Goal: Answer question/provide support: Ask a question

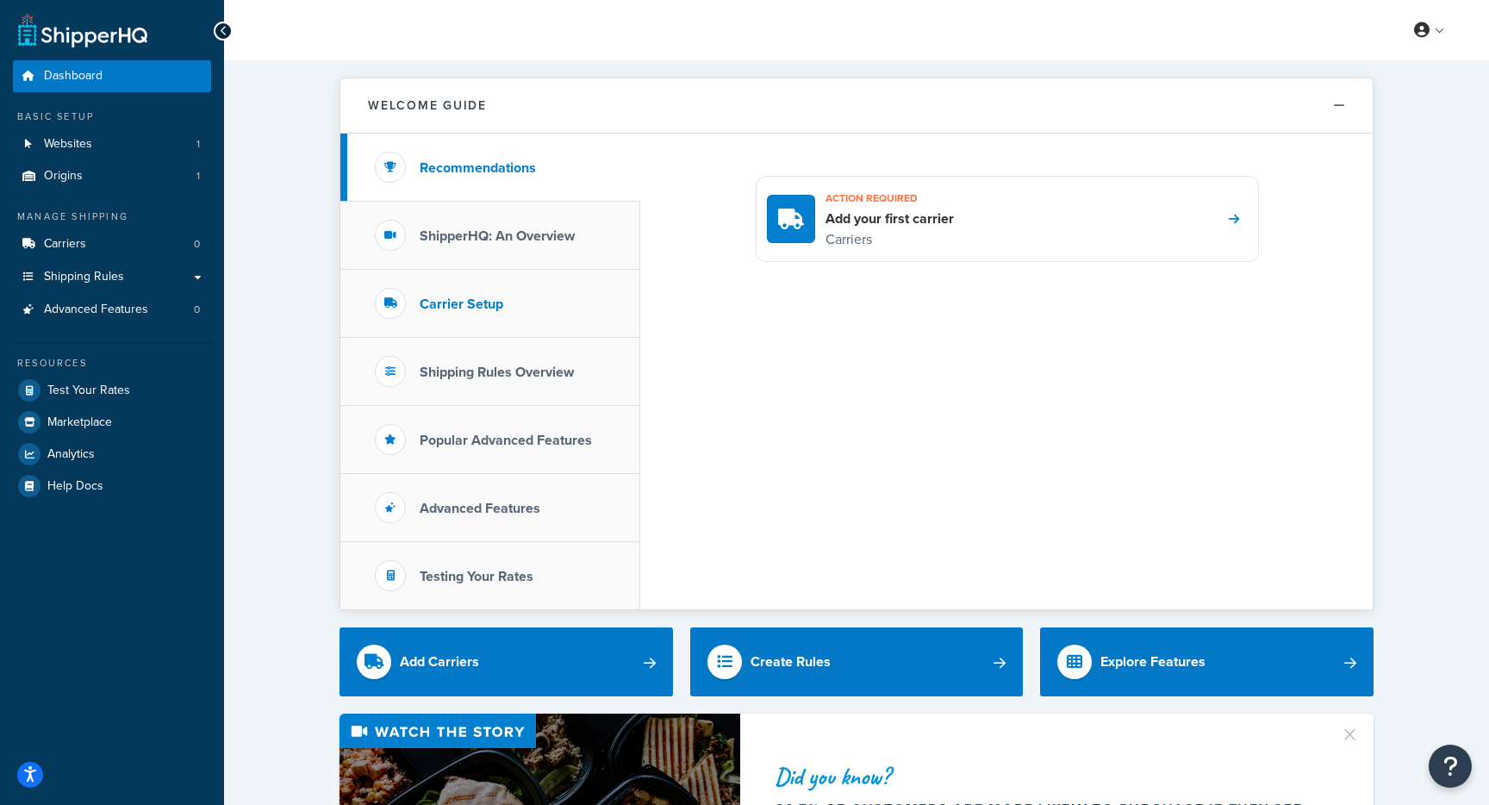
click at [518, 300] on li "Carrier Setup" at bounding box center [490, 304] width 300 height 68
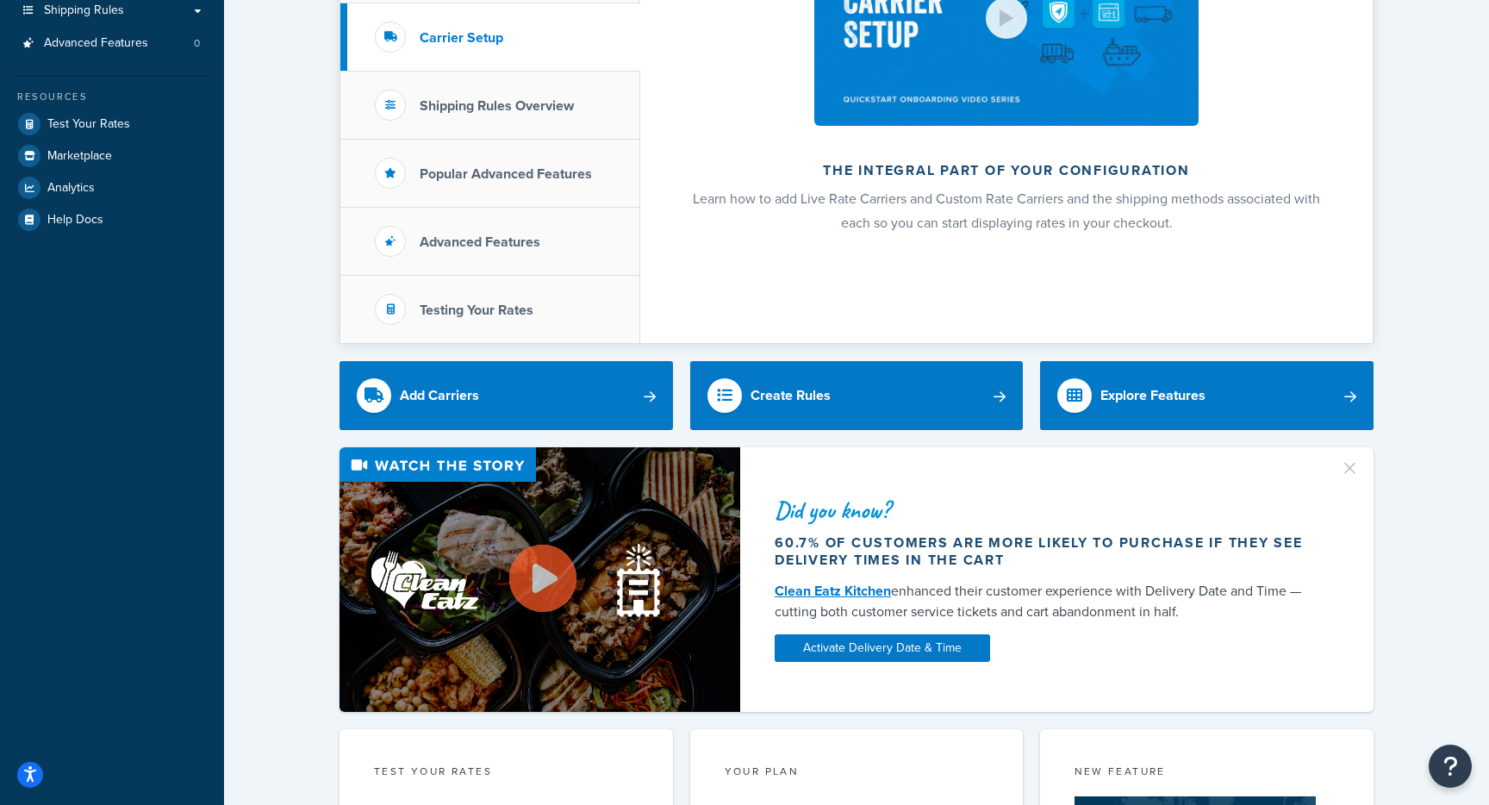
scroll to position [264, 0]
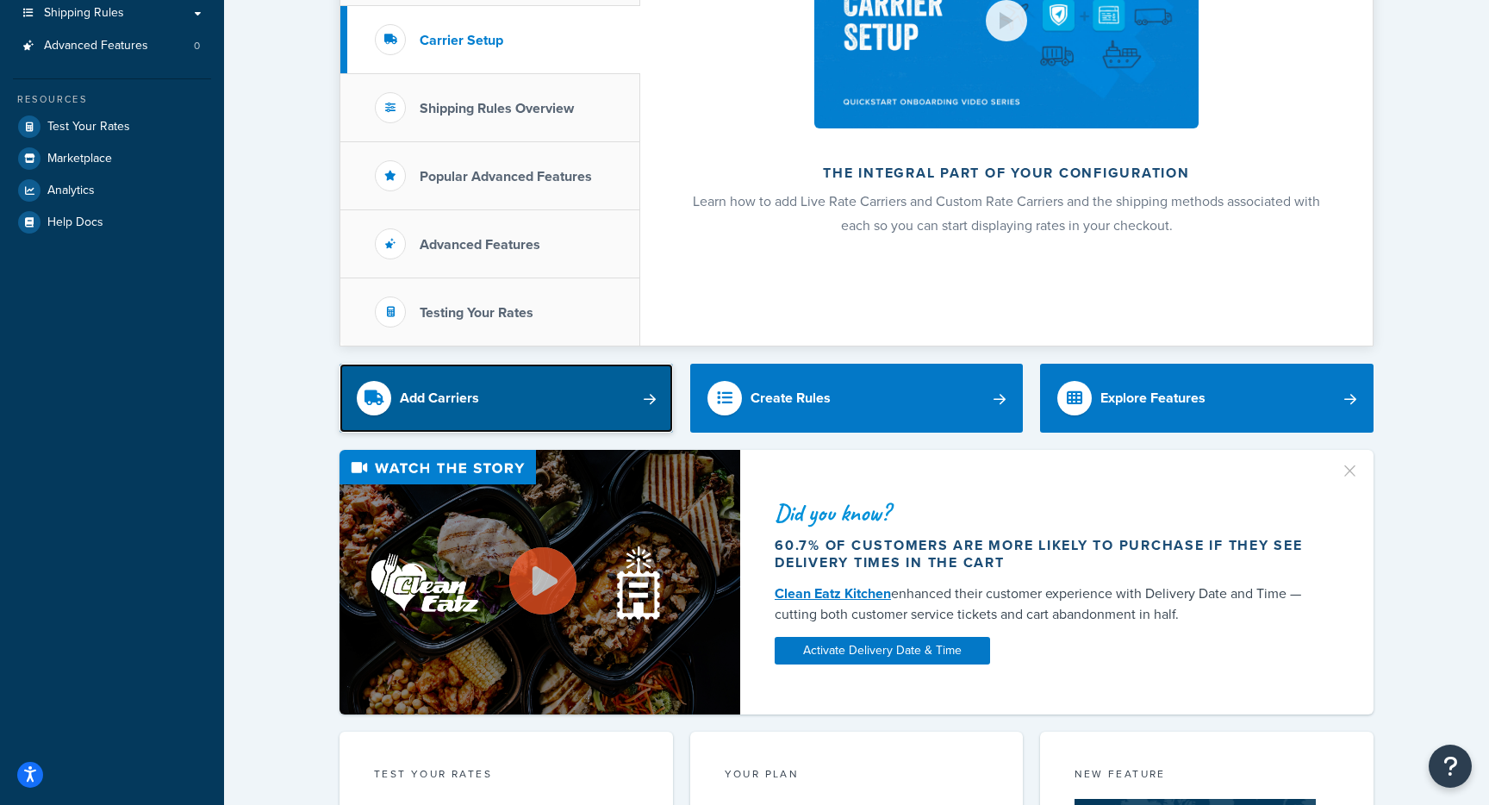
click at [559, 381] on link "Add Carriers" at bounding box center [507, 398] width 334 height 69
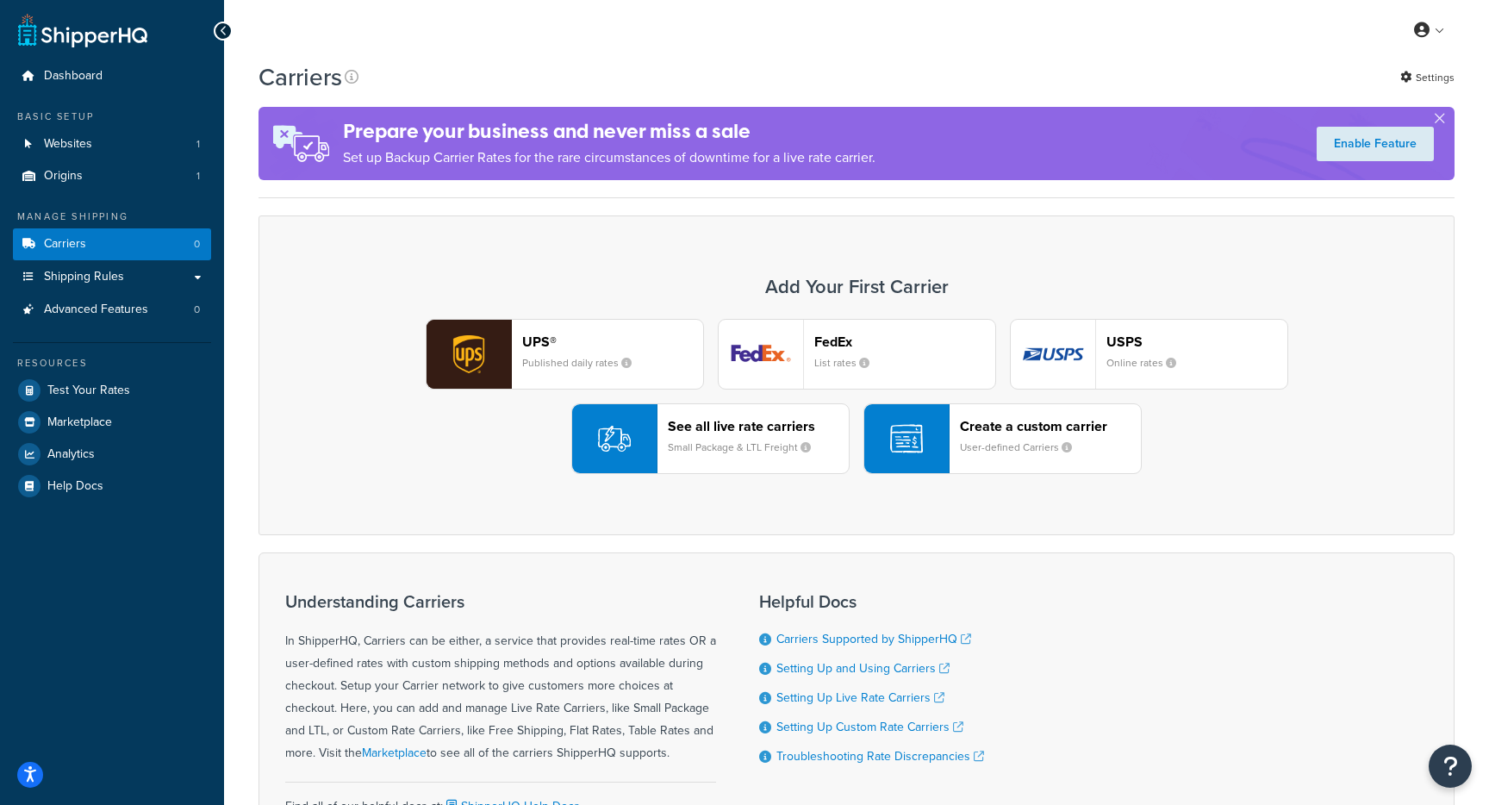
click at [595, 356] on small "Published daily rates" at bounding box center [583, 363] width 123 height 16
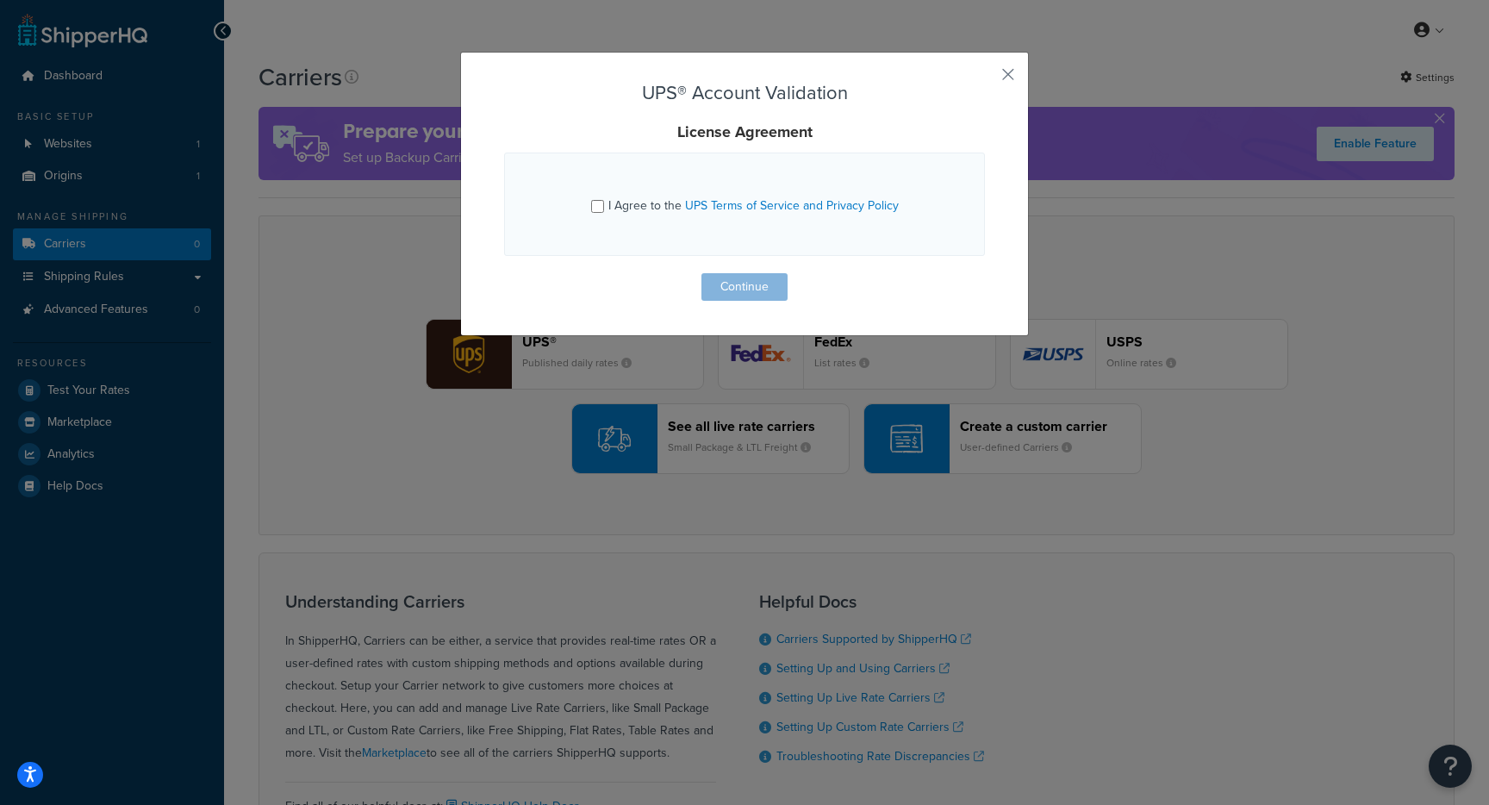
click at [634, 205] on span "I Agree to the UPS Terms of Service and Privacy Policy" at bounding box center [754, 206] width 290 height 18
click at [604, 205] on input "I Agree to the UPS Terms of Service and Privacy Policy" at bounding box center [597, 206] width 13 height 13
checkbox input "true"
click at [740, 293] on button "Continue" at bounding box center [745, 287] width 86 height 28
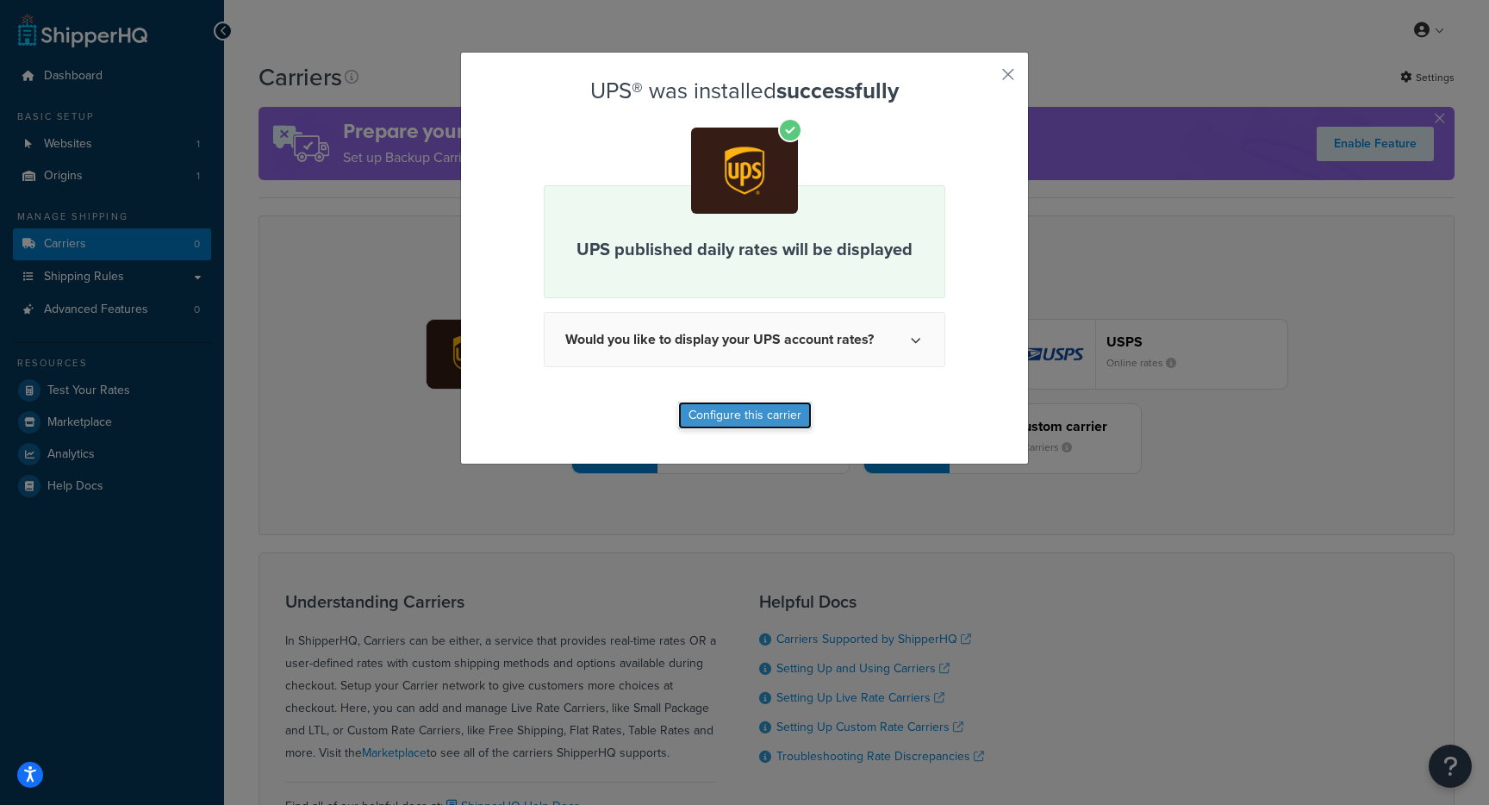
click at [747, 418] on button "Configure this carrier" at bounding box center [745, 416] width 134 height 28
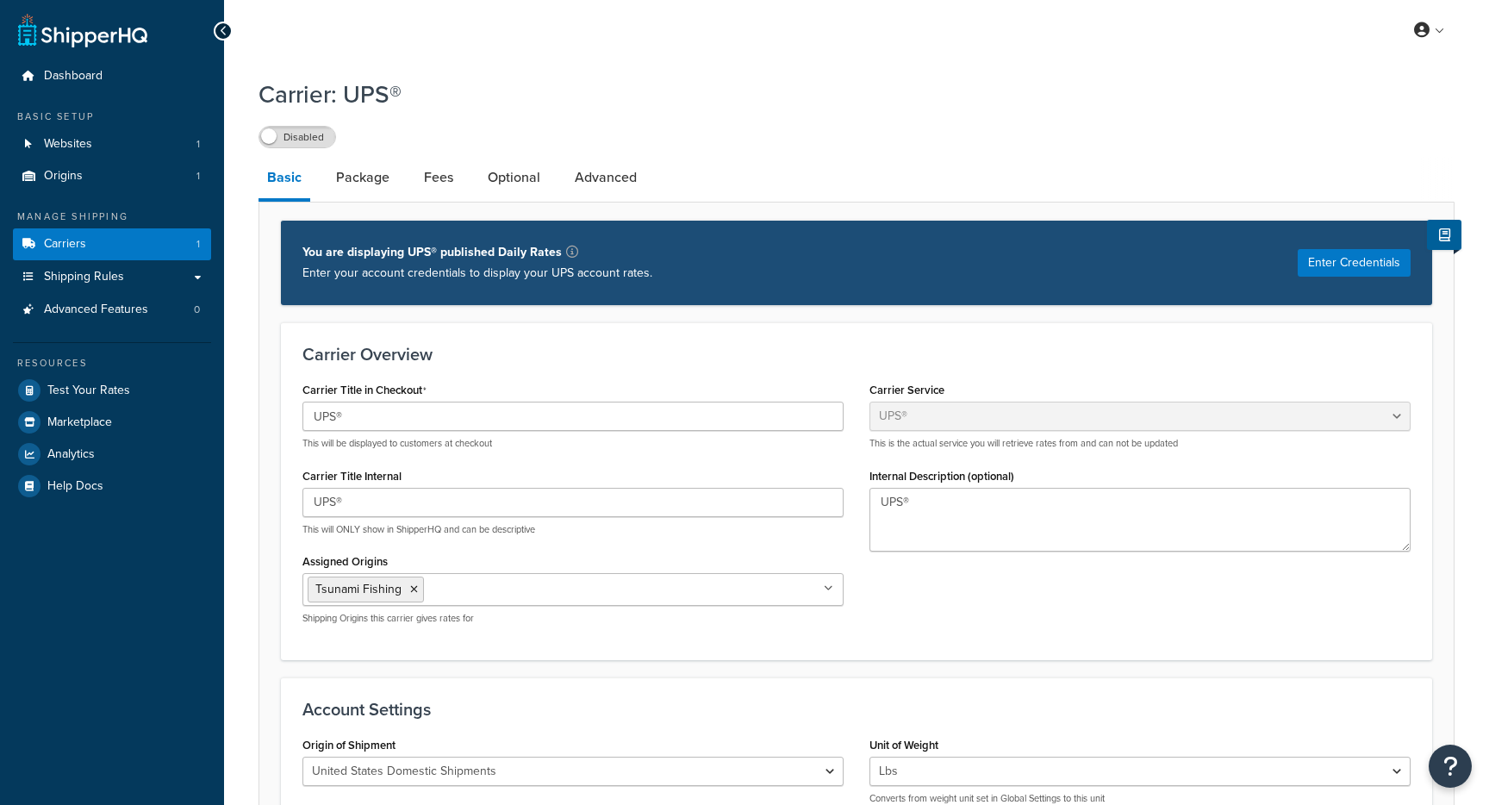
select select "ups"
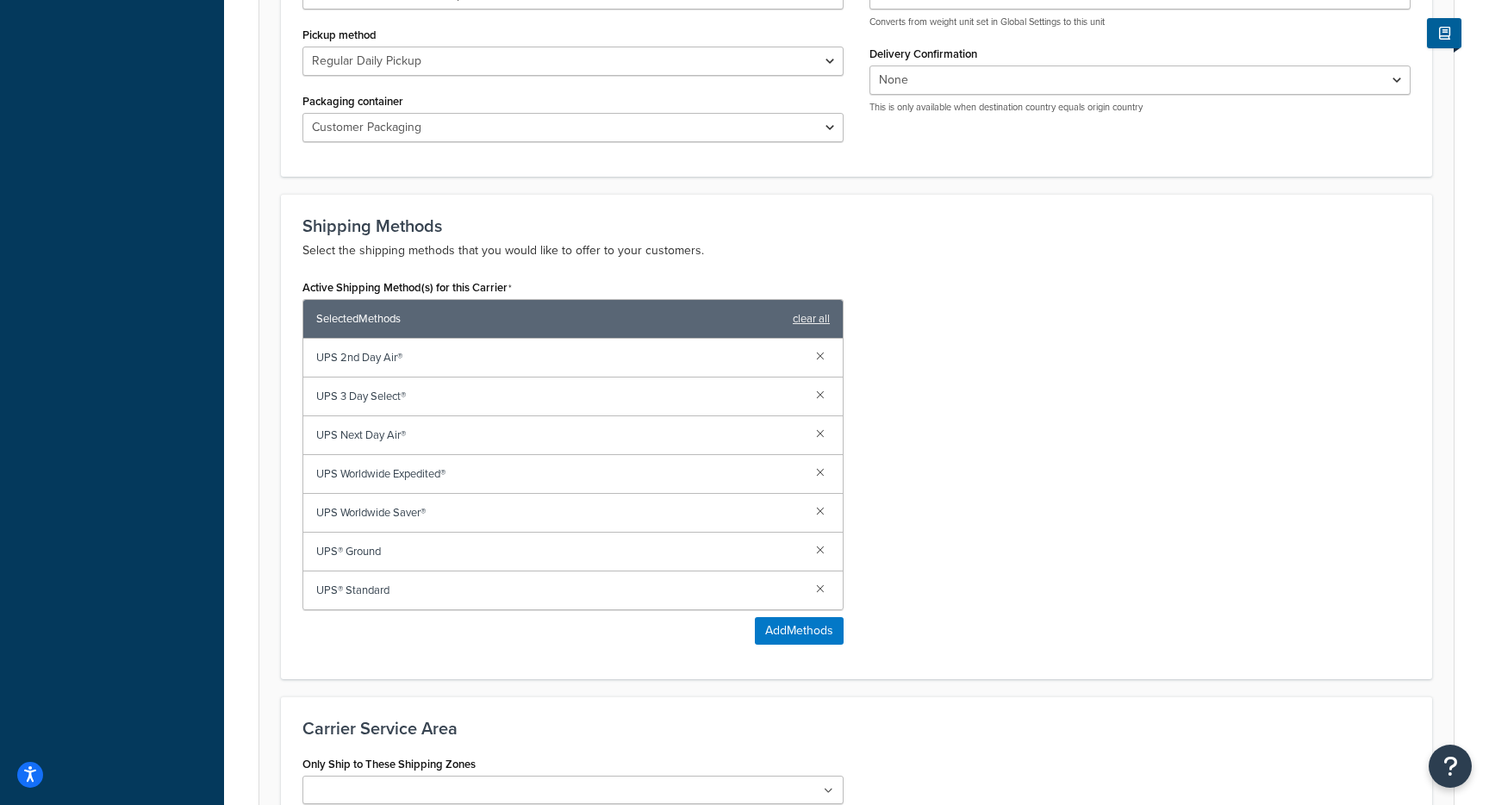
scroll to position [765, 0]
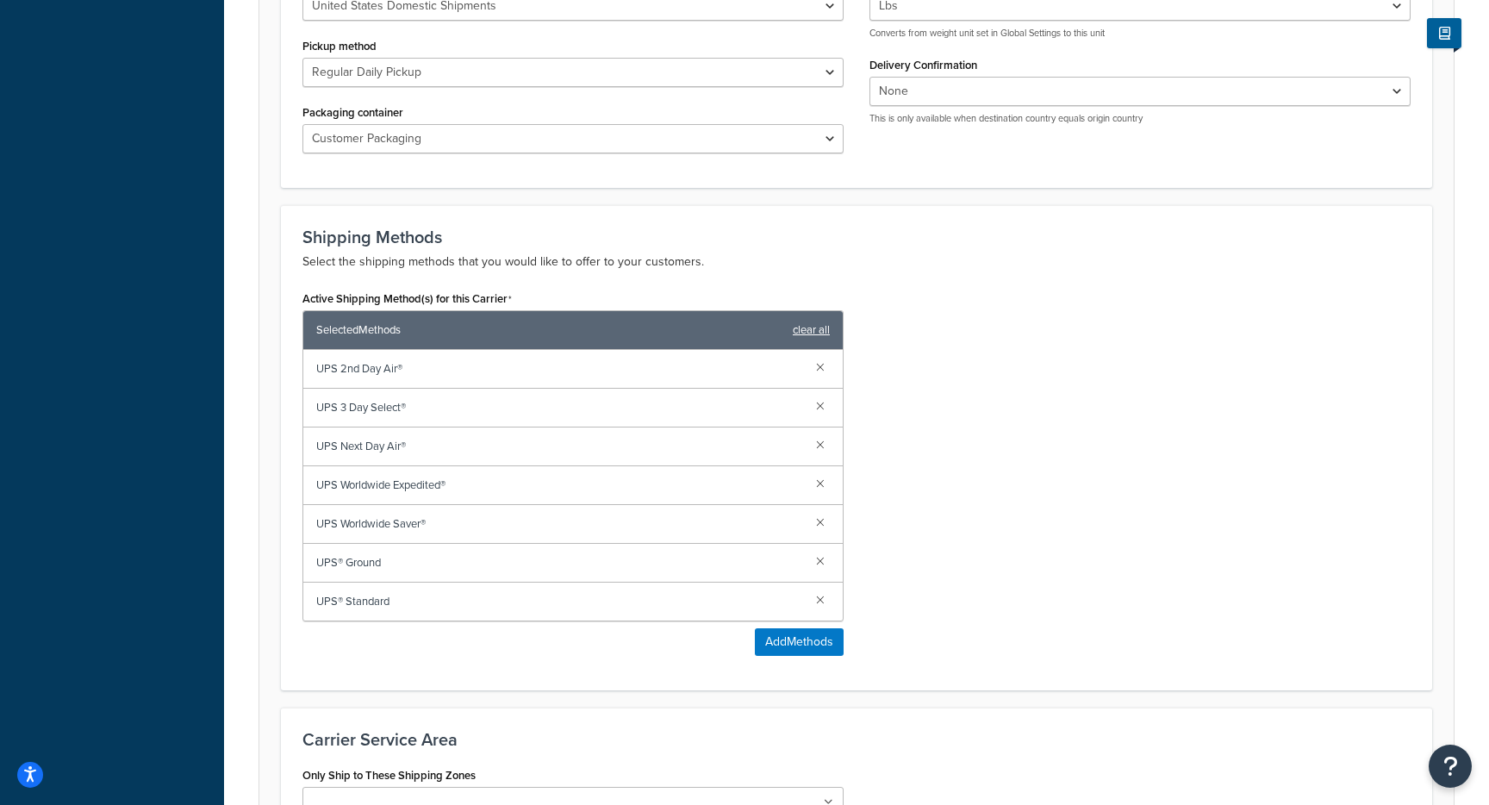
click at [820, 335] on link "clear all" at bounding box center [811, 330] width 37 height 24
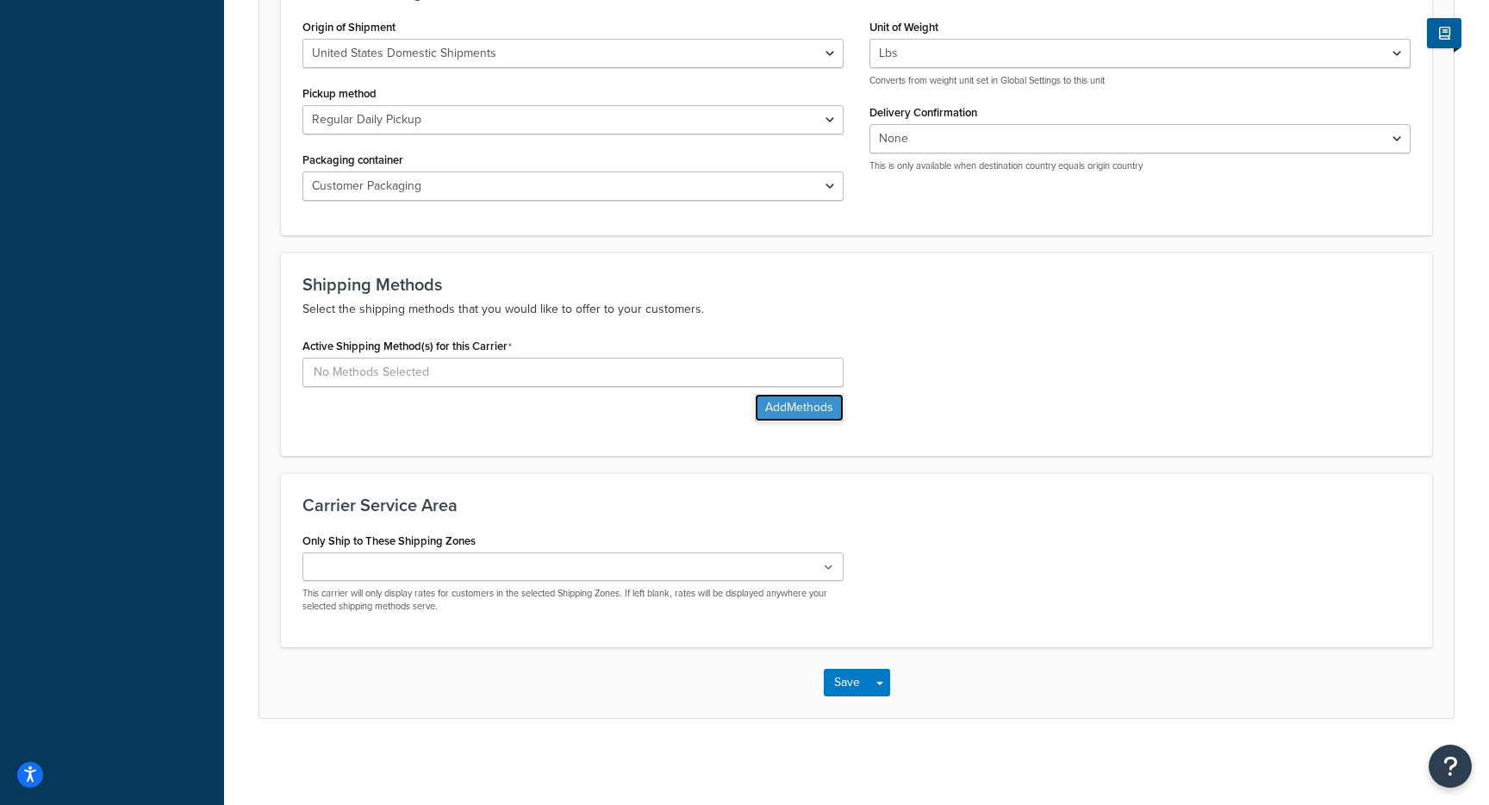
click at [796, 404] on button "Add Methods" at bounding box center [799, 408] width 89 height 28
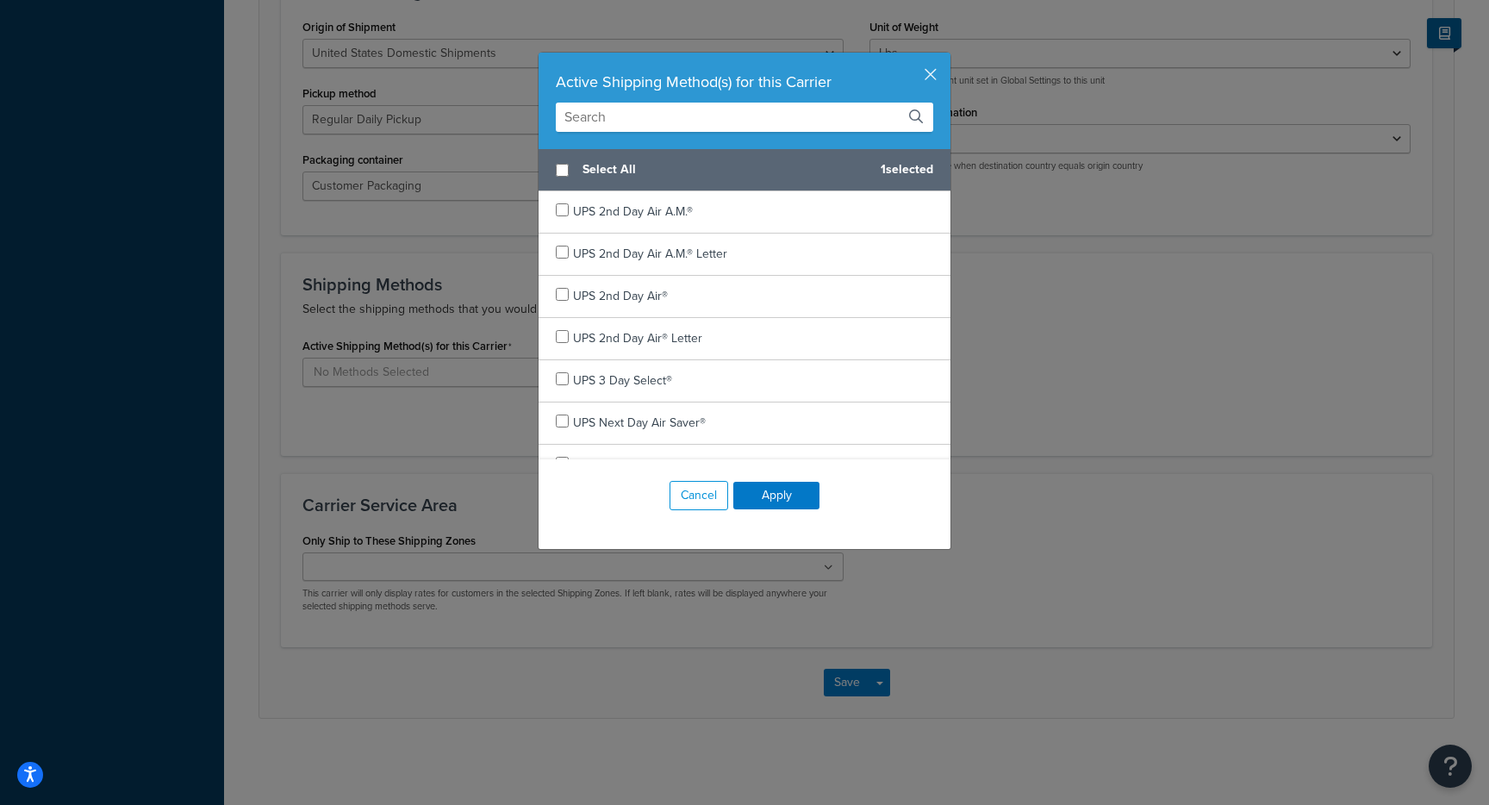
click at [631, 122] on input "text" at bounding box center [745, 117] width 378 height 29
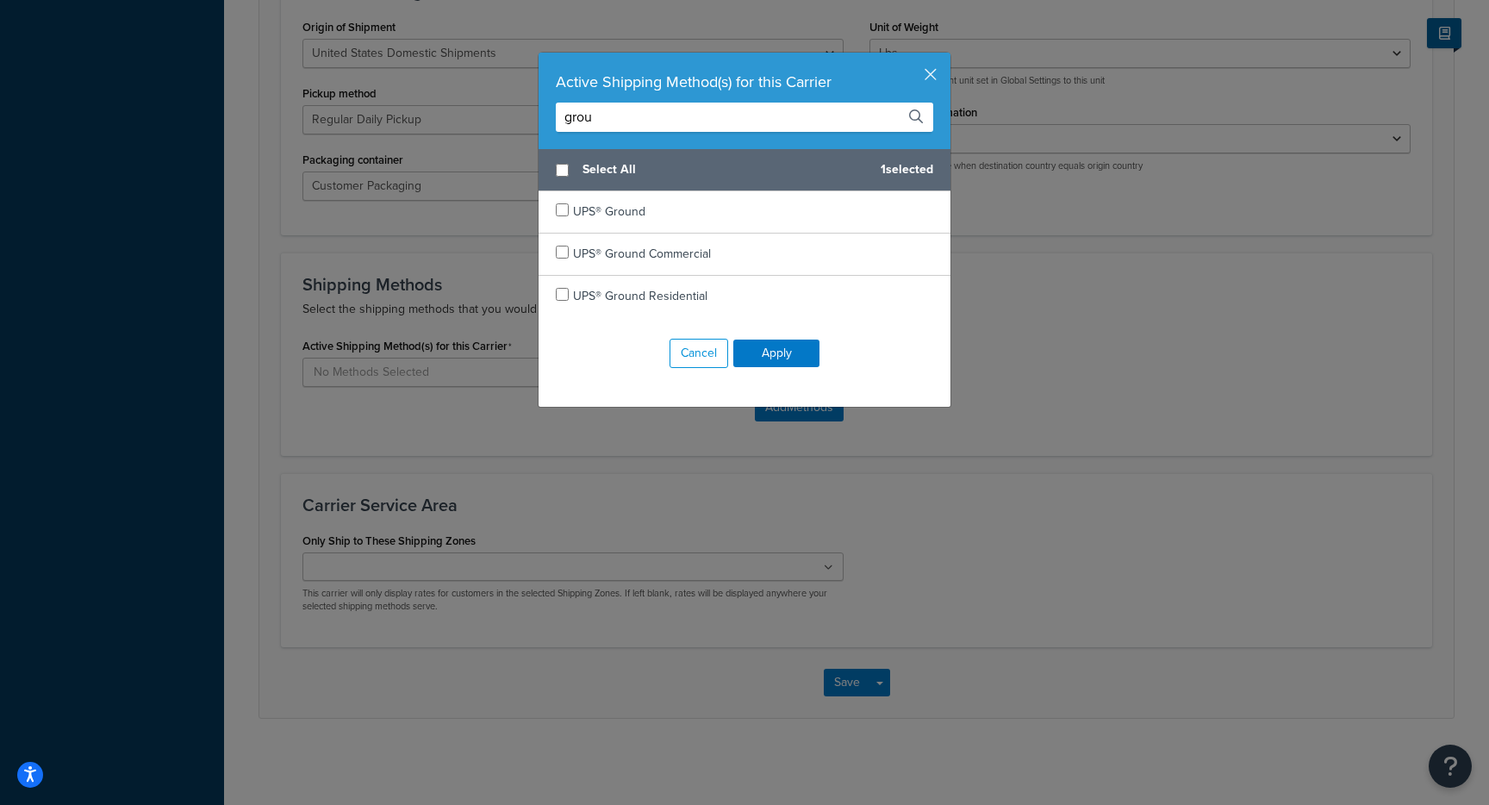
type input "grou"
click at [613, 205] on span "UPS® Ground" at bounding box center [609, 212] width 72 height 18
checkbox input "true"
click at [794, 353] on button "Apply" at bounding box center [777, 354] width 86 height 28
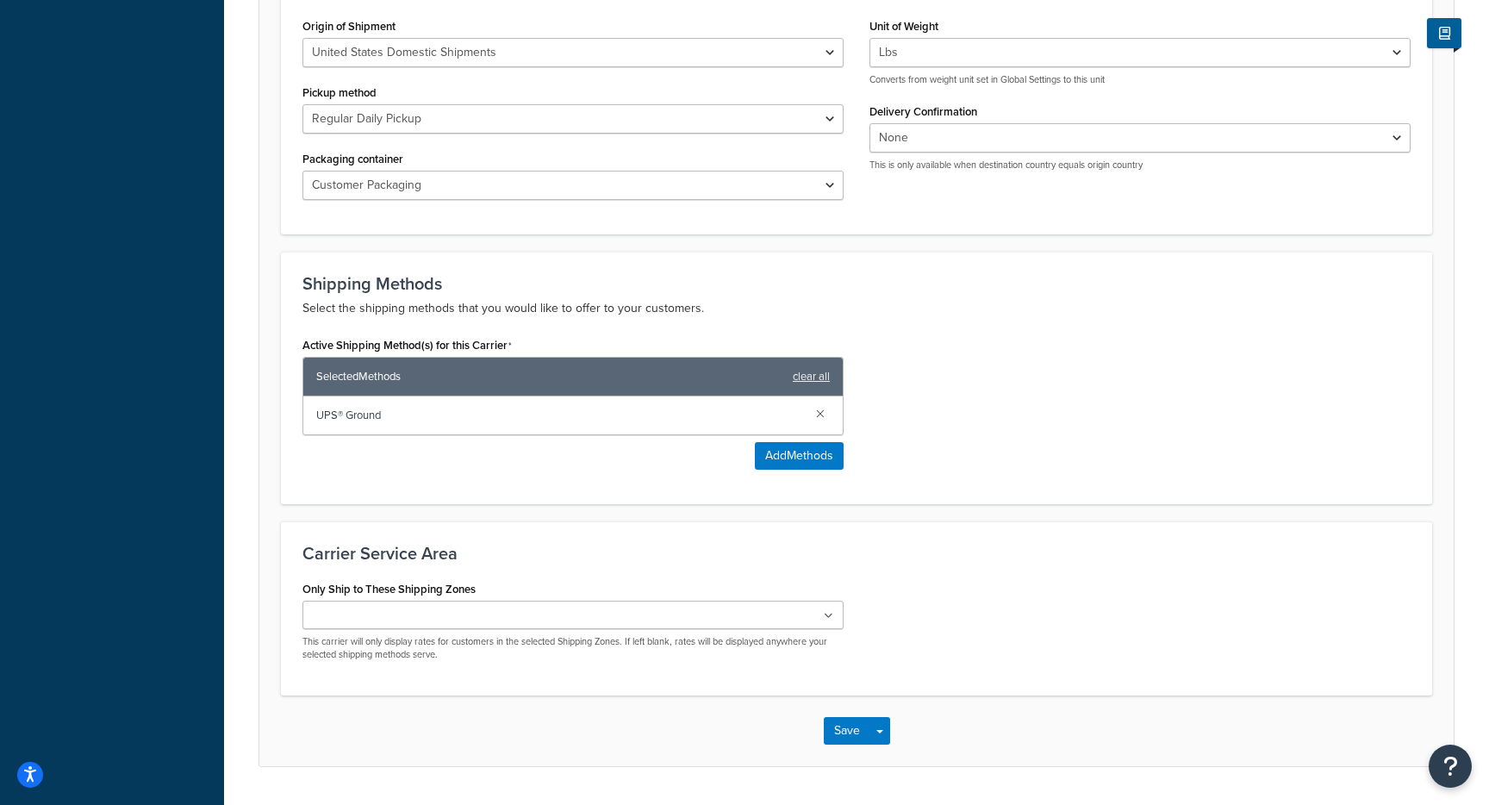
click at [461, 616] on ul at bounding box center [573, 615] width 541 height 28
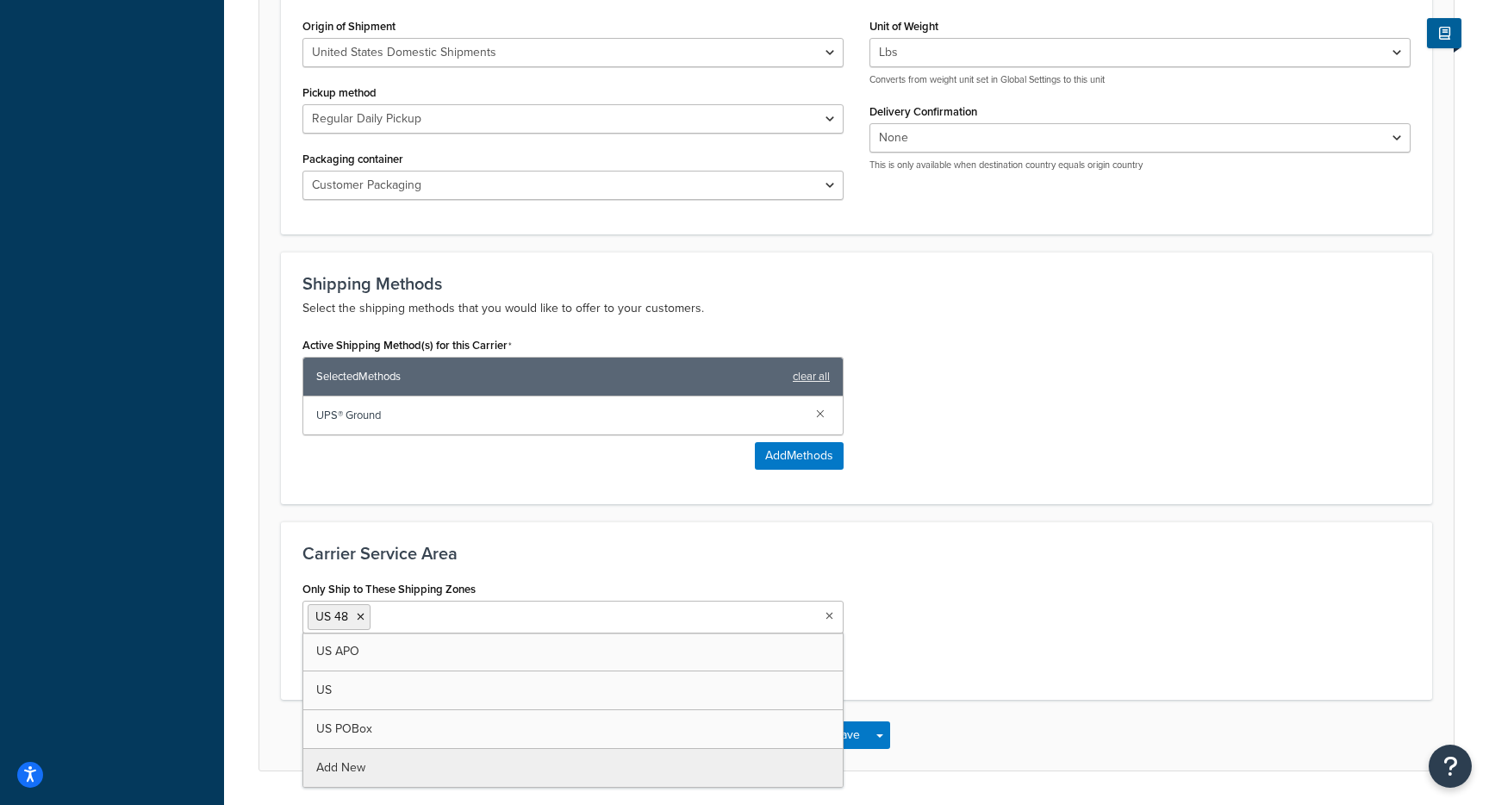
click at [813, 565] on div "Carrier Service Area Only Ship to These Shipping Zones US 48 US APO US US POBox…" at bounding box center [857, 610] width 1152 height 179
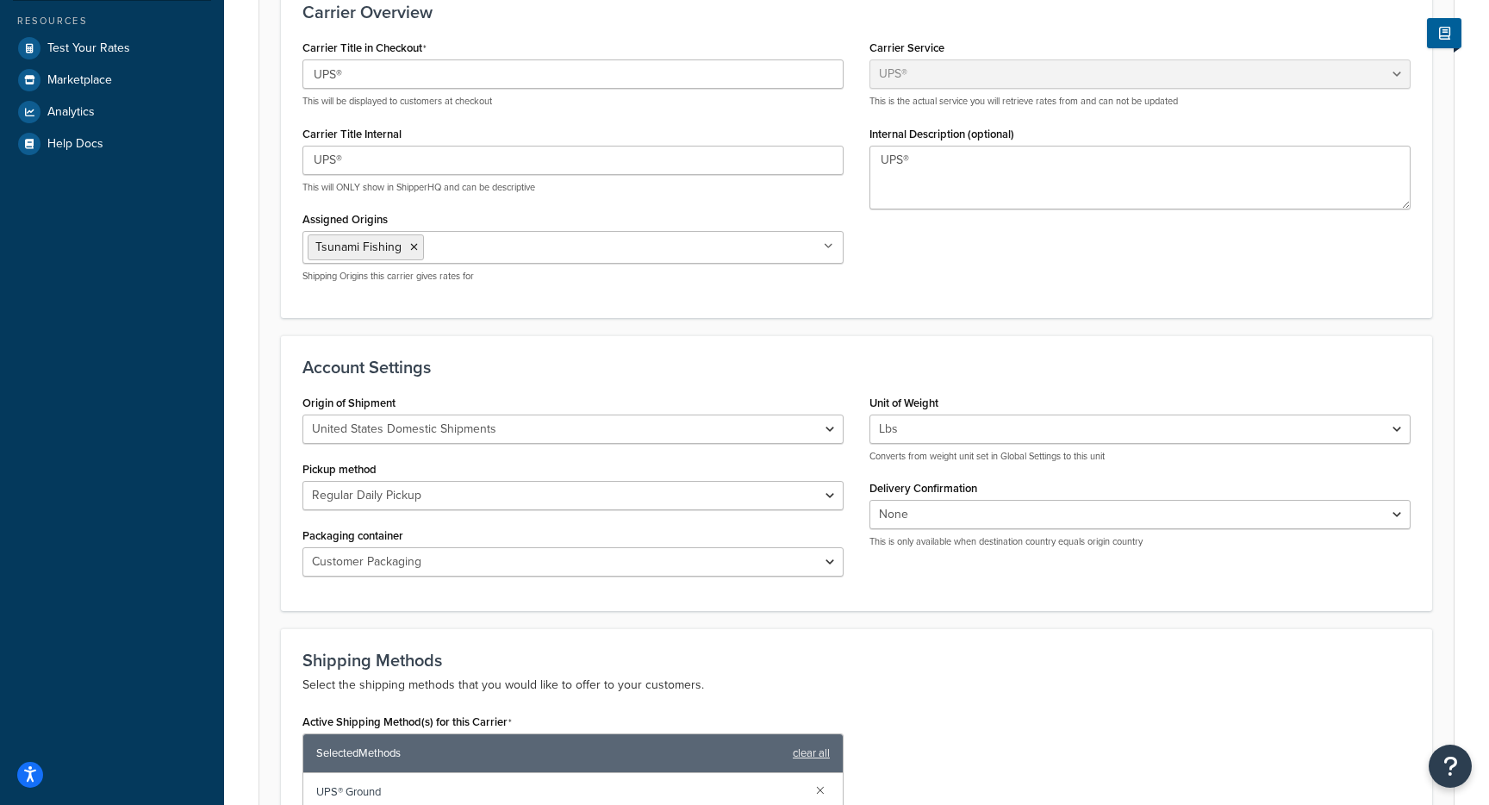
scroll to position [772, 0]
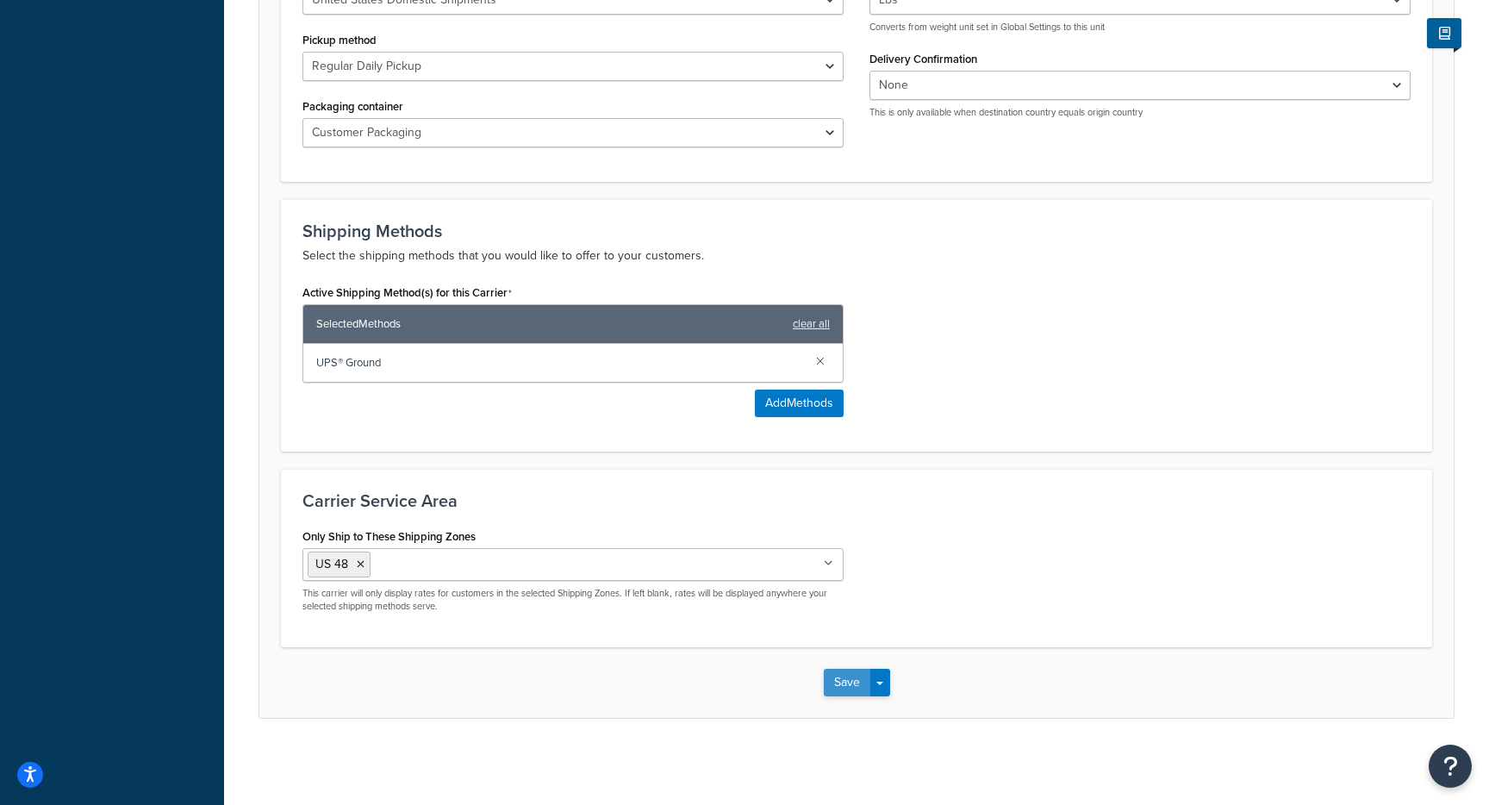
click at [855, 693] on button "Save" at bounding box center [847, 683] width 47 height 28
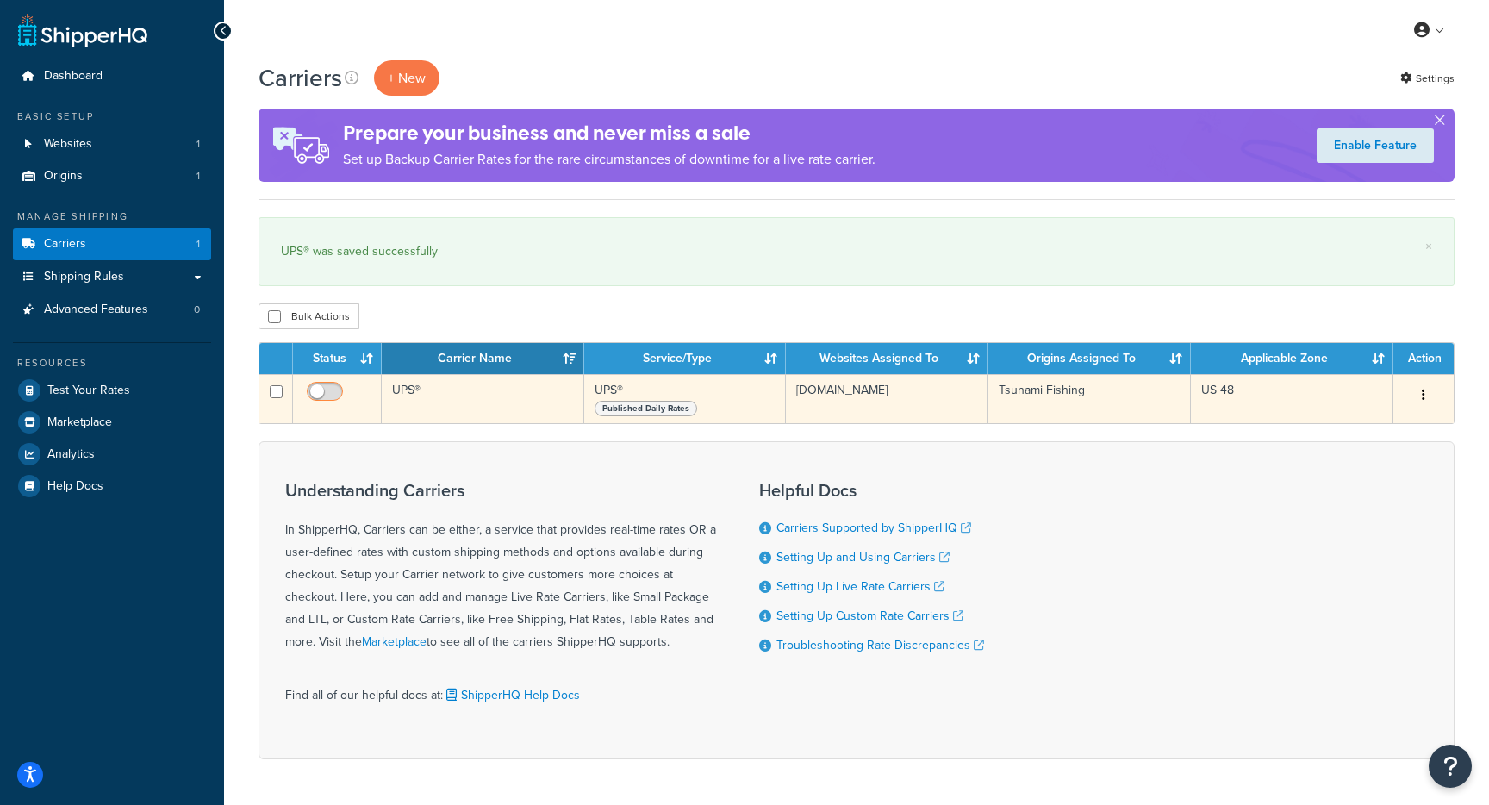
click at [328, 396] on input "checkbox" at bounding box center [326, 396] width 47 height 22
checkbox input "true"
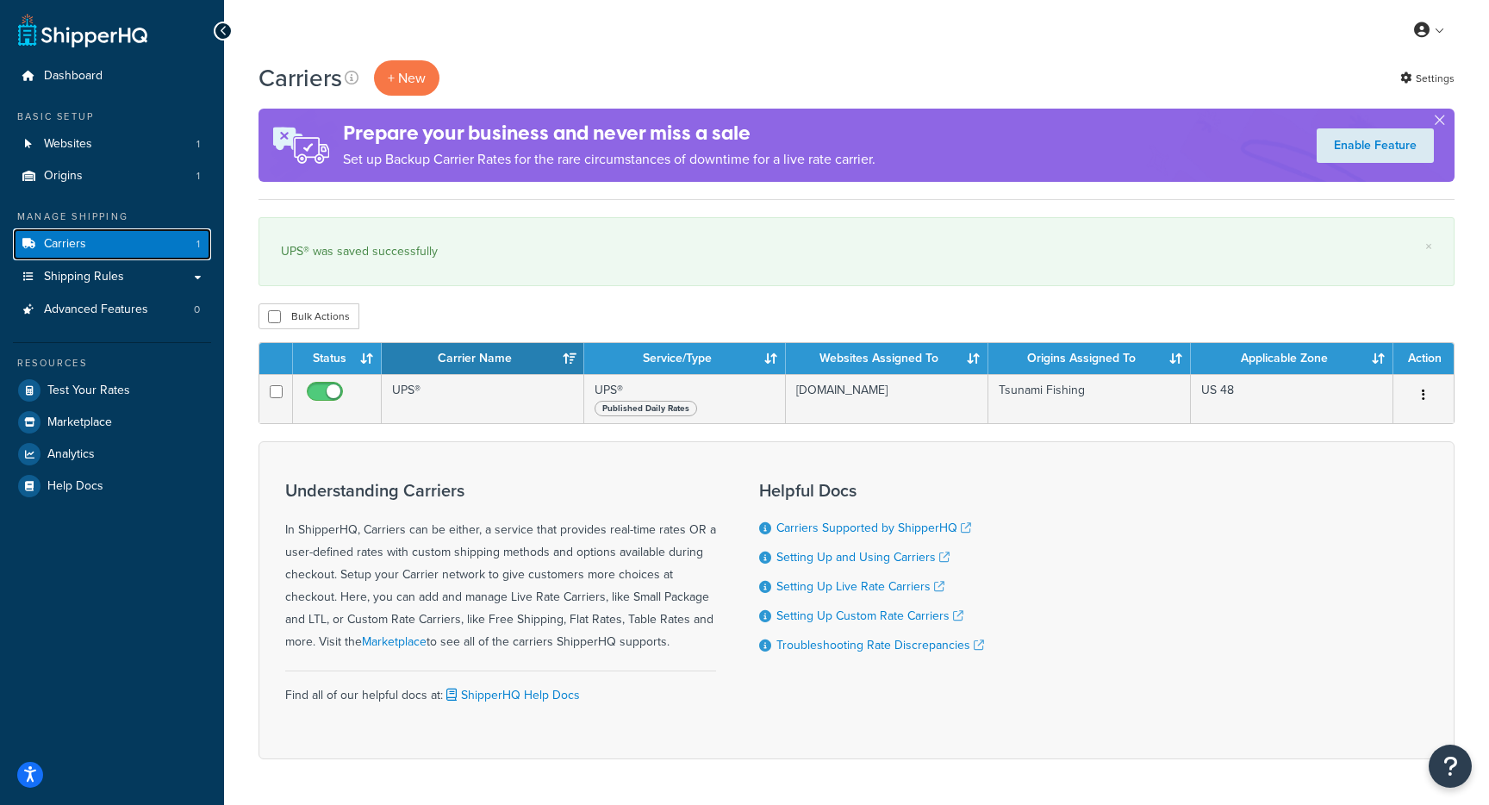
click at [113, 252] on link "Carriers 1" at bounding box center [112, 244] width 198 height 32
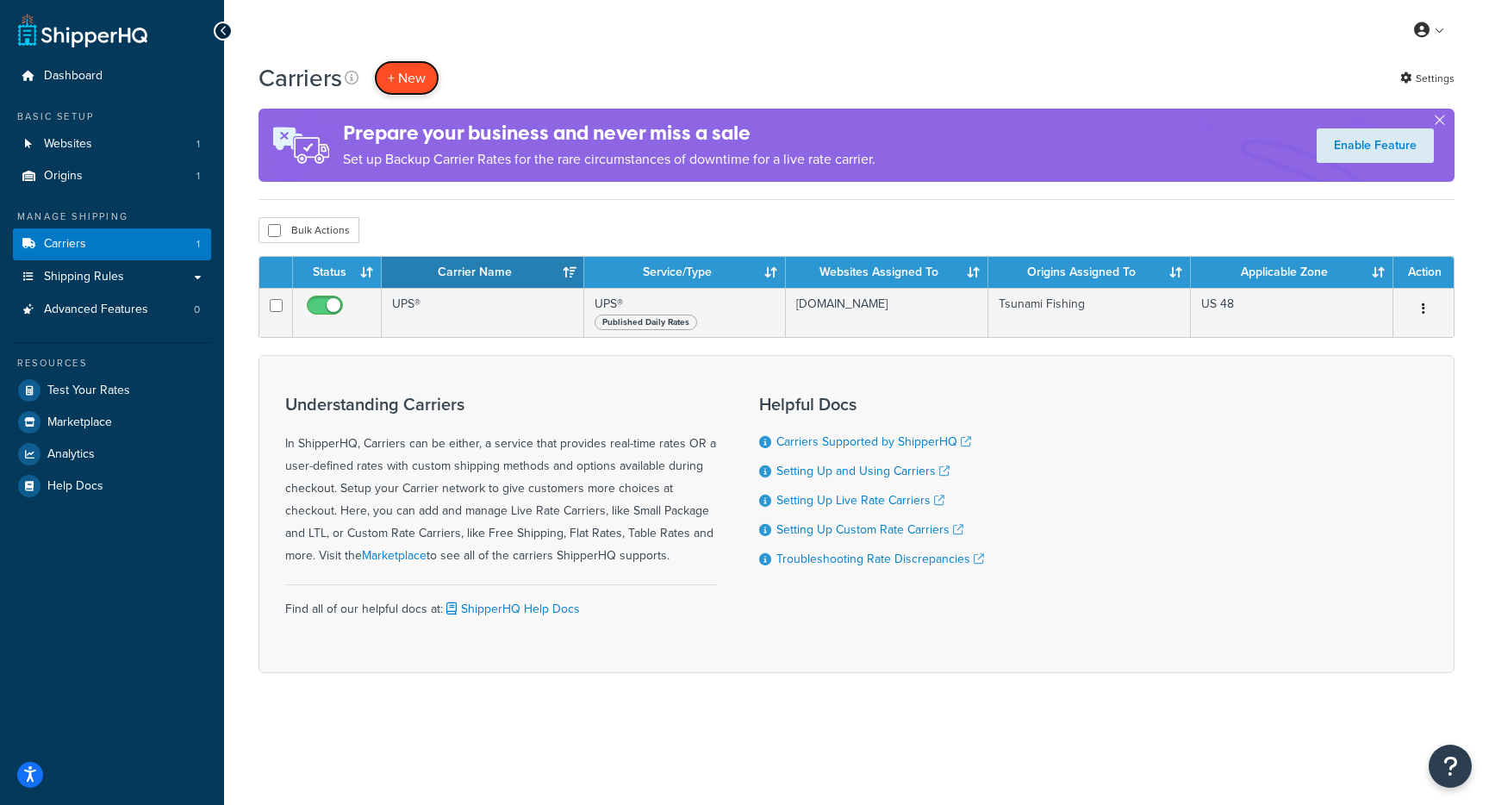
click at [411, 84] on button "+ New" at bounding box center [407, 77] width 66 height 35
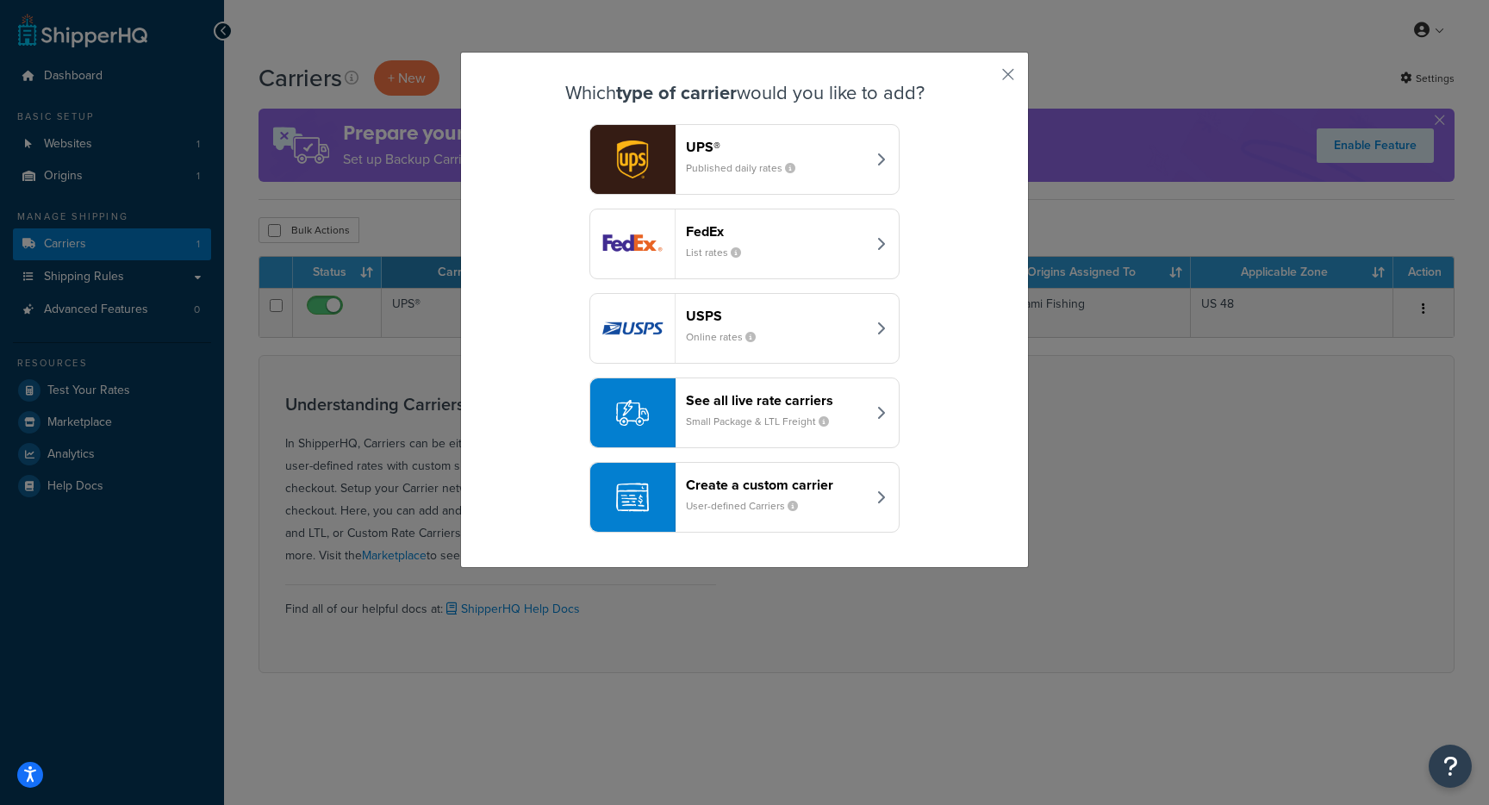
click at [740, 321] on header "USPS" at bounding box center [776, 316] width 180 height 16
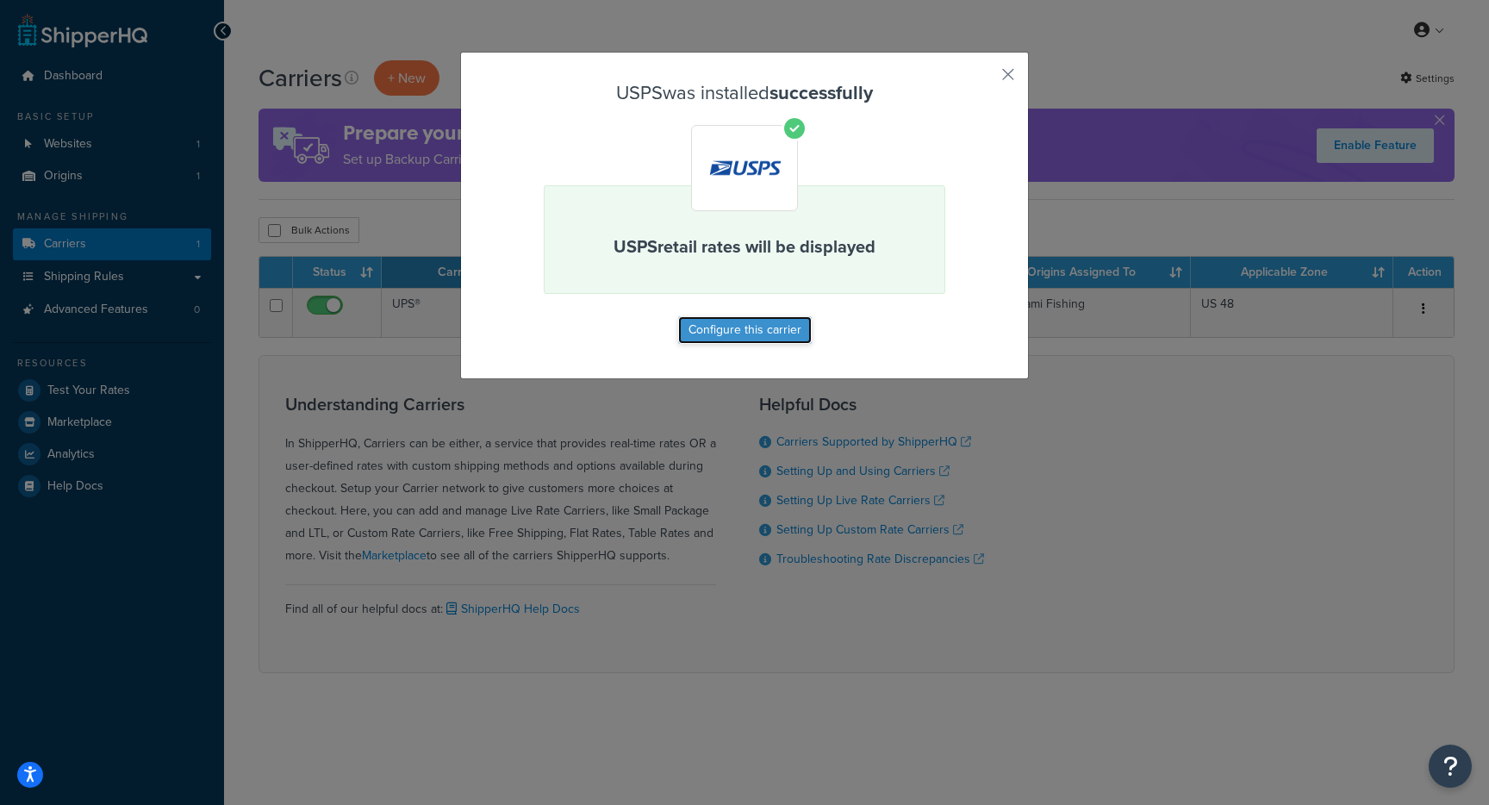
click at [770, 341] on button "Configure this carrier" at bounding box center [745, 330] width 134 height 28
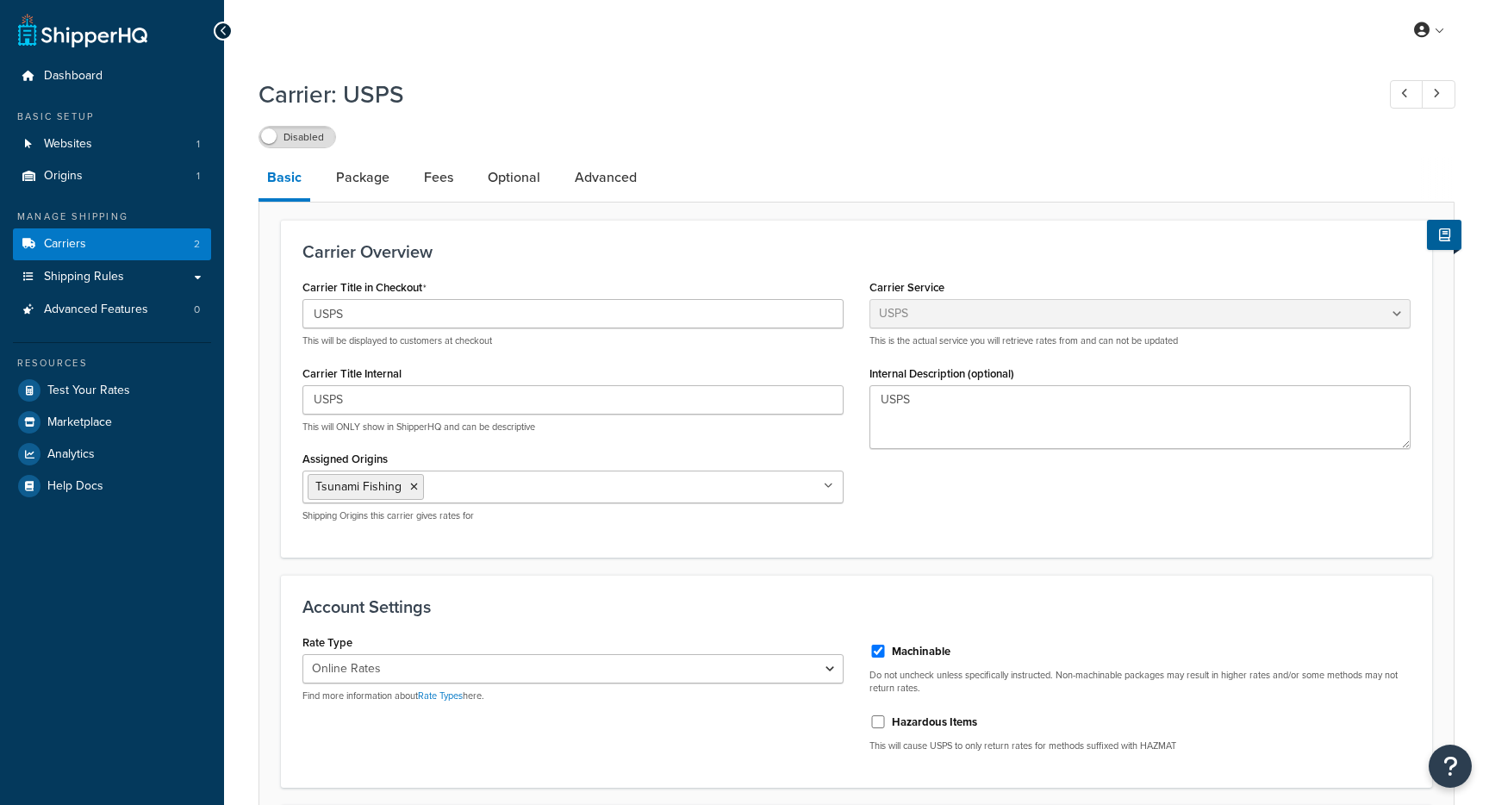
select select "usps"
select select "ONLINE"
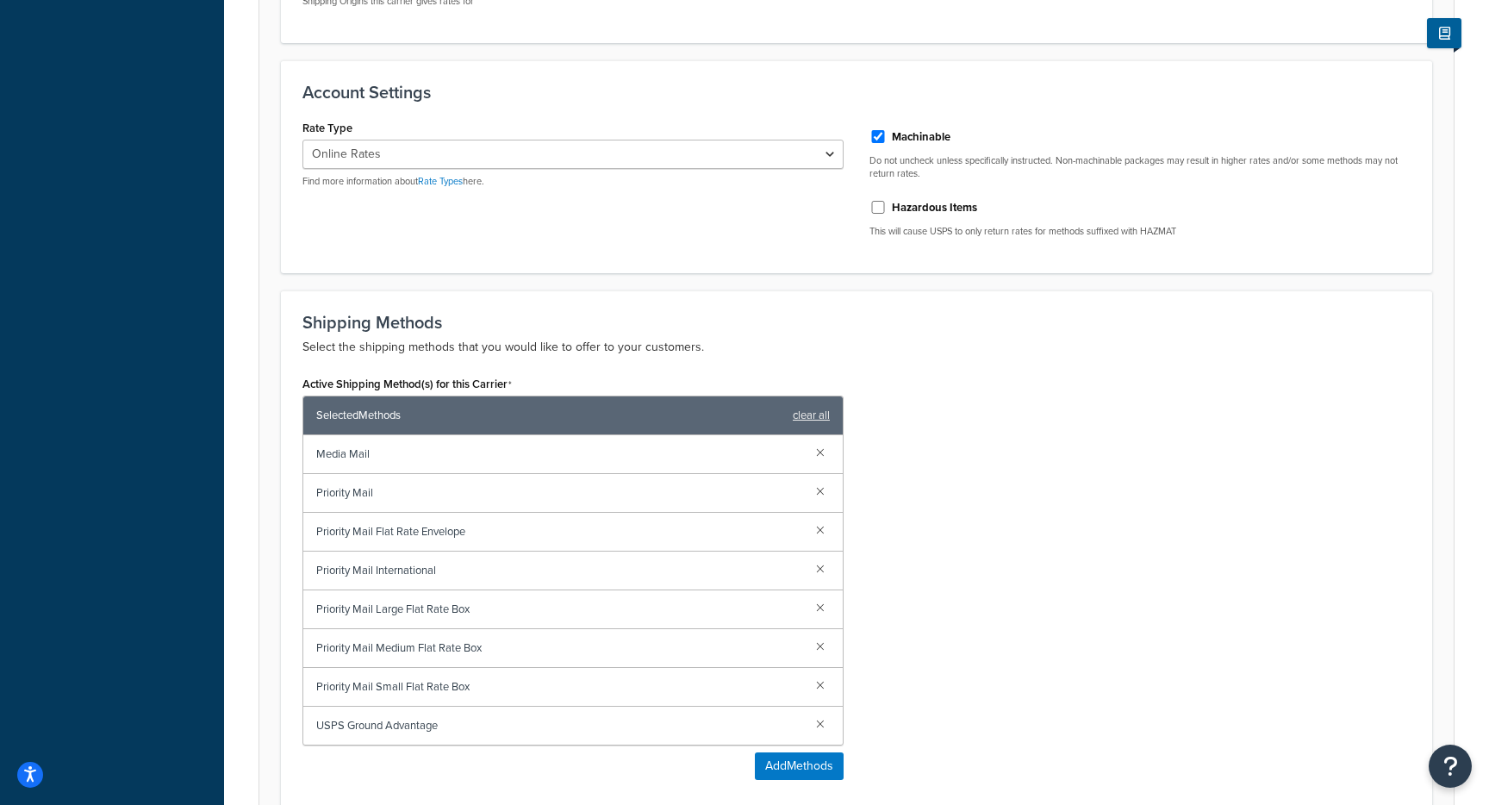
scroll to position [769, 0]
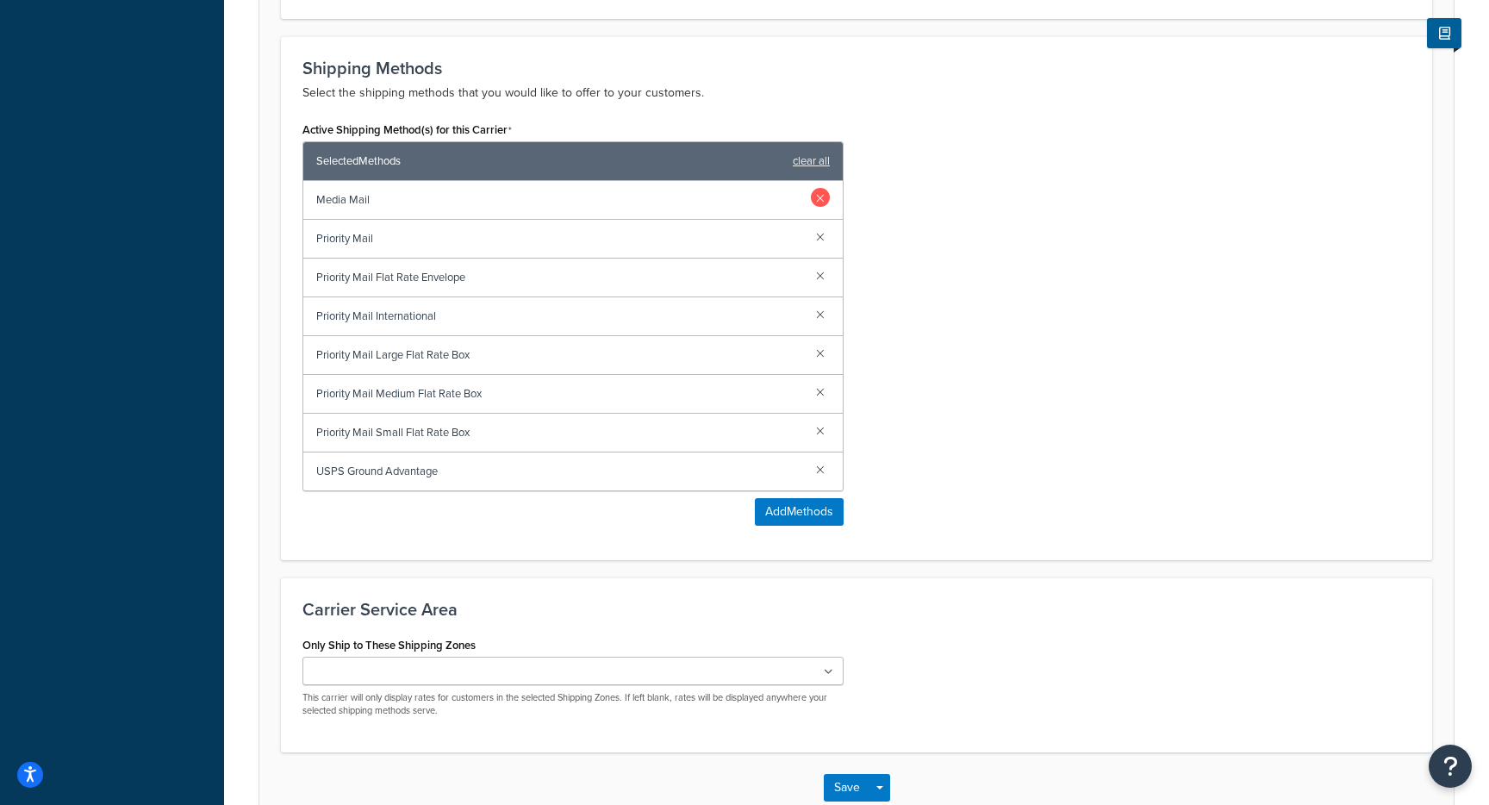
click at [820, 199] on link at bounding box center [820, 197] width 19 height 19
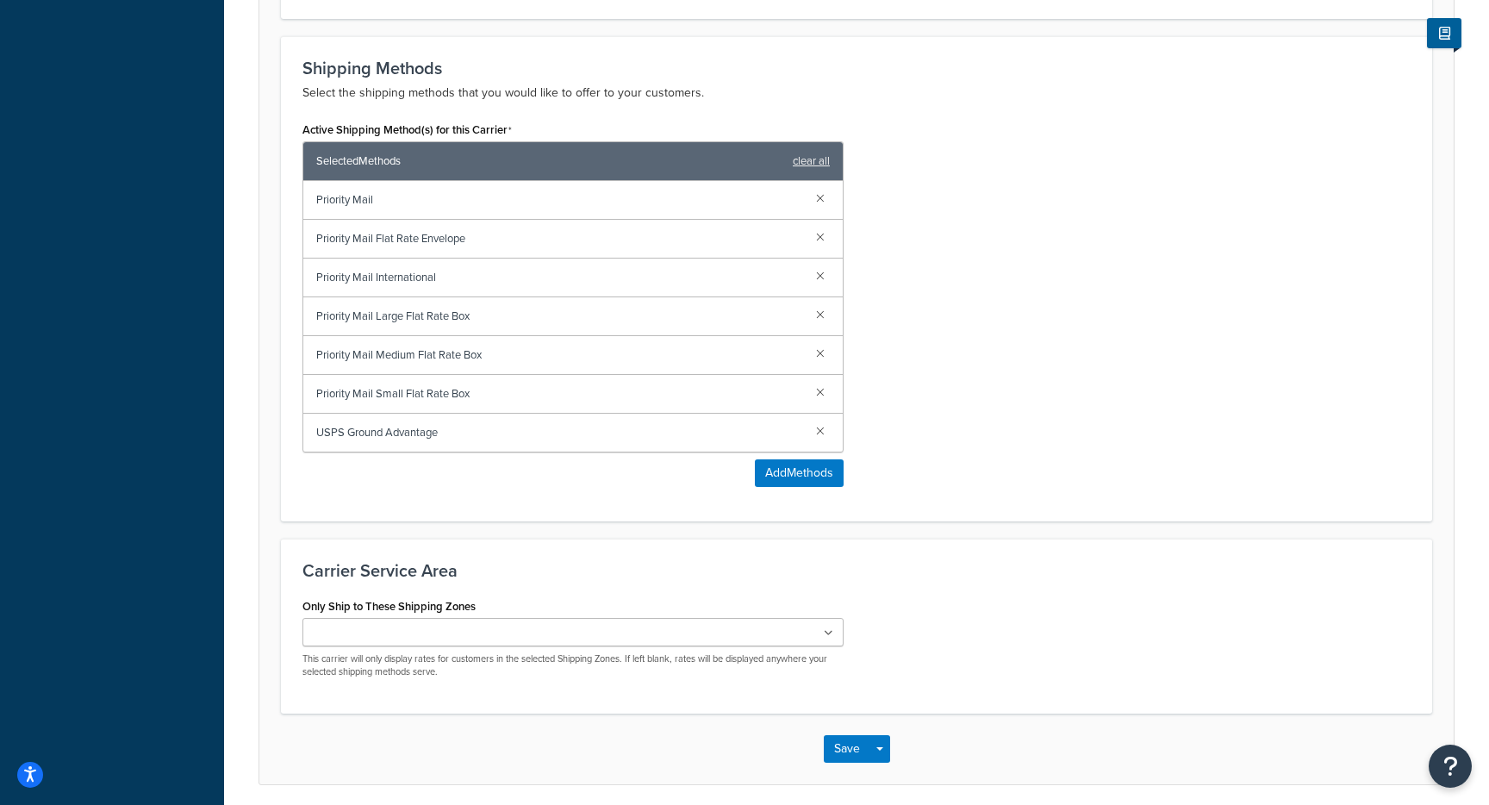
click at [820, 199] on link at bounding box center [820, 197] width 19 height 19
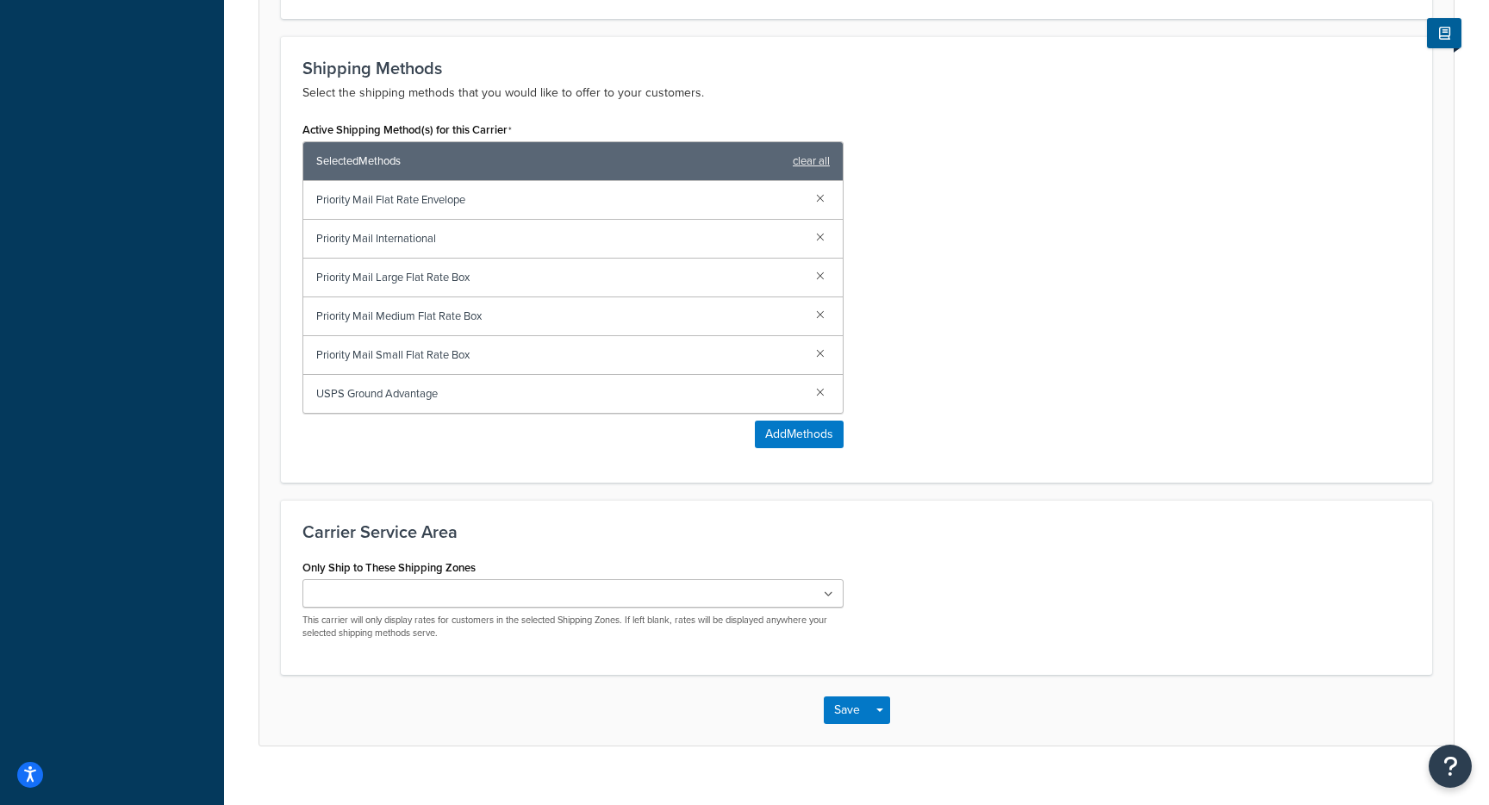
click at [820, 199] on link at bounding box center [820, 197] width 19 height 19
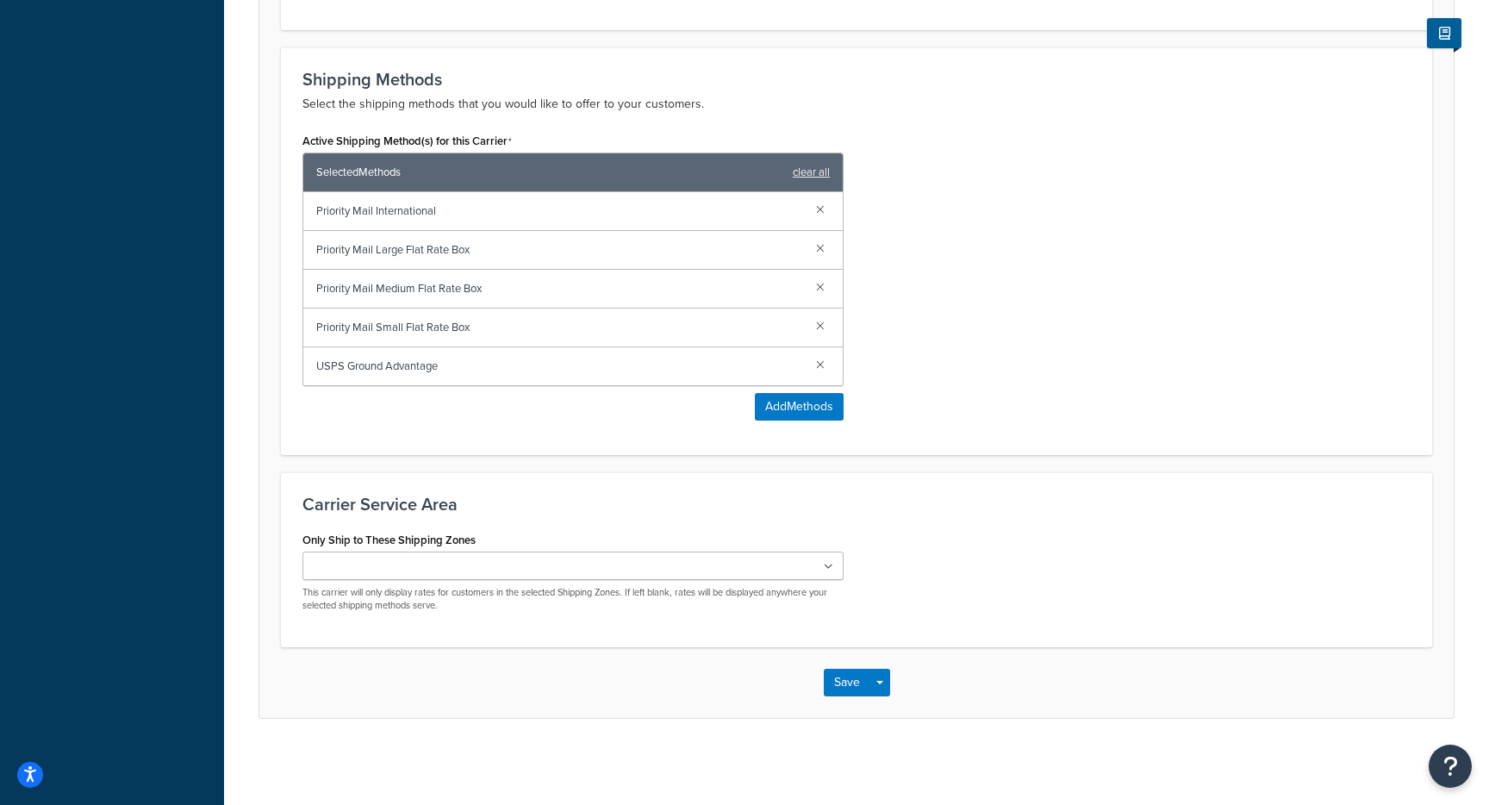
click at [820, 199] on link at bounding box center [820, 208] width 19 height 19
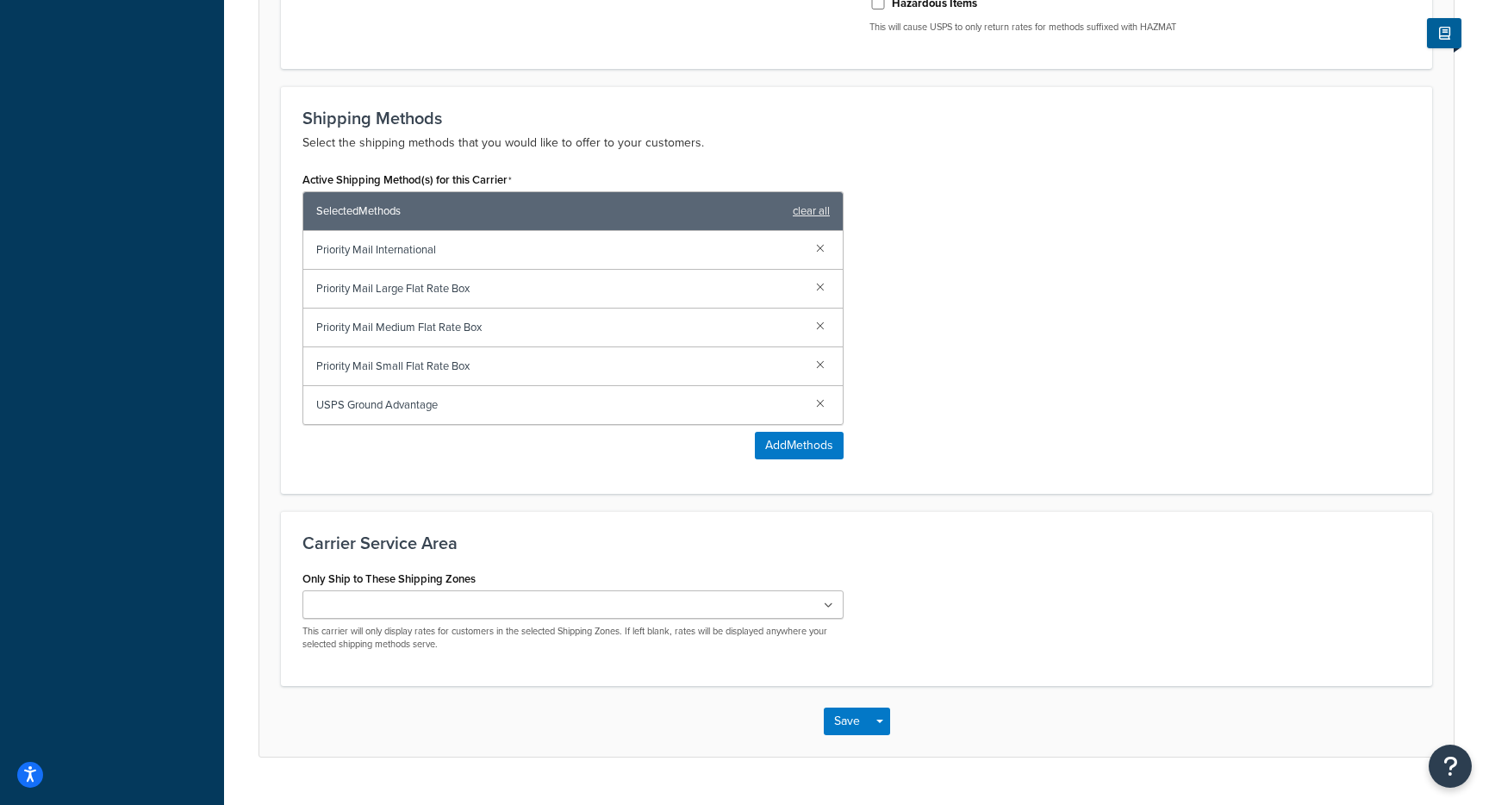
click at [820, 199] on link "clear all" at bounding box center [811, 211] width 37 height 24
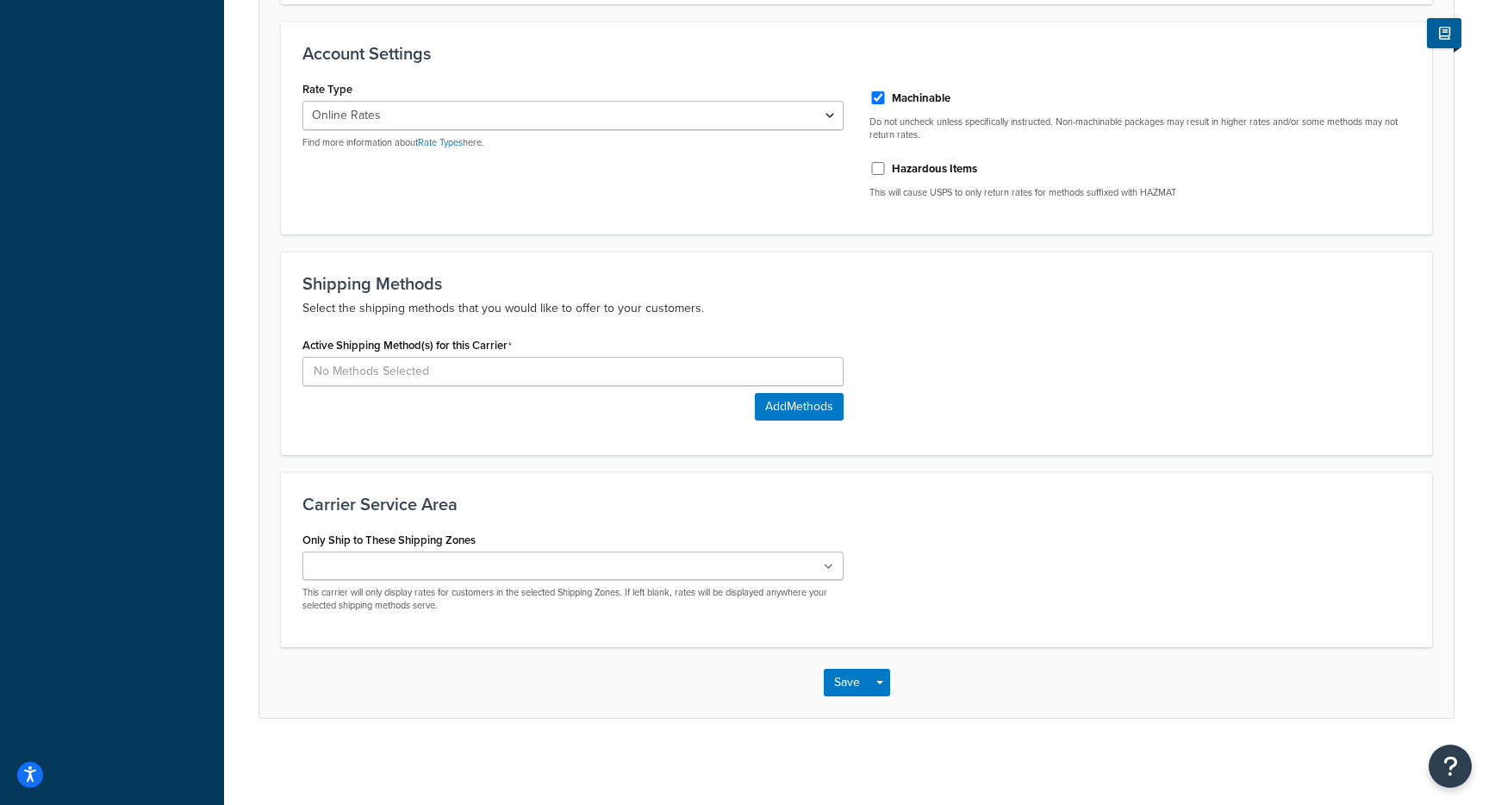
scroll to position [553, 0]
click at [784, 390] on div "Active Shipping Method(s) for this Carrier Add Methods" at bounding box center [573, 377] width 541 height 88
click at [786, 420] on button "Add Methods" at bounding box center [799, 407] width 89 height 28
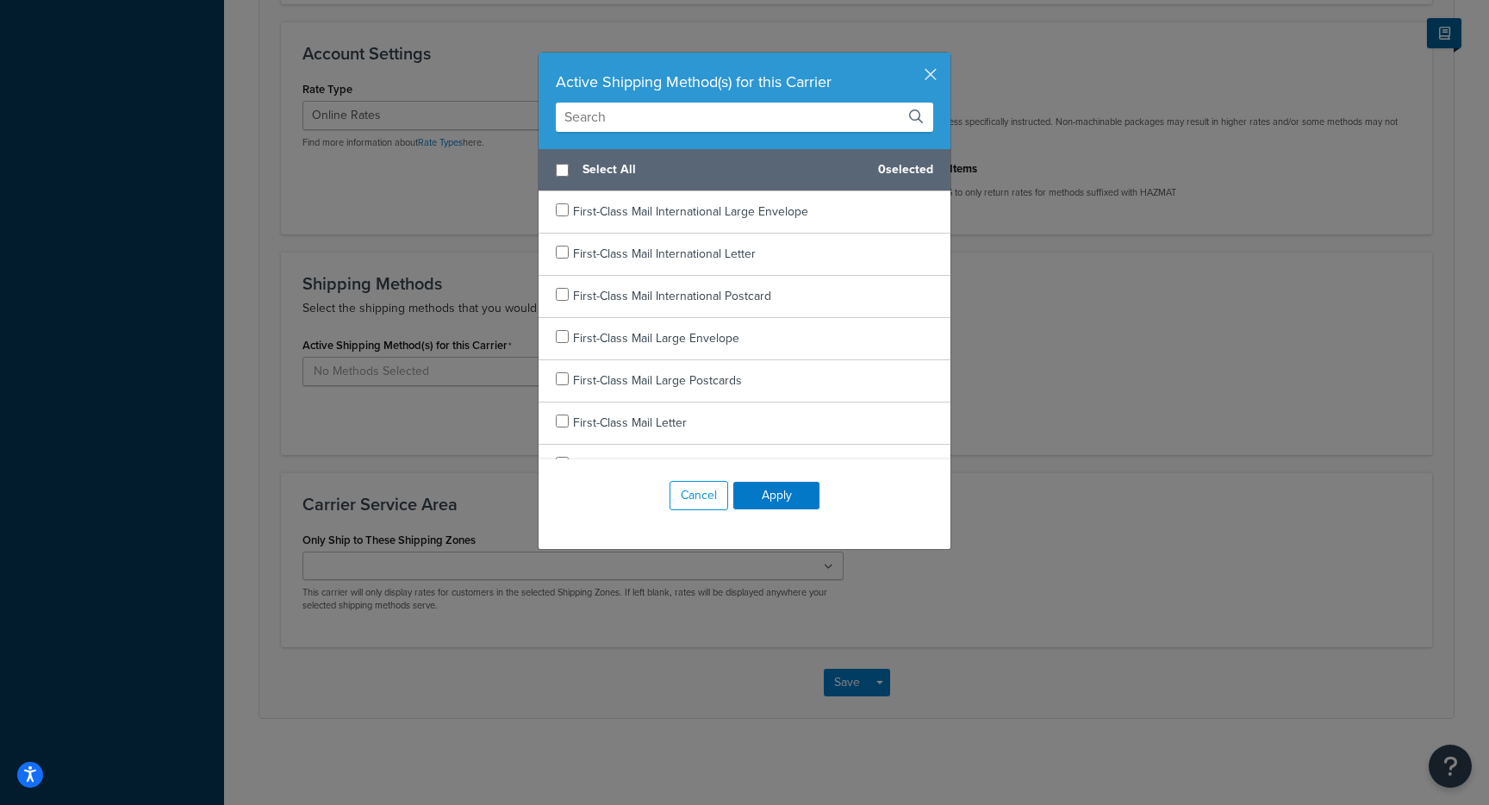
click at [614, 115] on input "text" at bounding box center [745, 117] width 378 height 29
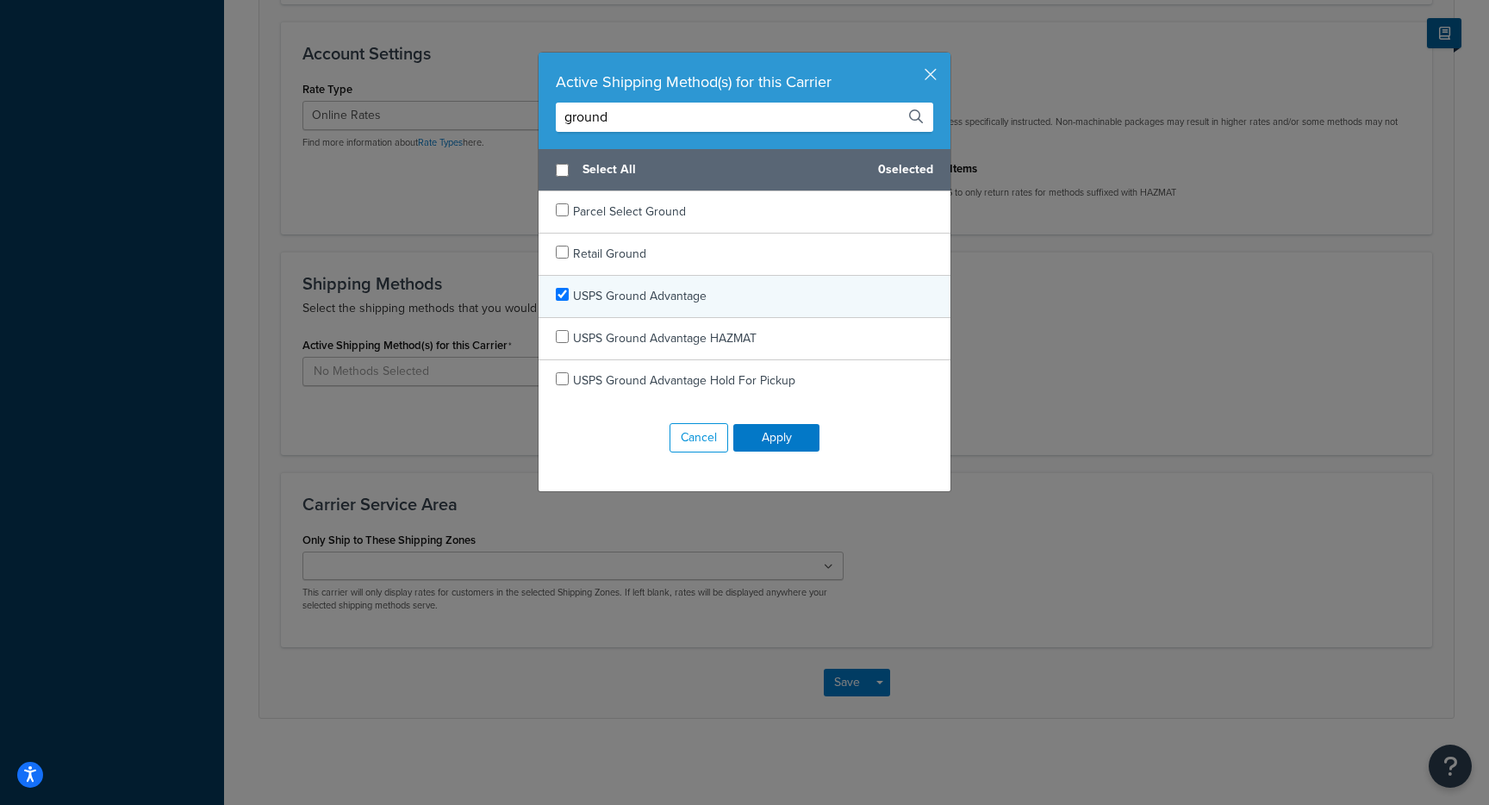
type input "ground"
click at [702, 295] on span "USPS Ground Advantage" at bounding box center [640, 296] width 134 height 18
checkbox input "true"
click at [793, 435] on button "Apply" at bounding box center [777, 438] width 86 height 28
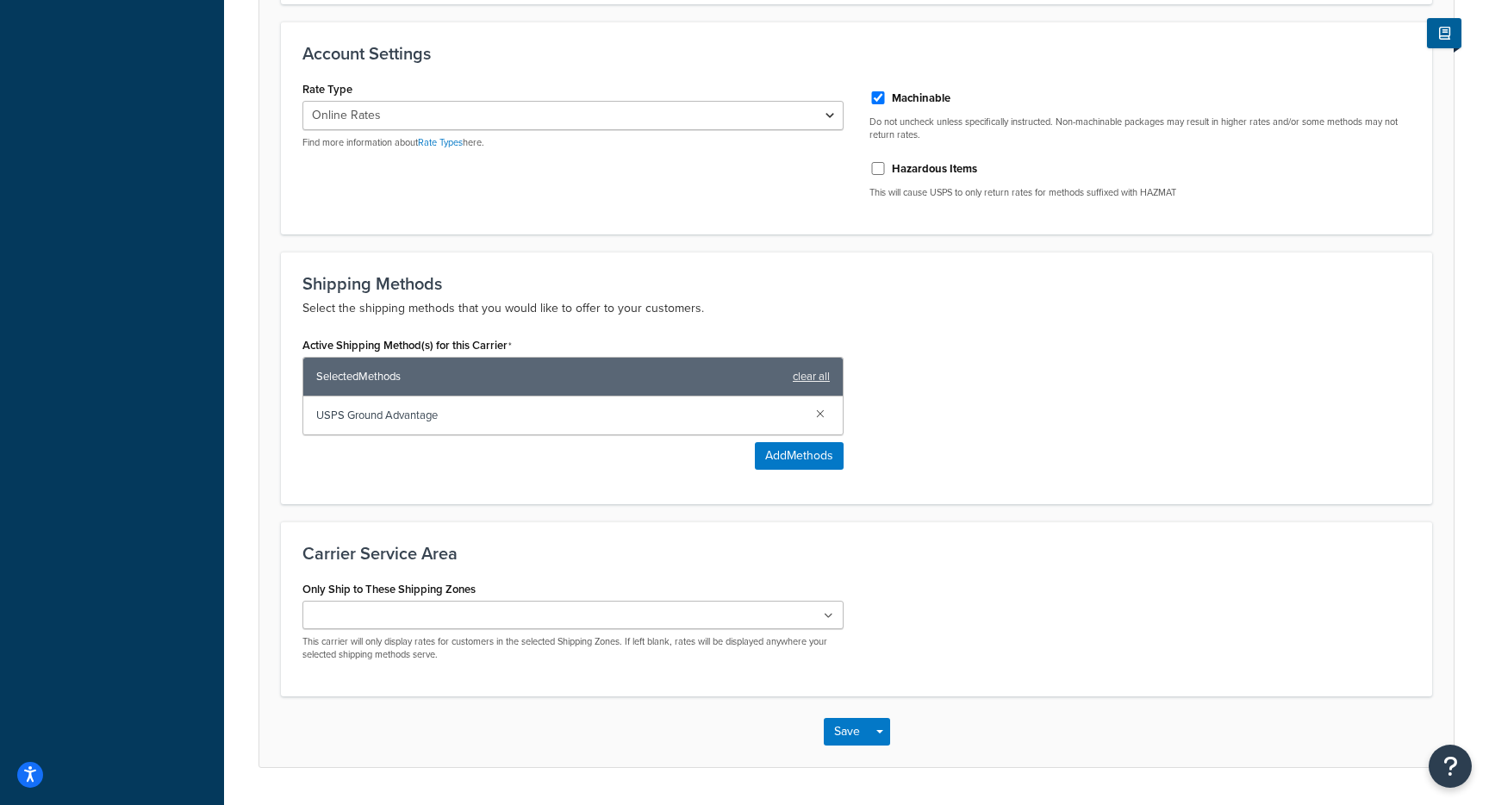
click at [551, 613] on ul at bounding box center [573, 615] width 541 height 28
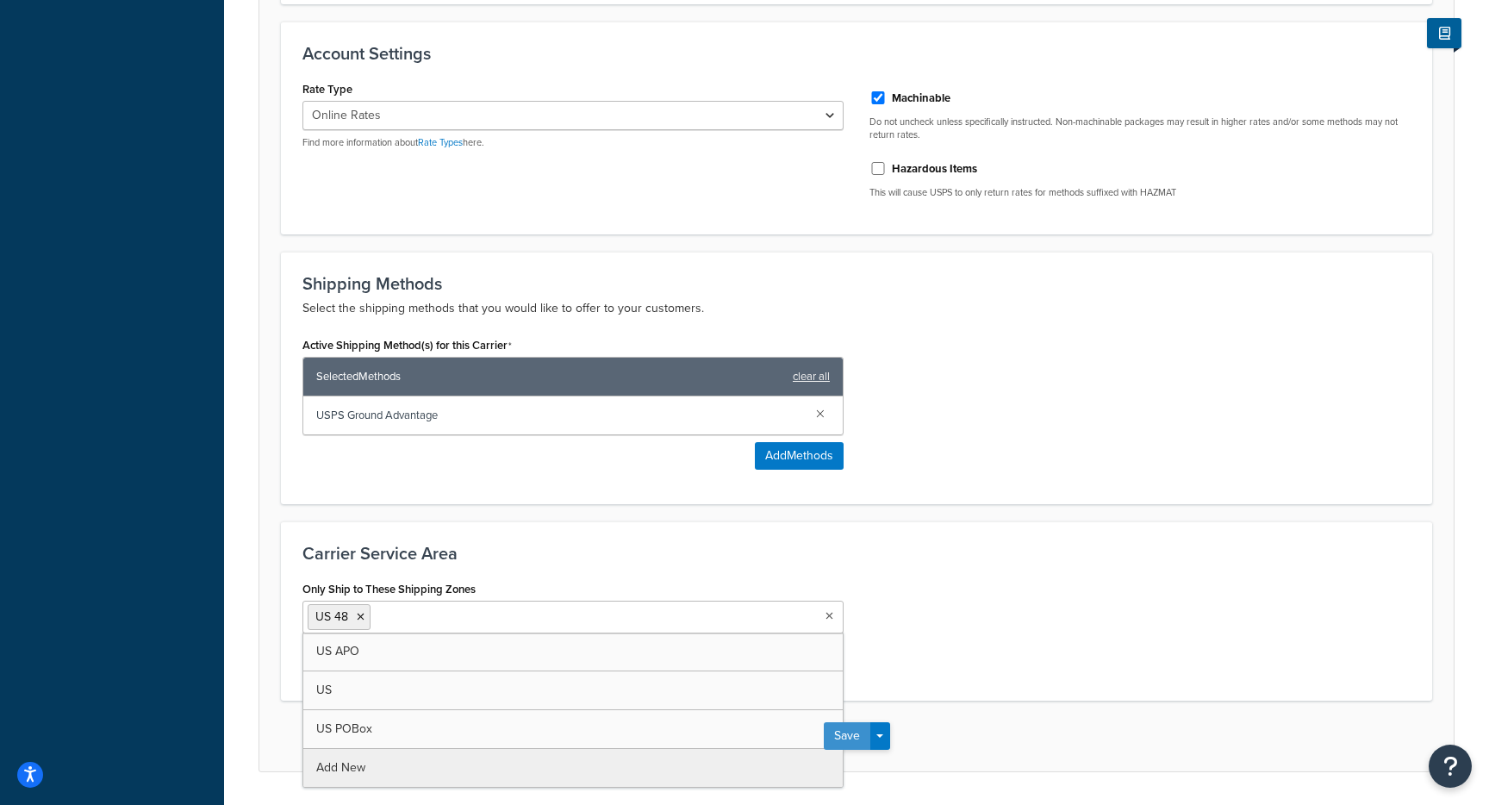
click at [861, 743] on button "Save" at bounding box center [847, 736] width 47 height 28
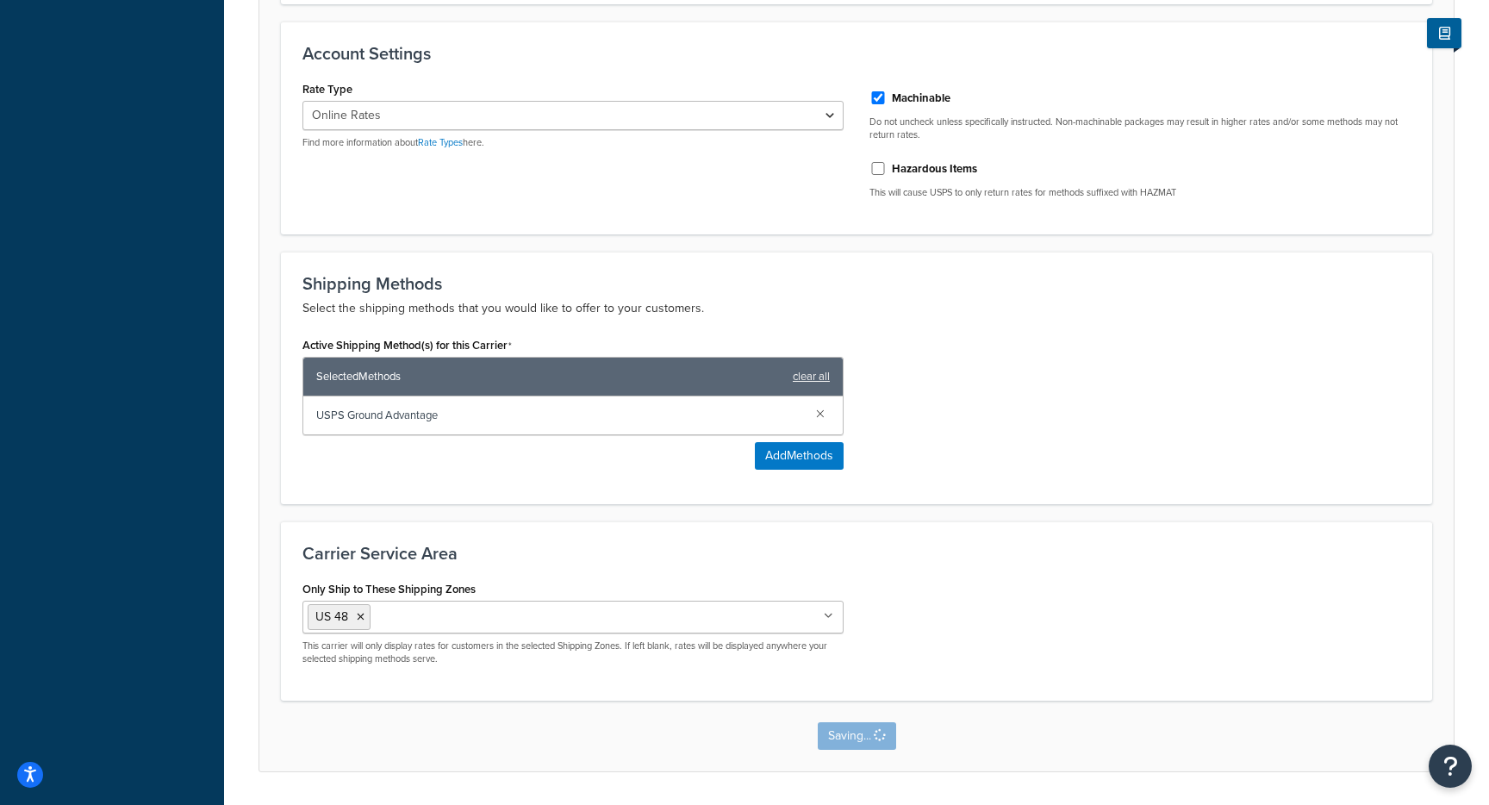
scroll to position [0, 0]
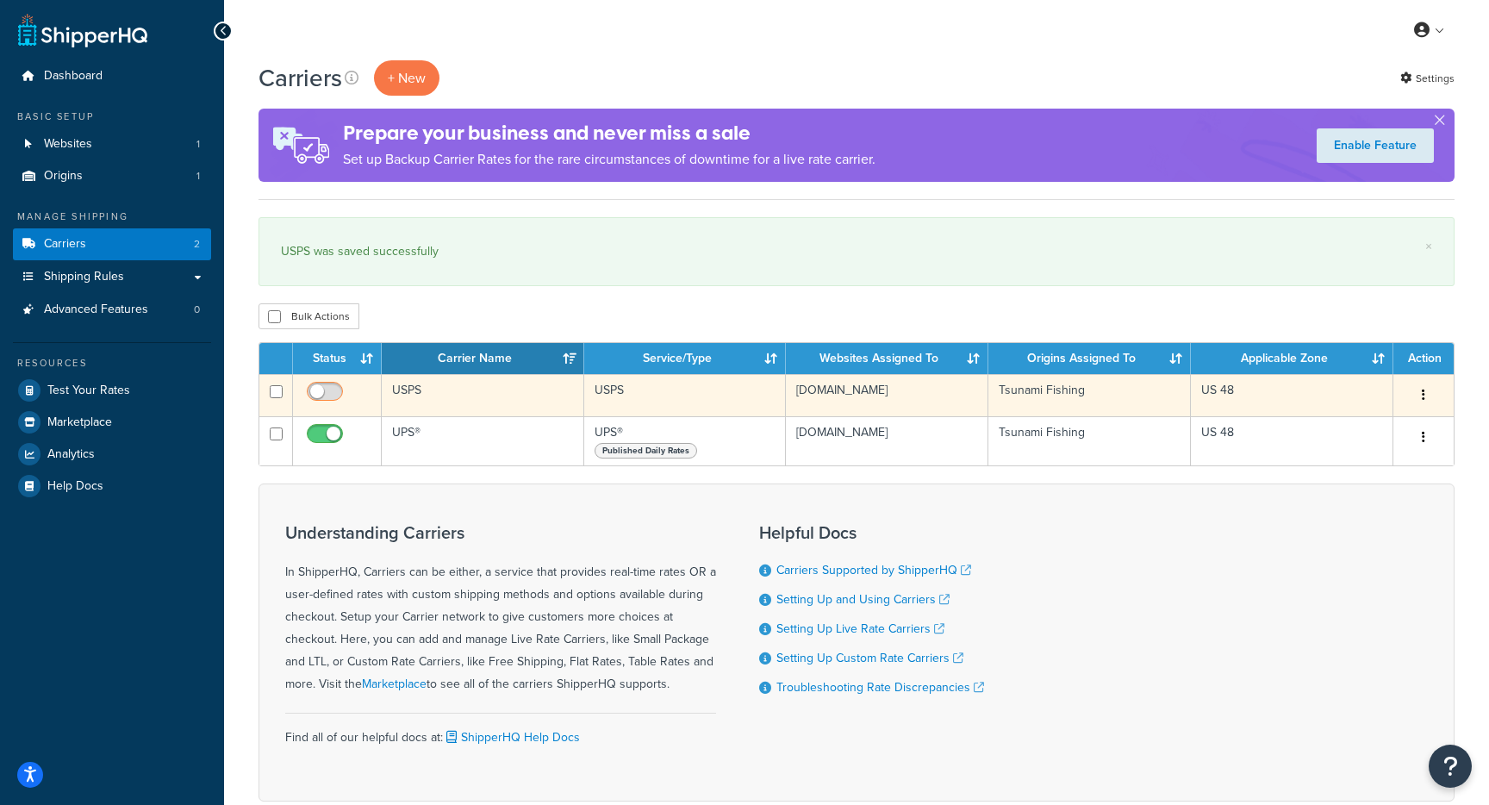
click at [315, 392] on input "checkbox" at bounding box center [326, 396] width 47 height 22
checkbox input "true"
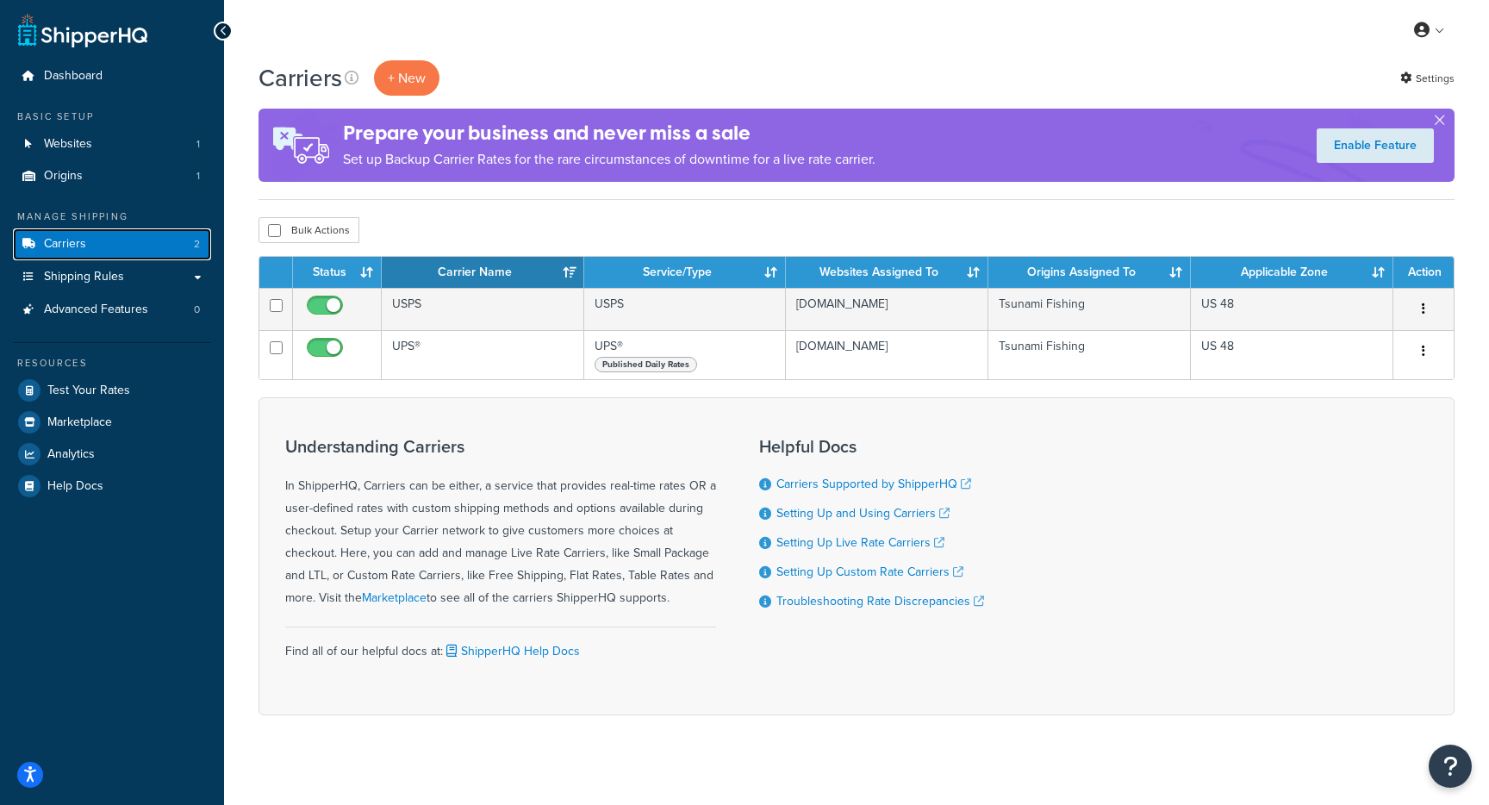
click at [137, 248] on link "Carriers 2" at bounding box center [112, 244] width 198 height 32
click at [114, 402] on link "Test Your Rates" at bounding box center [112, 390] width 198 height 31
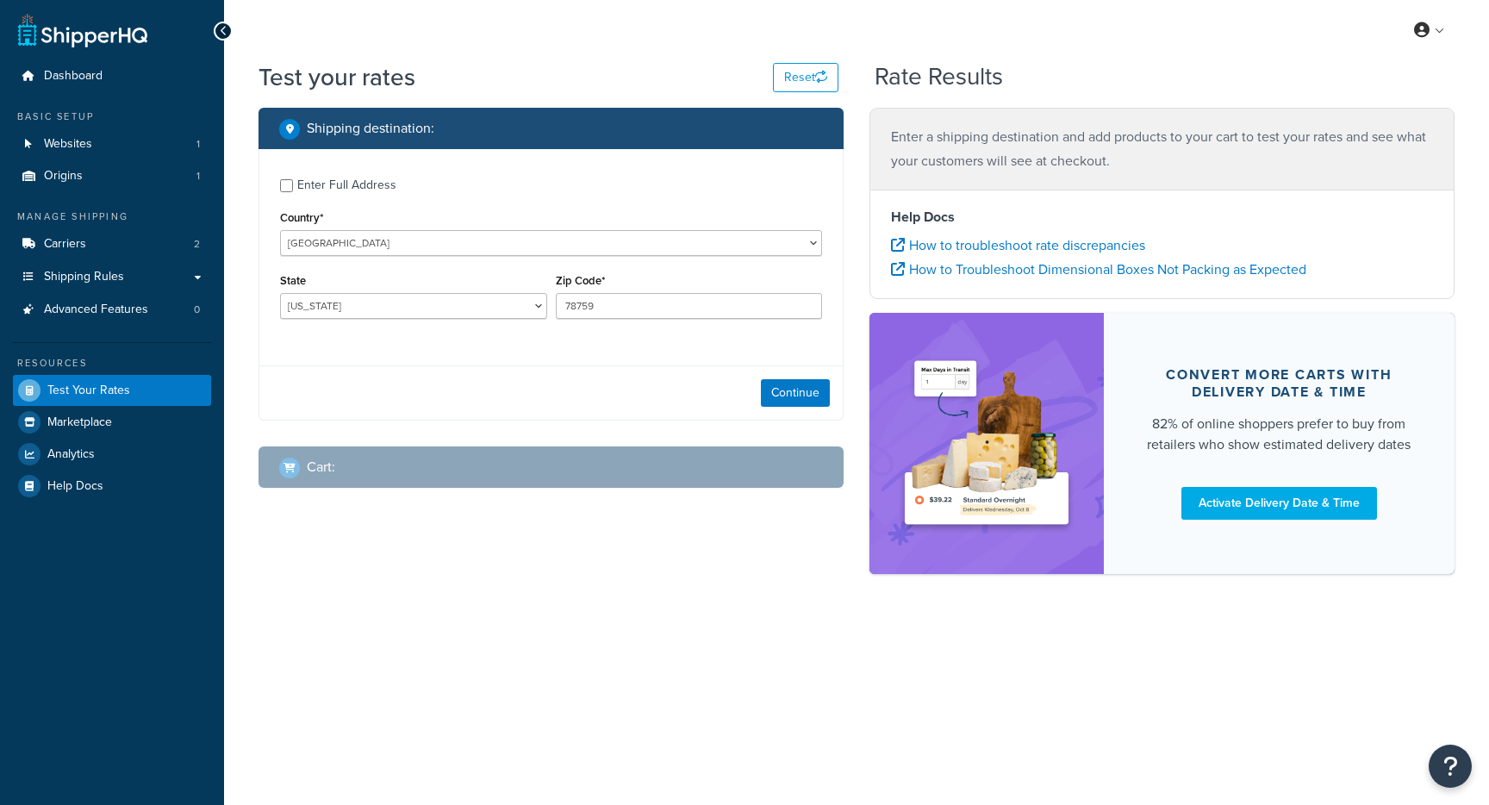
select select "[GEOGRAPHIC_DATA]"
click at [1446, 36] on link at bounding box center [1430, 30] width 49 height 26
click at [1416, 60] on link "My Profile" at bounding box center [1377, 65] width 153 height 34
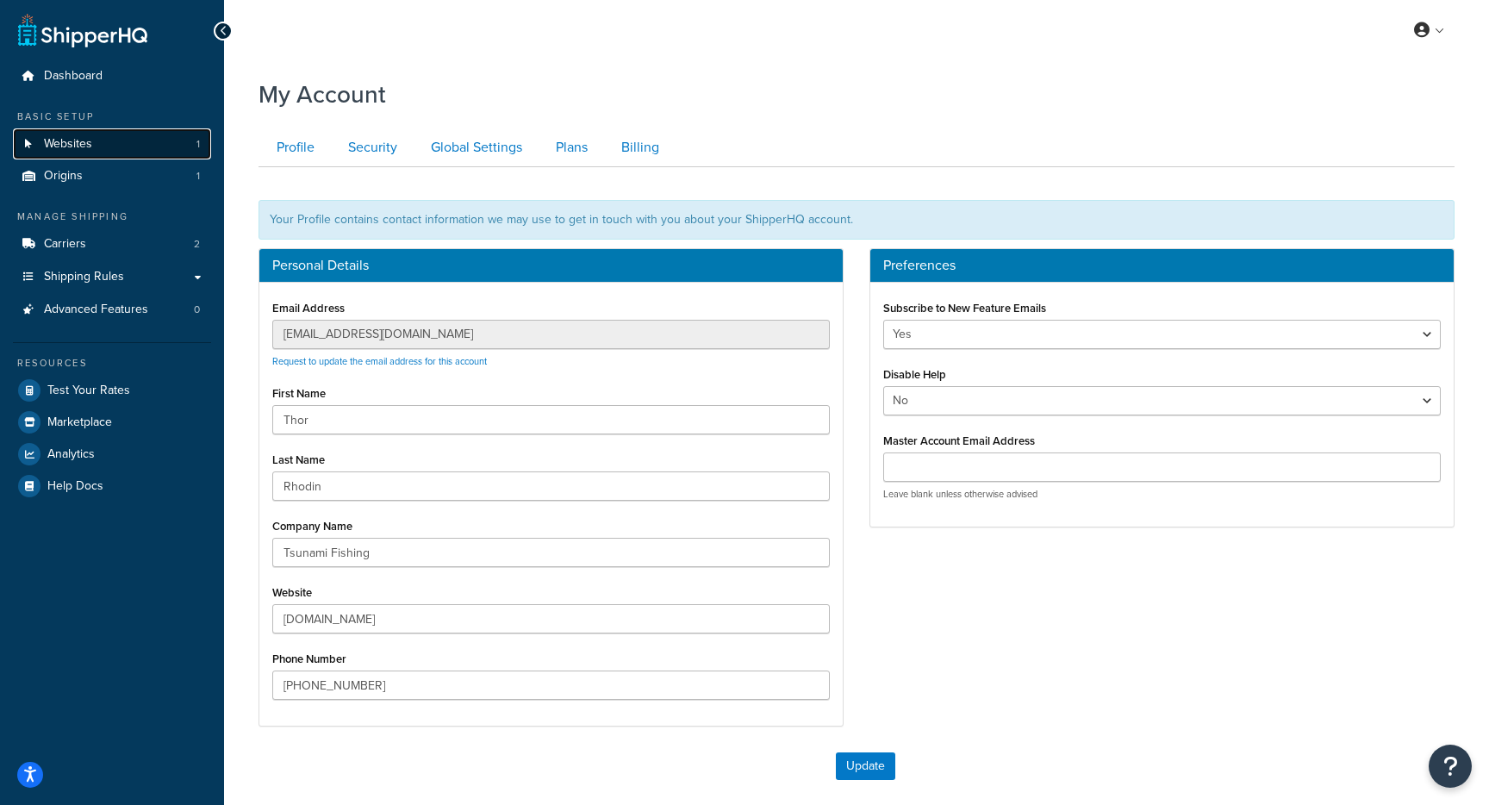
click at [84, 156] on link "Websites 1" at bounding box center [112, 144] width 198 height 32
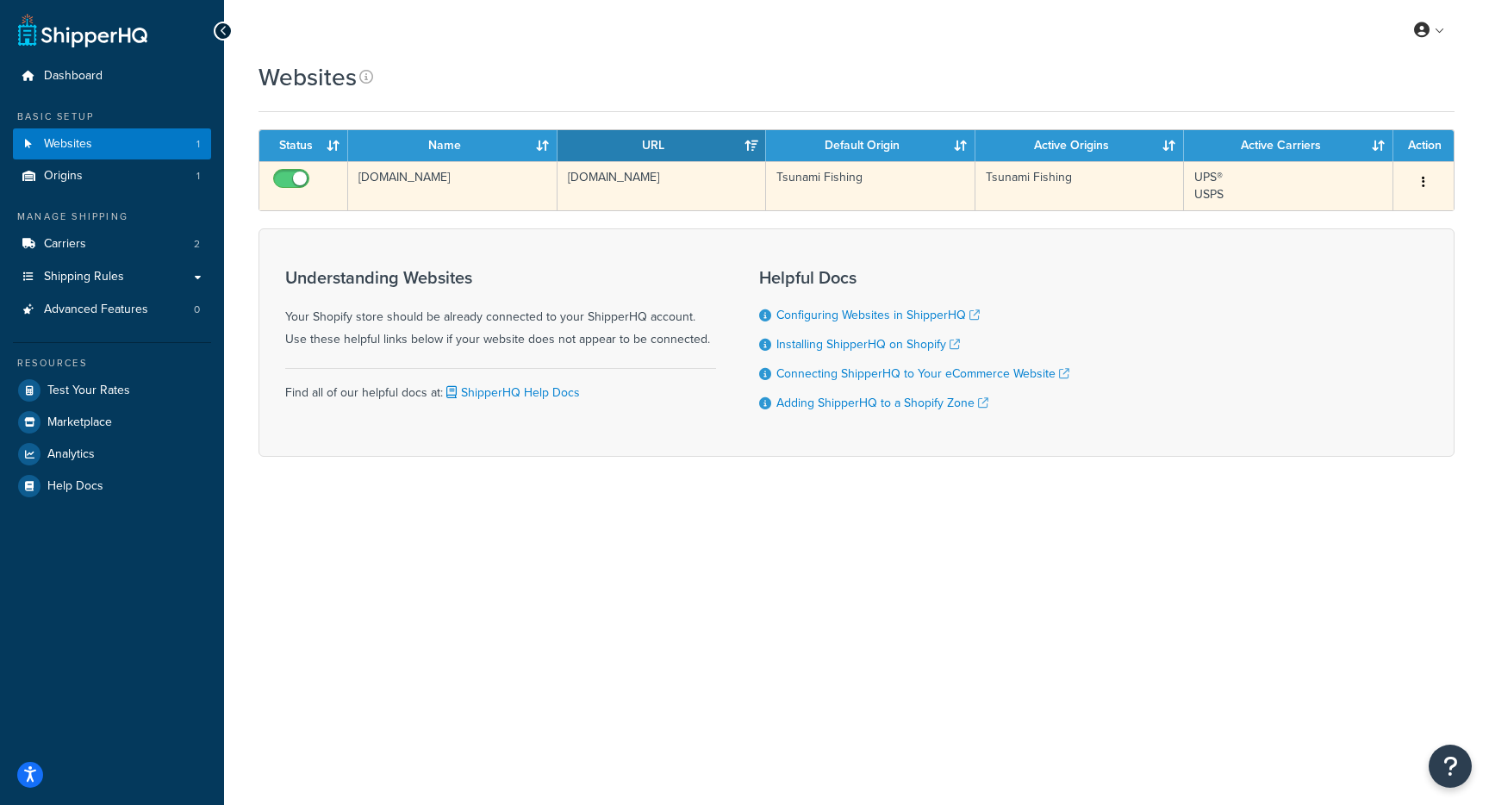
click at [1426, 178] on button "button" at bounding box center [1424, 183] width 24 height 28
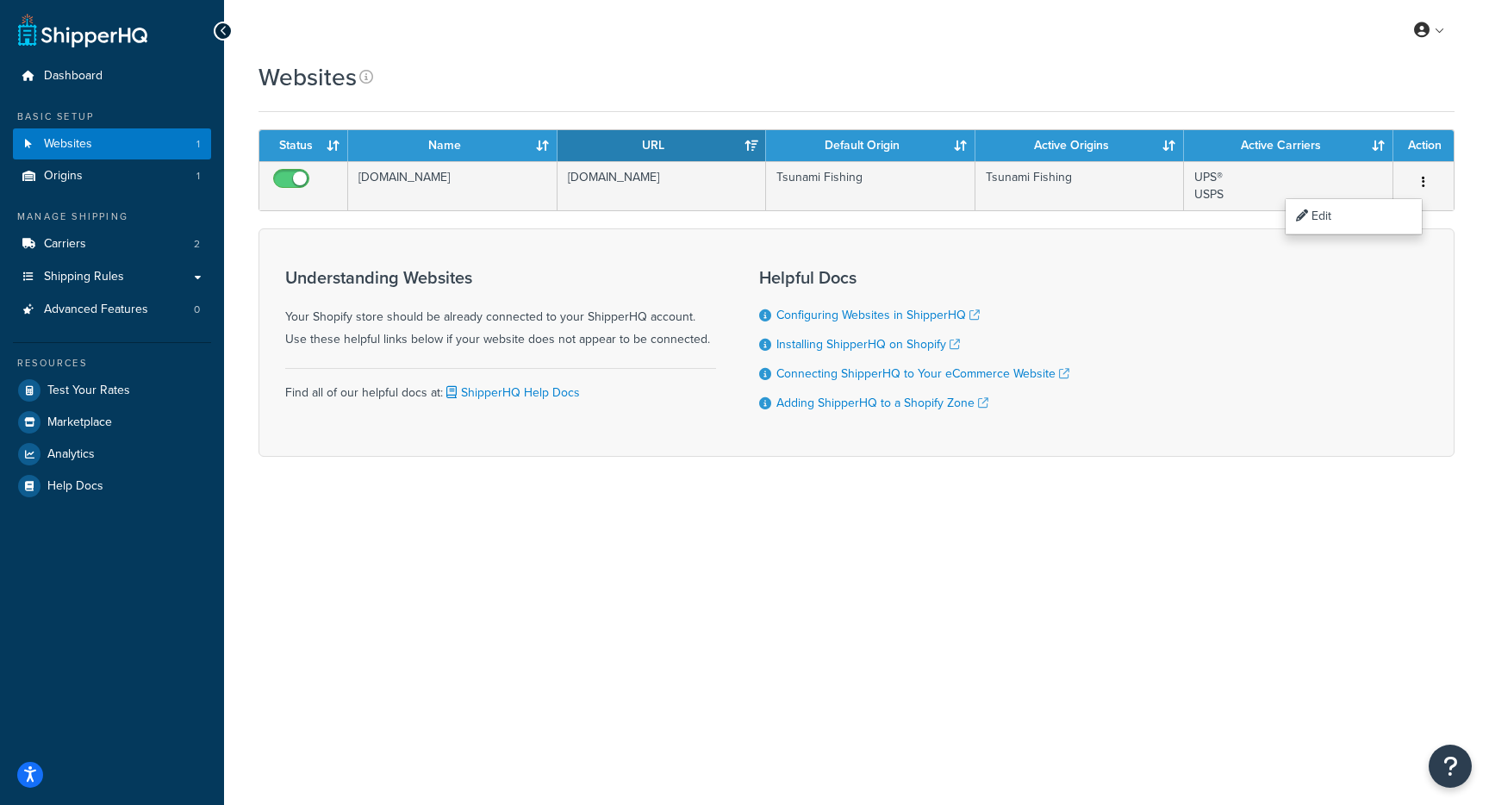
click at [906, 245] on div "Understanding Websites Your Shopify store should be already connected to your S…" at bounding box center [857, 342] width 1196 height 228
click at [88, 256] on link "Carriers 2" at bounding box center [112, 244] width 198 height 32
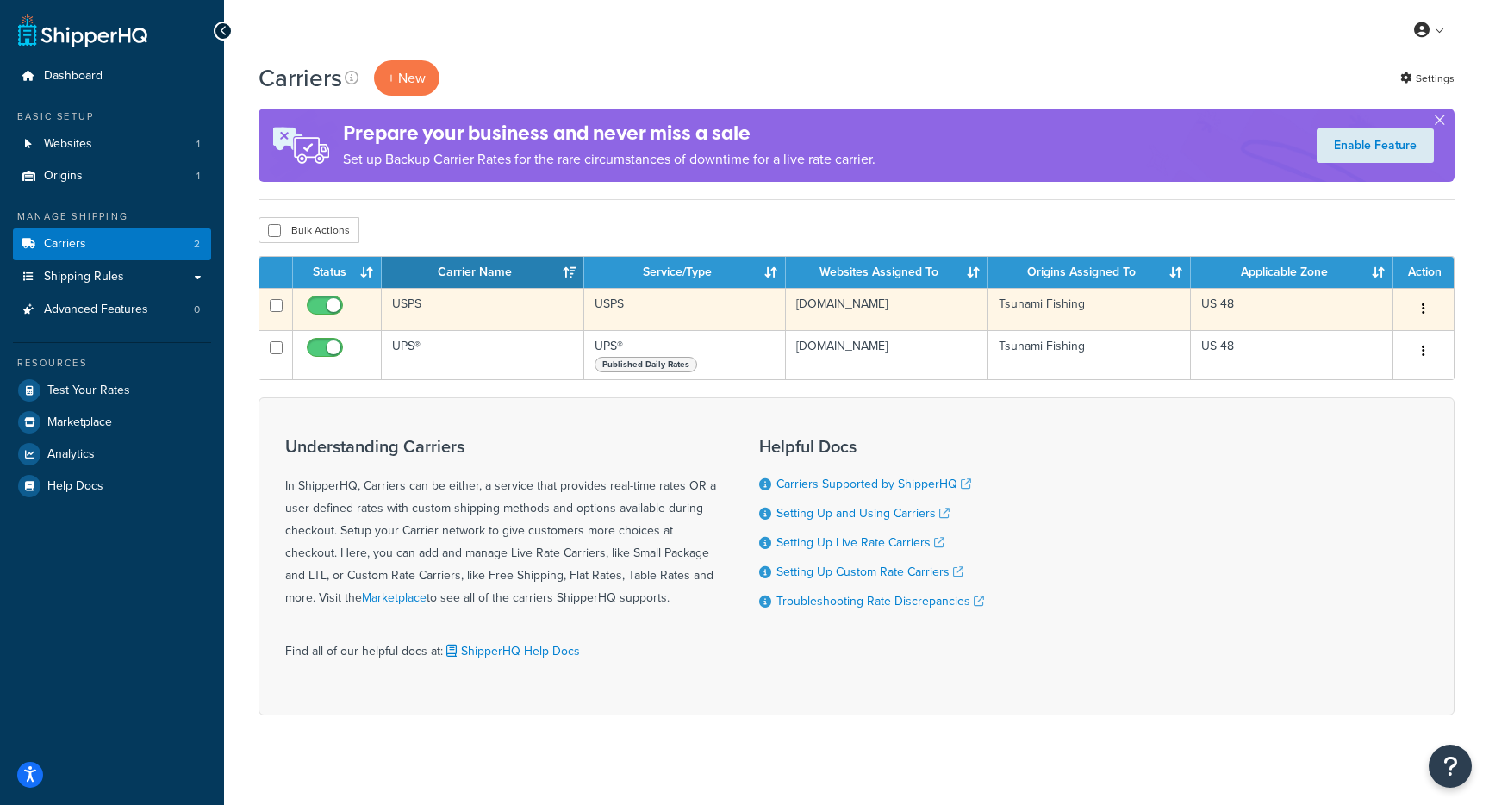
click at [322, 305] on input "checkbox" at bounding box center [326, 310] width 47 height 22
click at [341, 313] on input "checkbox" at bounding box center [326, 310] width 47 height 22
checkbox input "true"
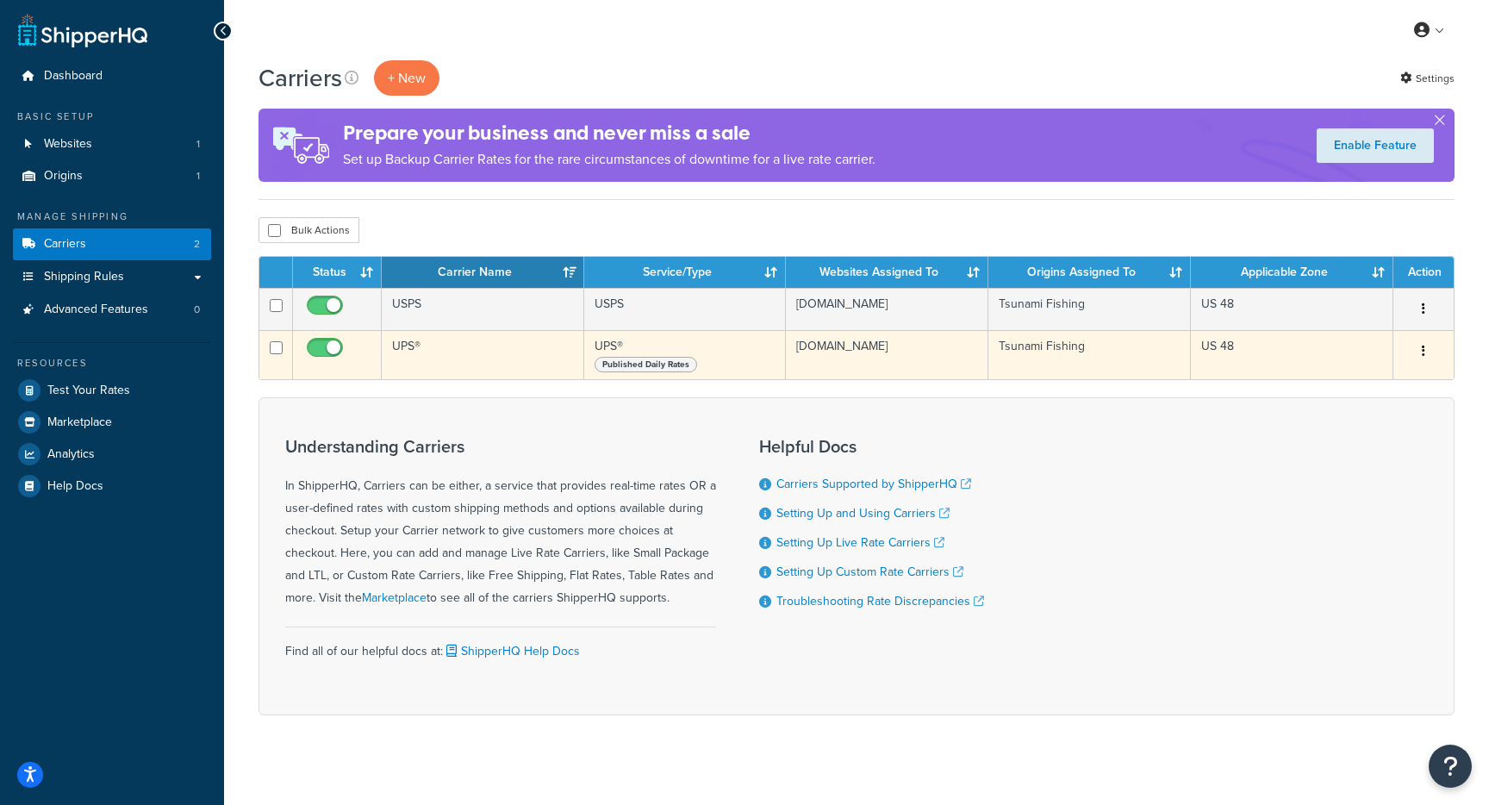
click at [430, 355] on td "UPS®" at bounding box center [483, 354] width 203 height 49
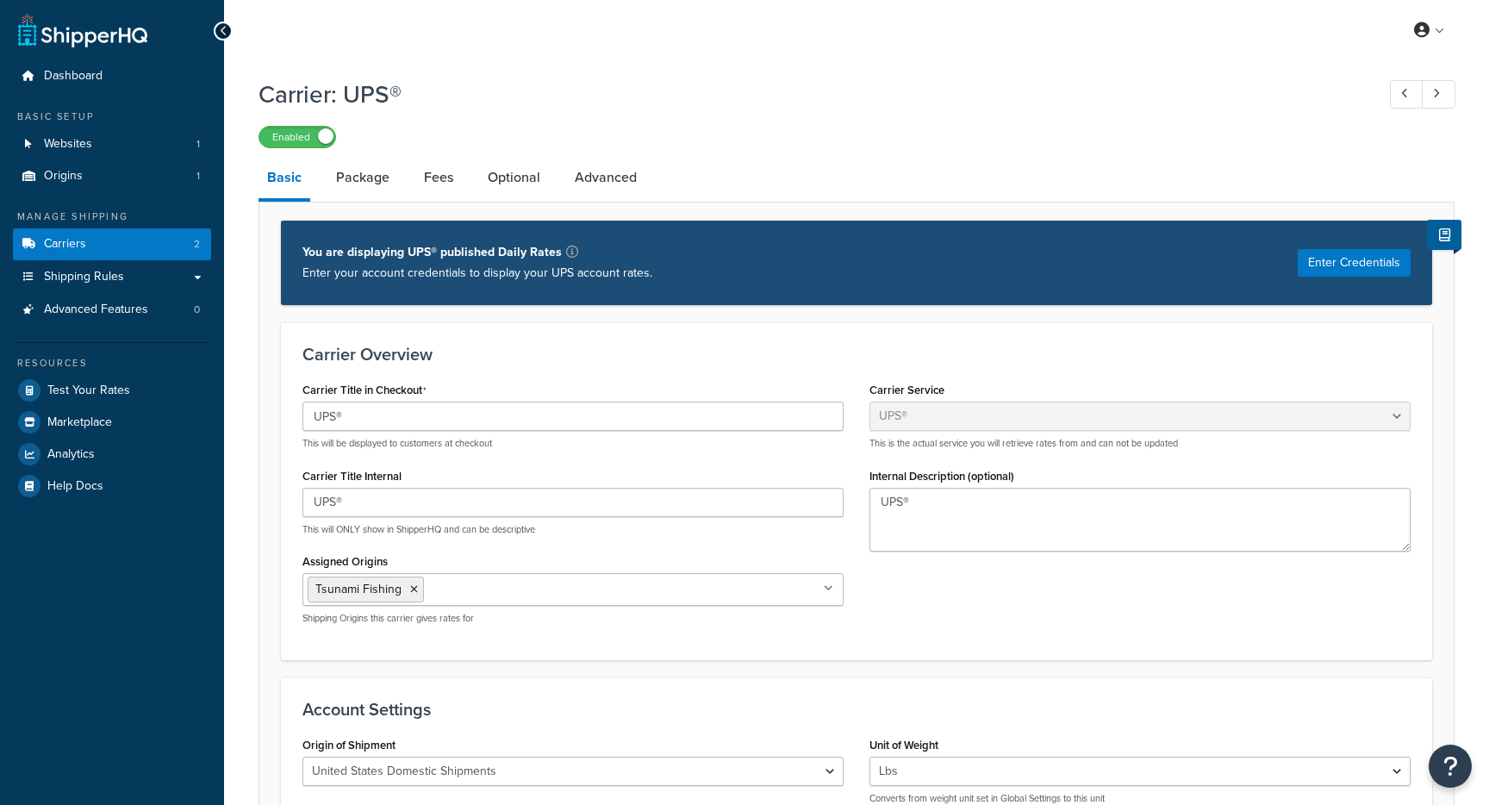
select select "ups"
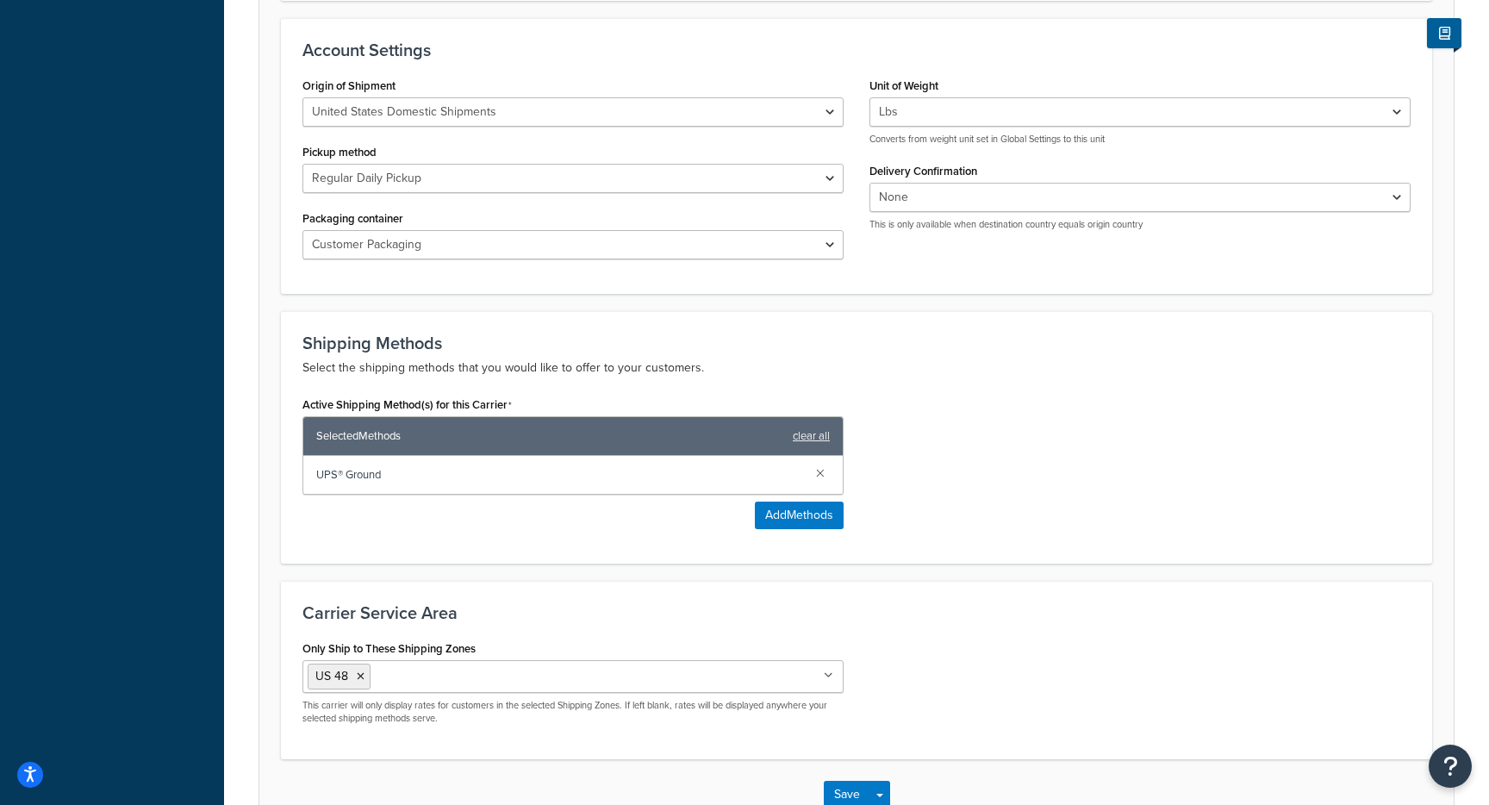
scroll to position [772, 0]
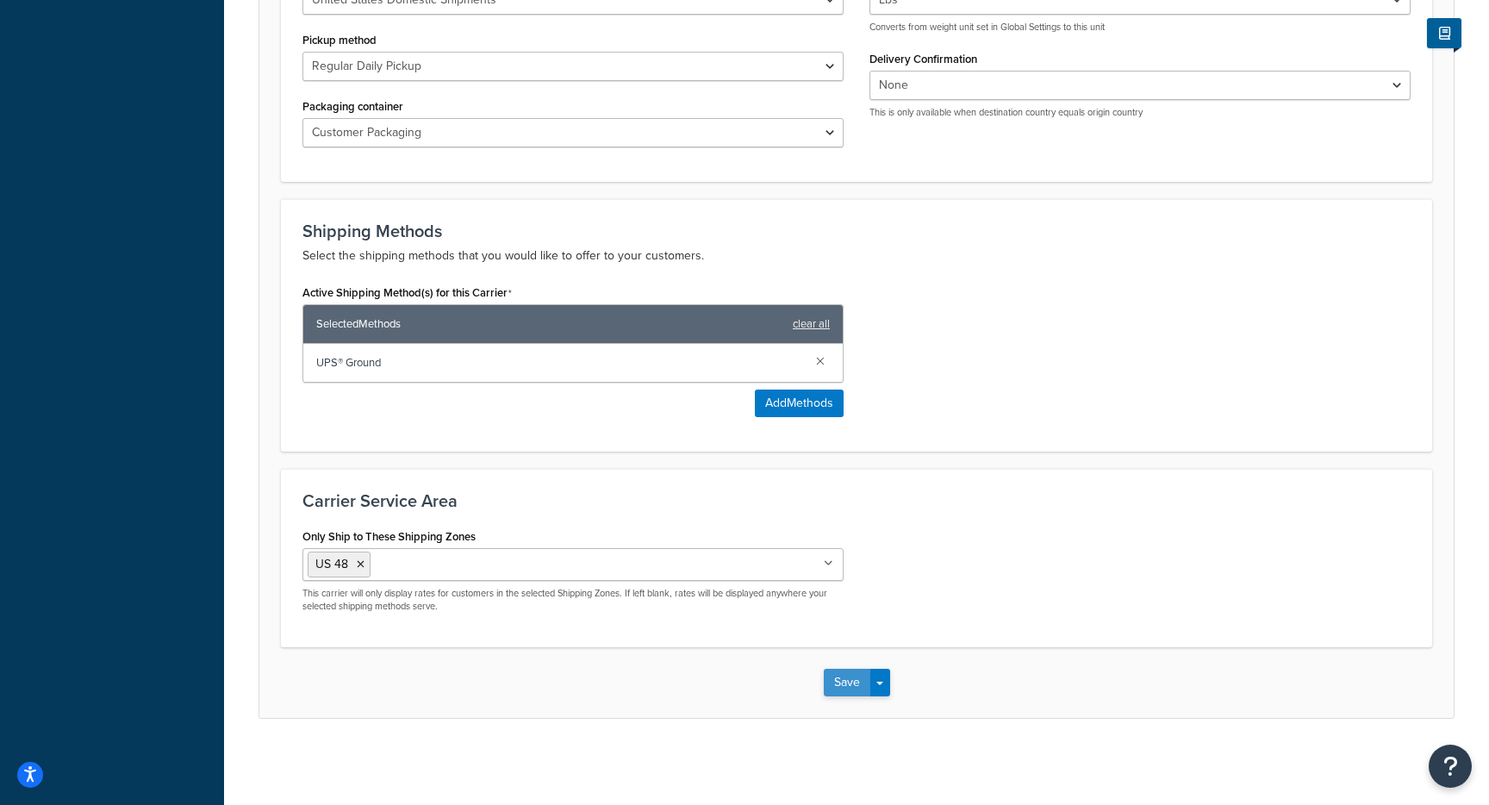
click at [846, 688] on button "Save" at bounding box center [847, 683] width 47 height 28
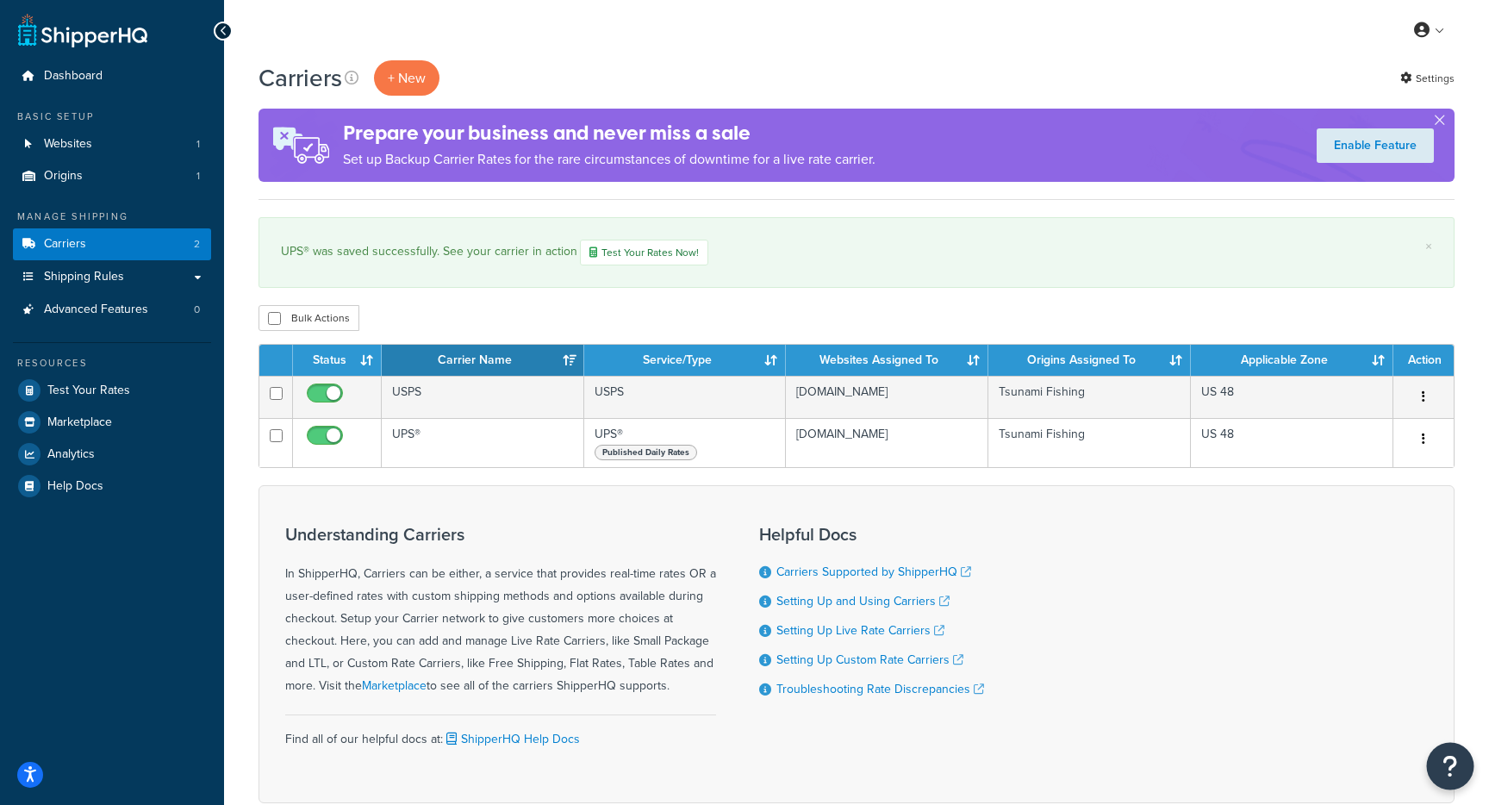
click at [1439, 768] on button "Open Resource Center" at bounding box center [1450, 766] width 47 height 47
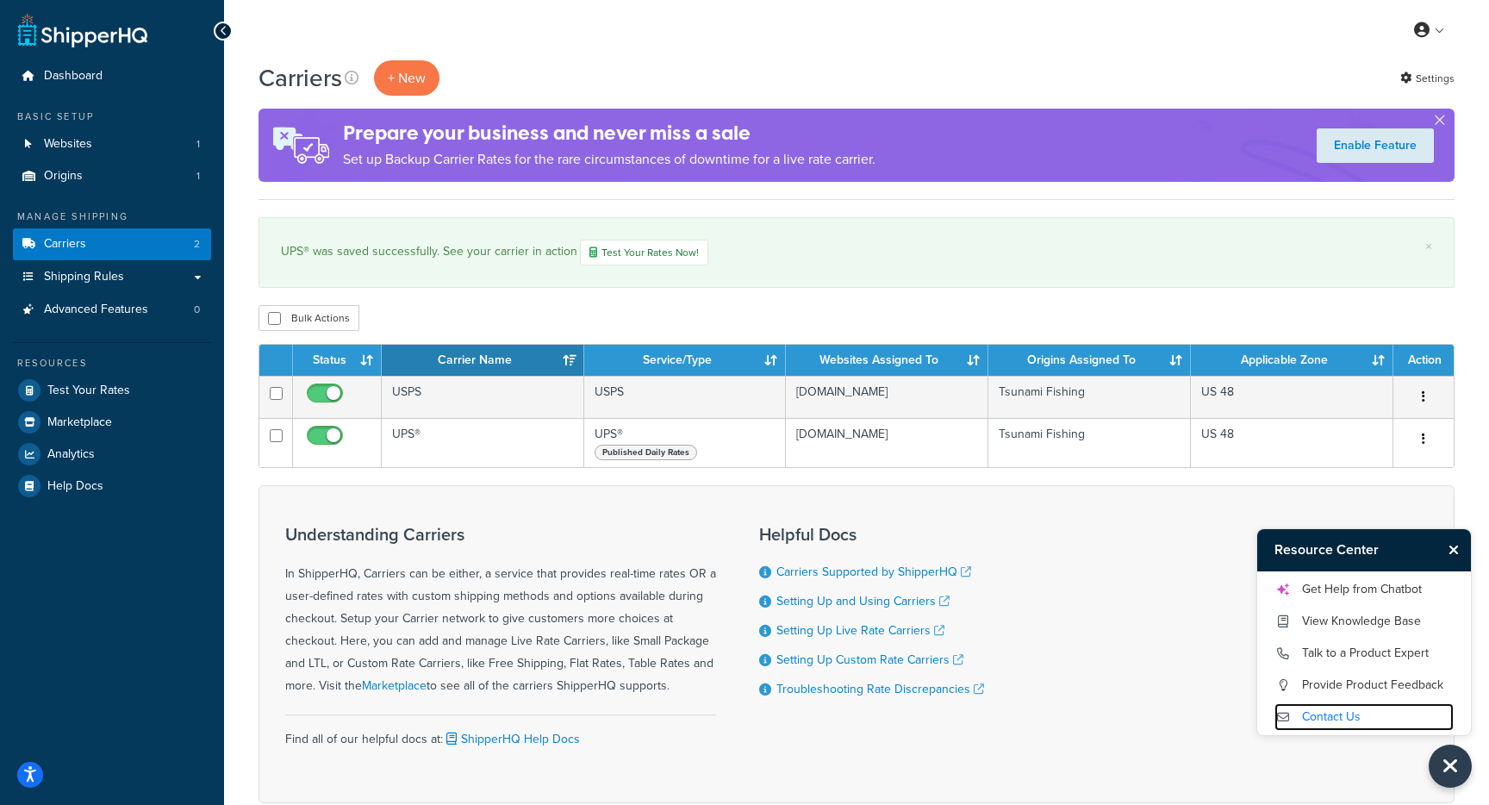
click at [1334, 724] on link "Contact Us" at bounding box center [1364, 717] width 179 height 28
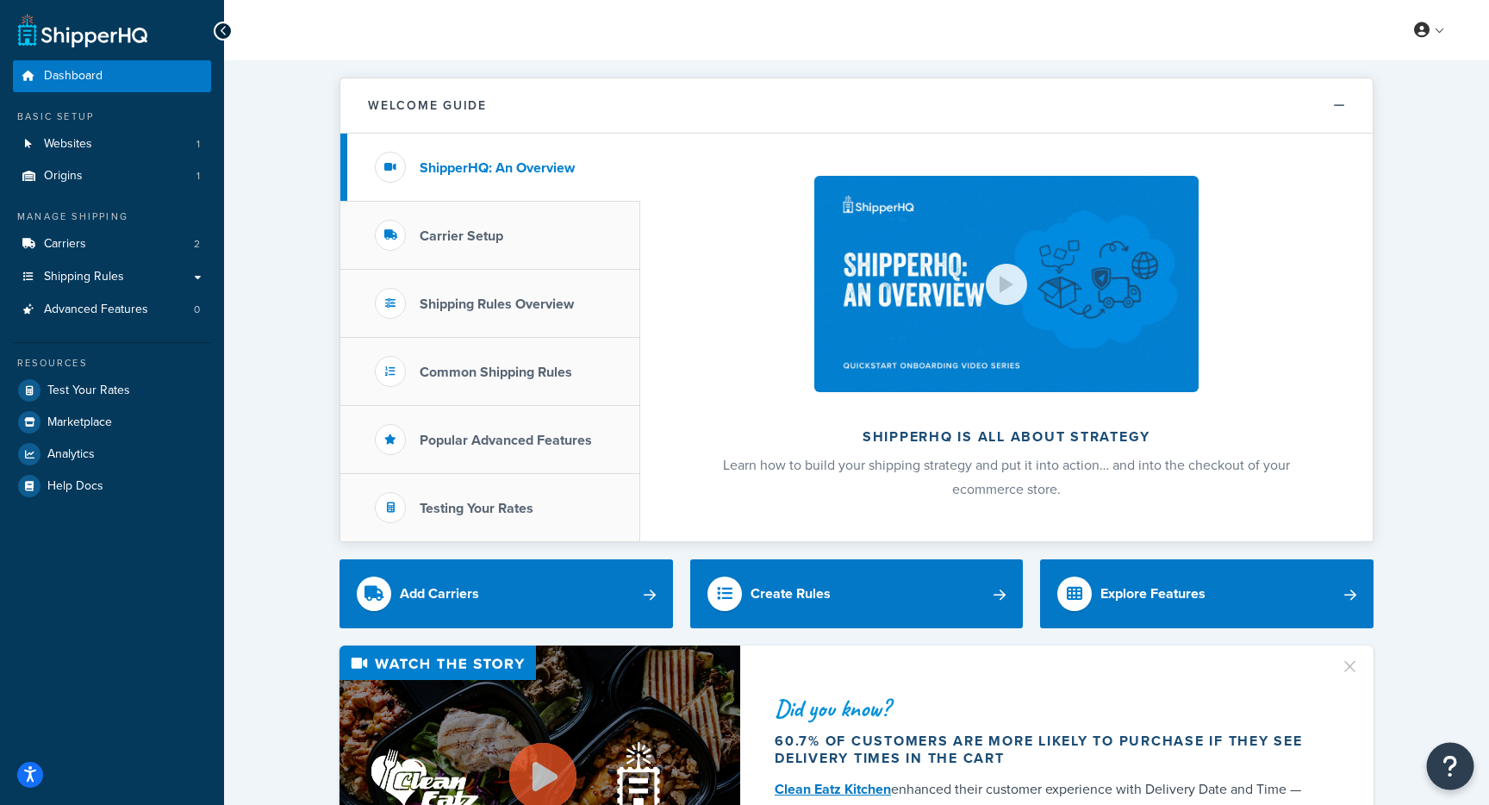
click at [1454, 764] on icon "Open Resource Center" at bounding box center [1451, 766] width 16 height 24
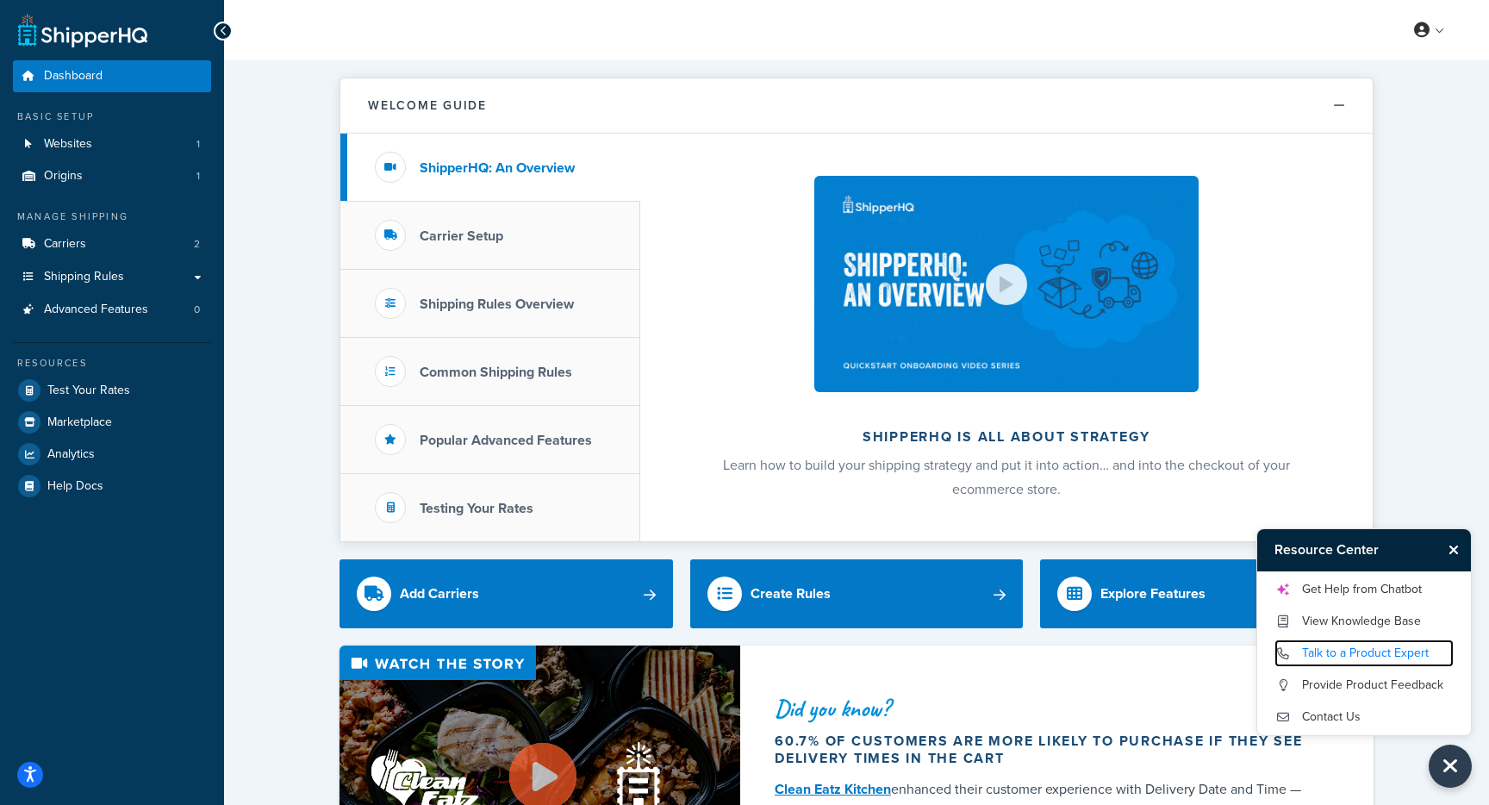
click at [1380, 661] on link "Talk to a Product Expert" at bounding box center [1364, 654] width 179 height 28
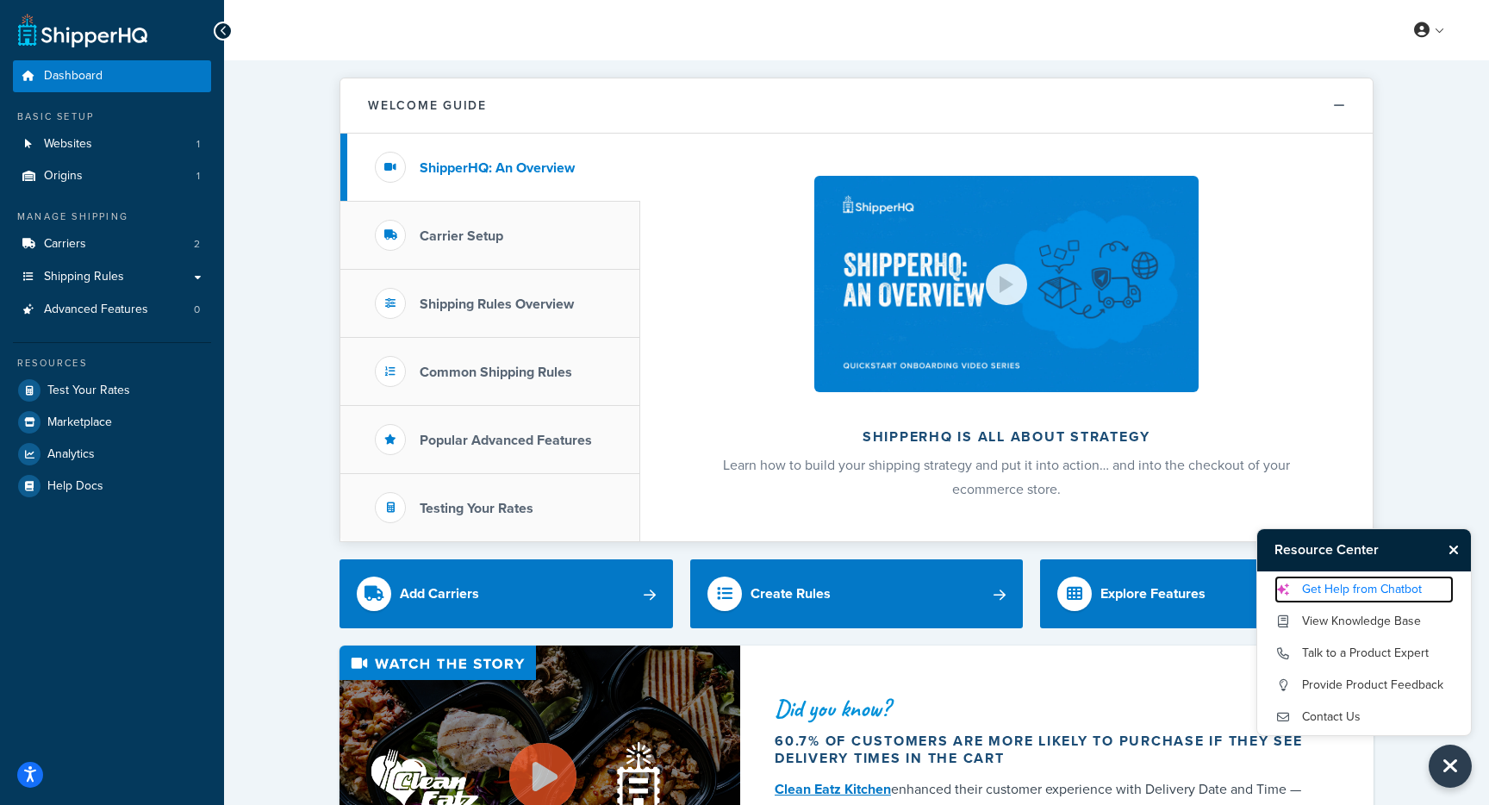
click at [1325, 599] on link "Get Help from Chatbot" at bounding box center [1364, 590] width 179 height 28
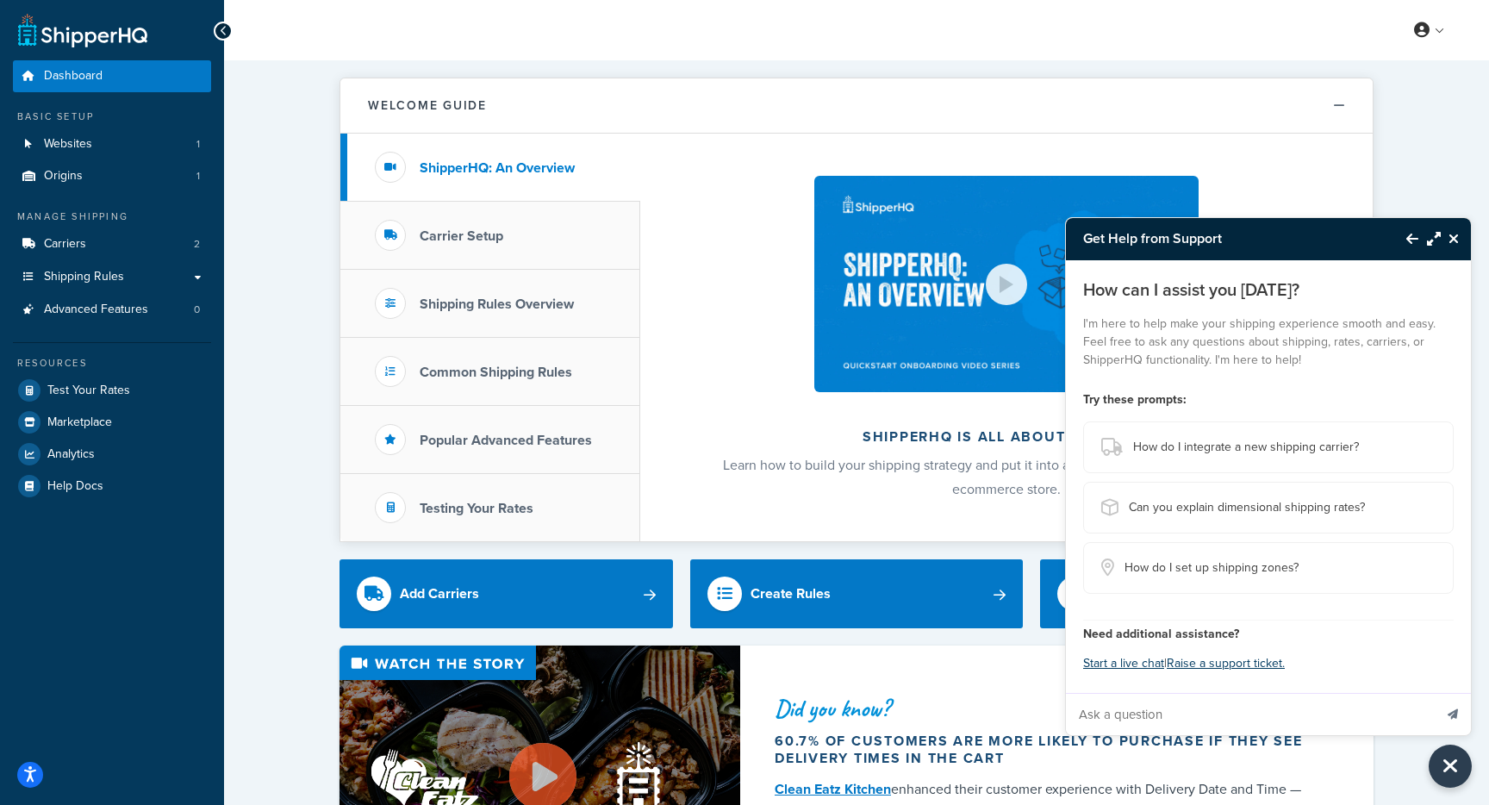
click at [1218, 712] on input "Ask a question" at bounding box center [1249, 714] width 367 height 41
type input "UPS shipping option is not showing up in shopify"
click at [1435, 693] on button "Send message" at bounding box center [1453, 714] width 36 height 42
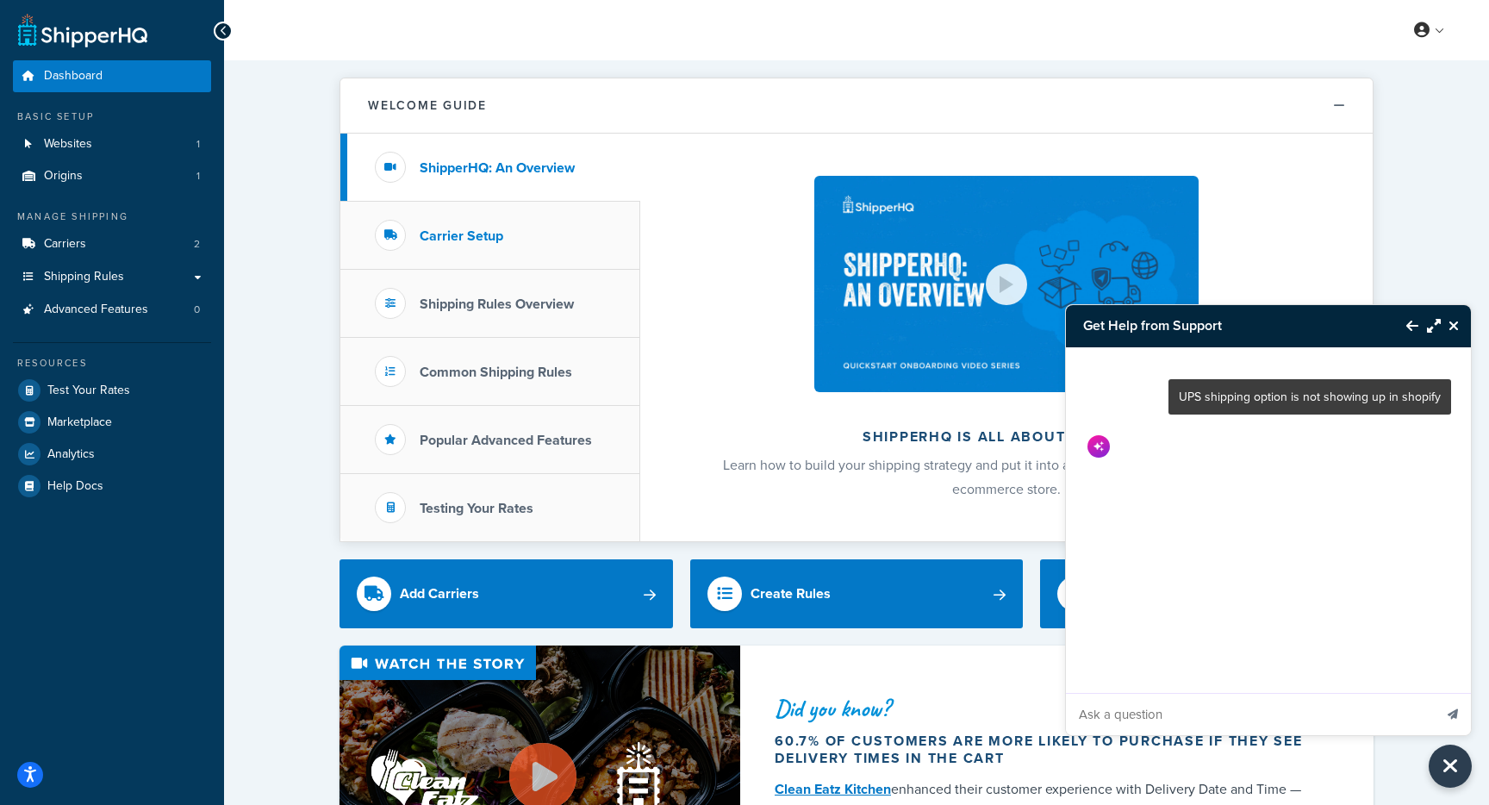
click at [497, 251] on li "Carrier Setup" at bounding box center [490, 236] width 300 height 68
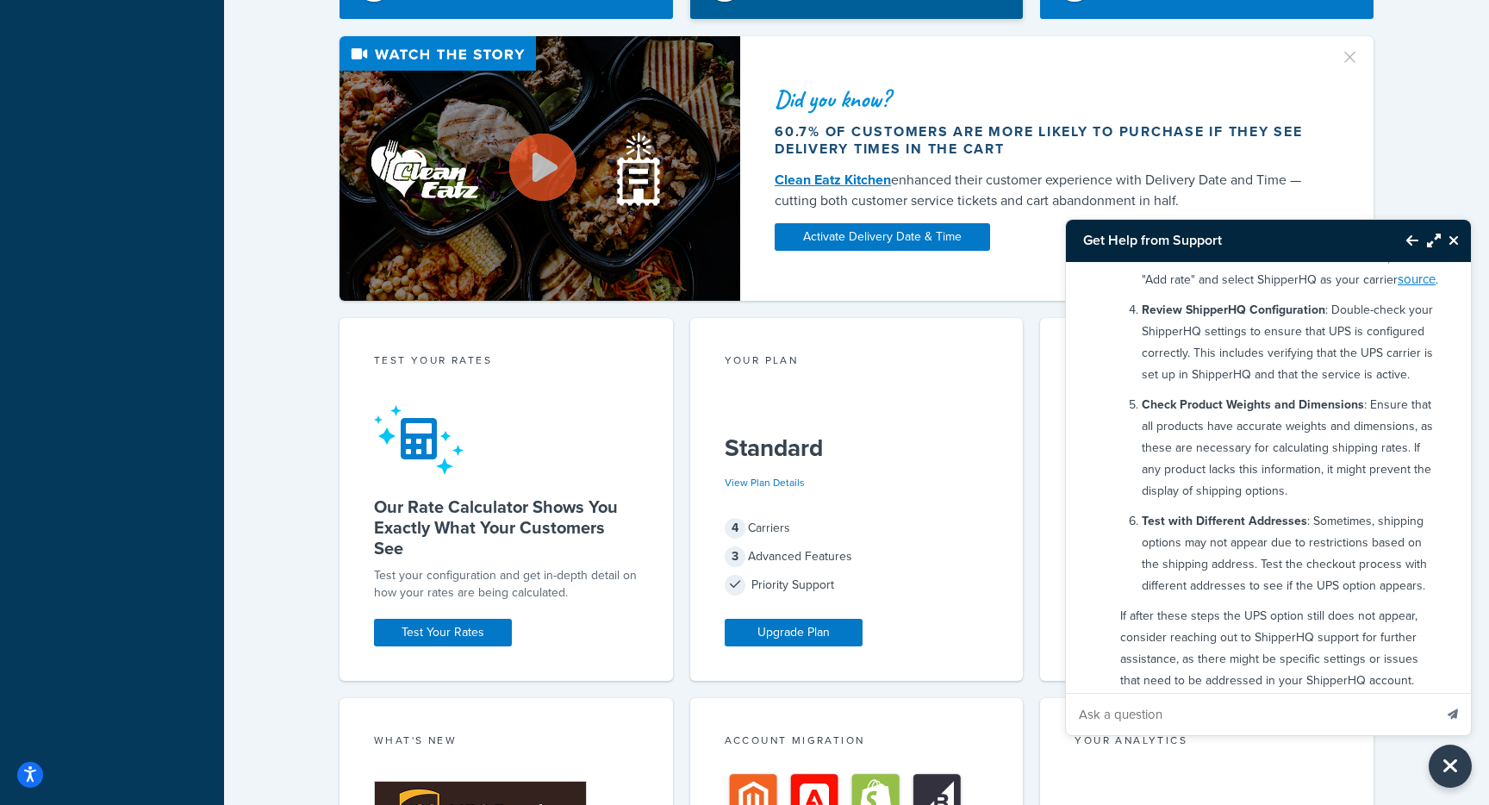
scroll to position [664, 0]
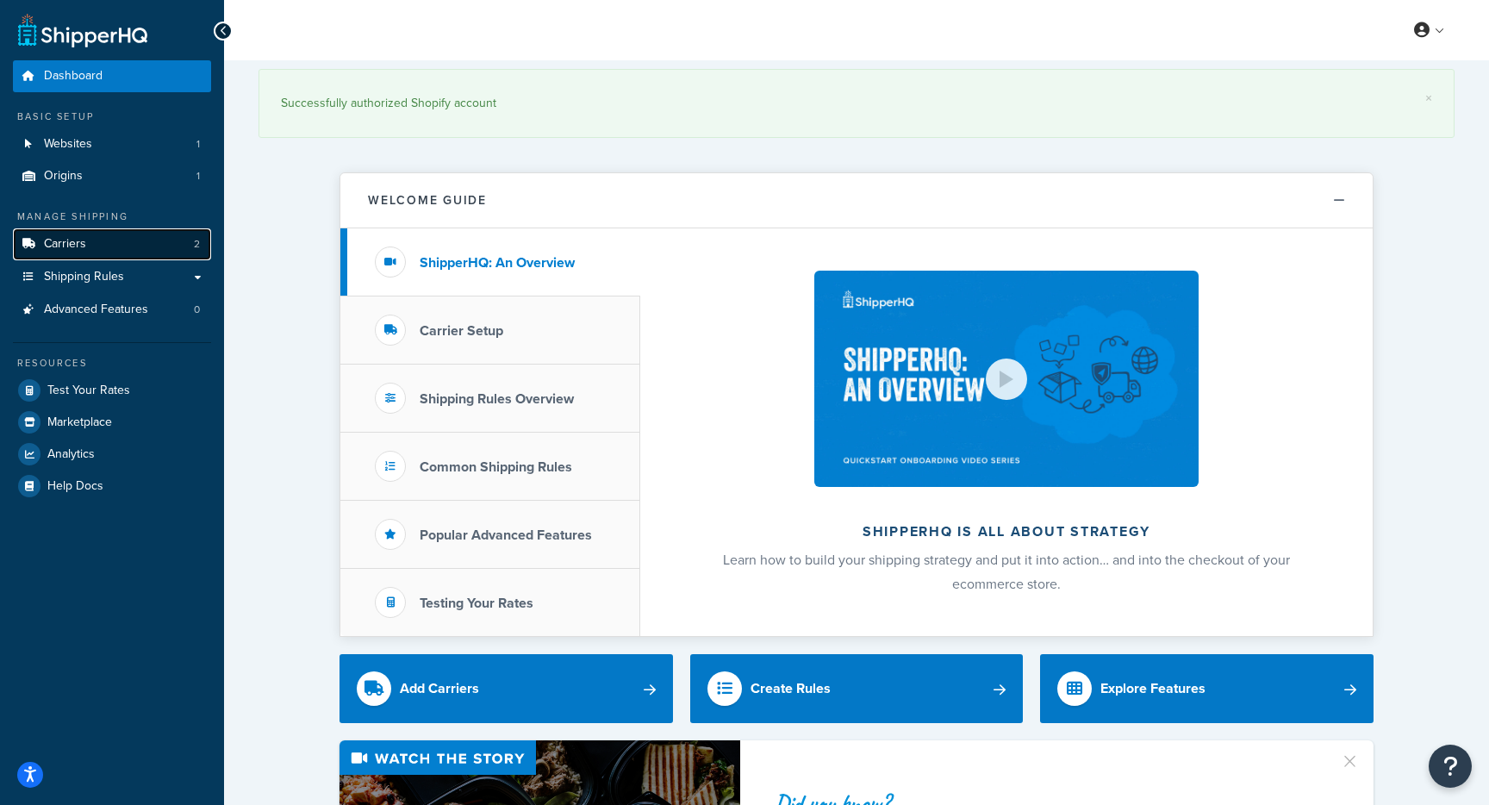
click at [153, 245] on link "Carriers 2" at bounding box center [112, 244] width 198 height 32
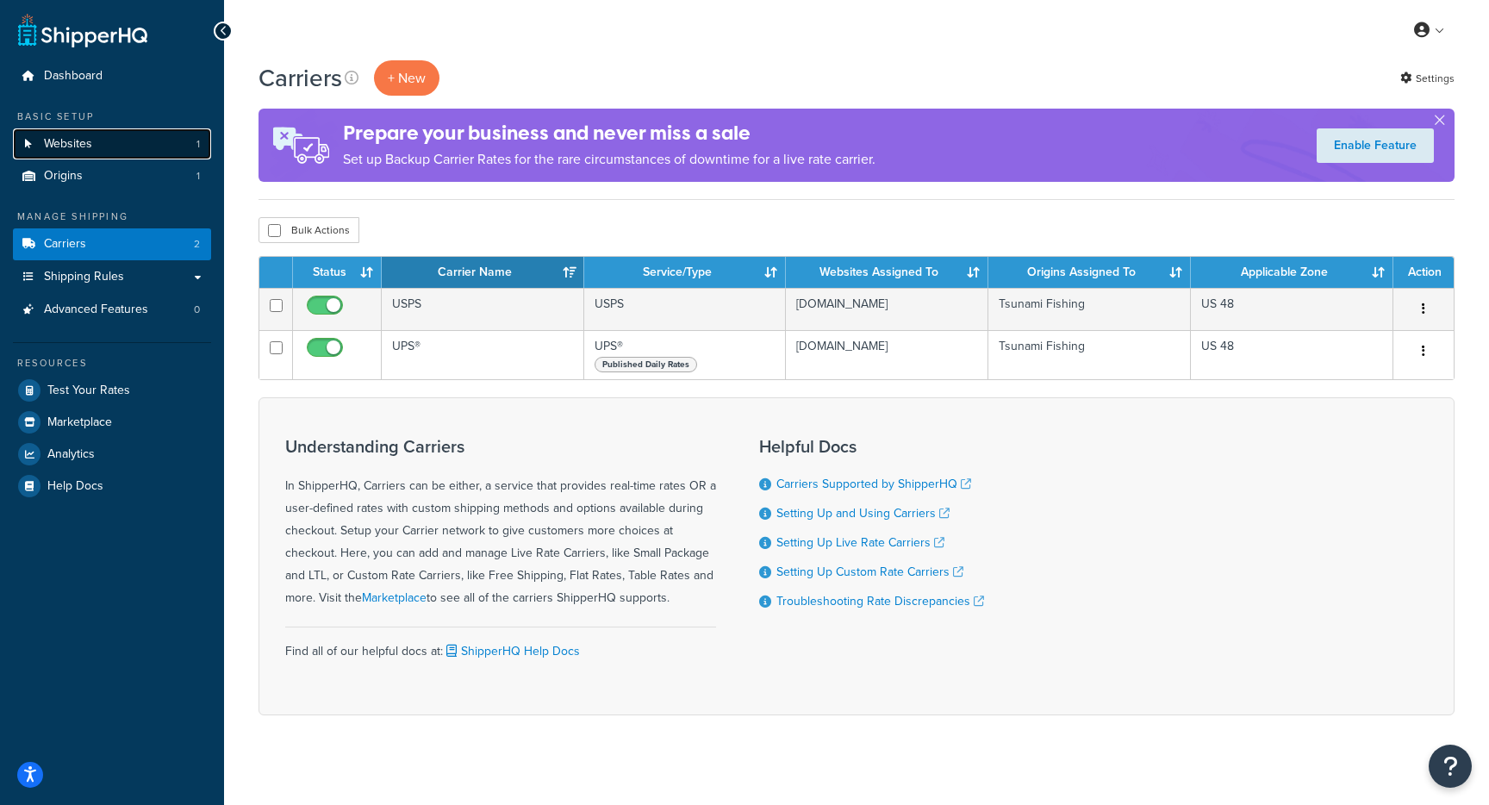
click at [120, 144] on link "Websites 1" at bounding box center [112, 144] width 198 height 32
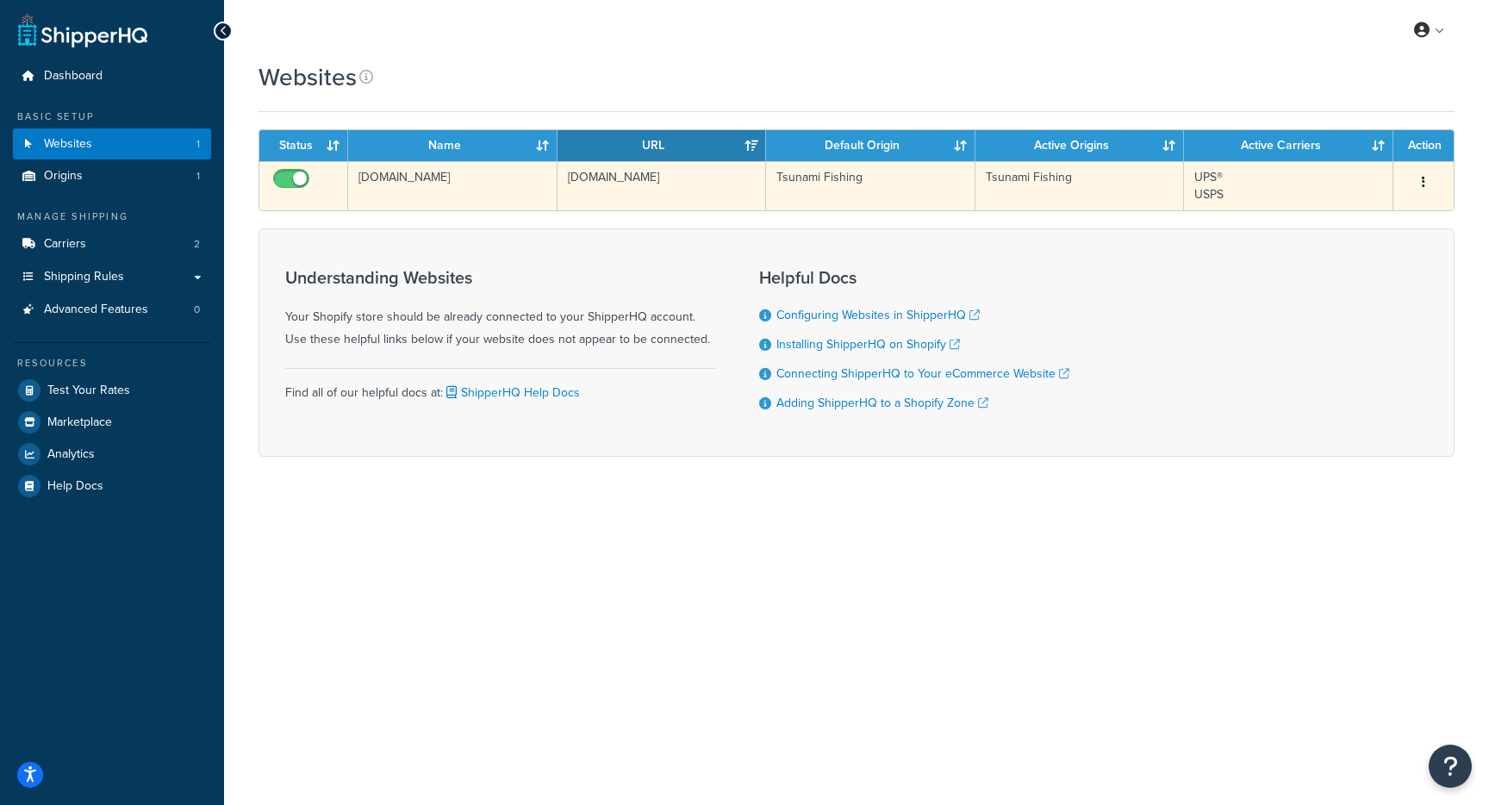
click at [462, 190] on td "[DOMAIN_NAME]" at bounding box center [452, 185] width 209 height 49
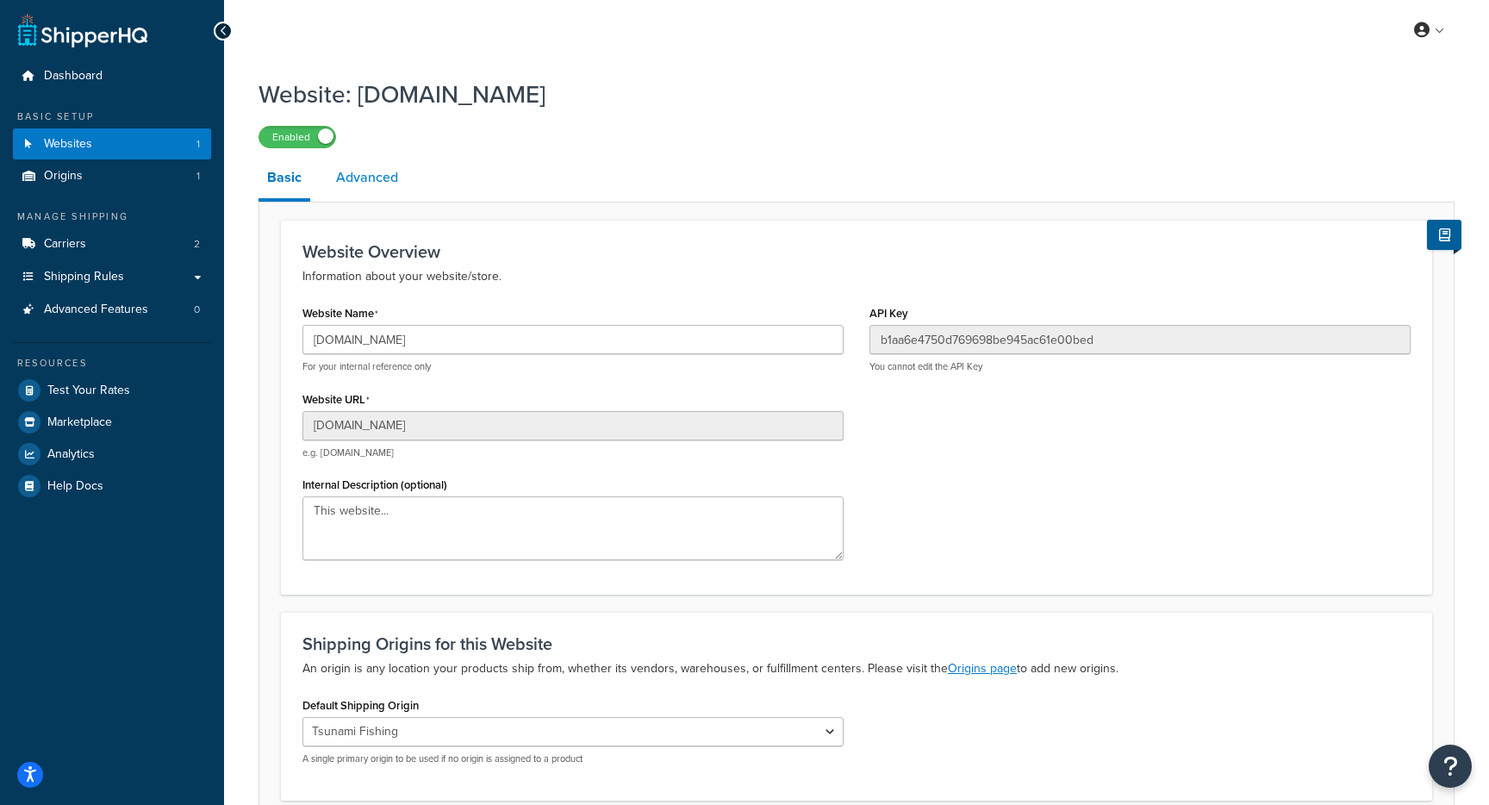
click at [353, 171] on link "Advanced" at bounding box center [367, 177] width 79 height 41
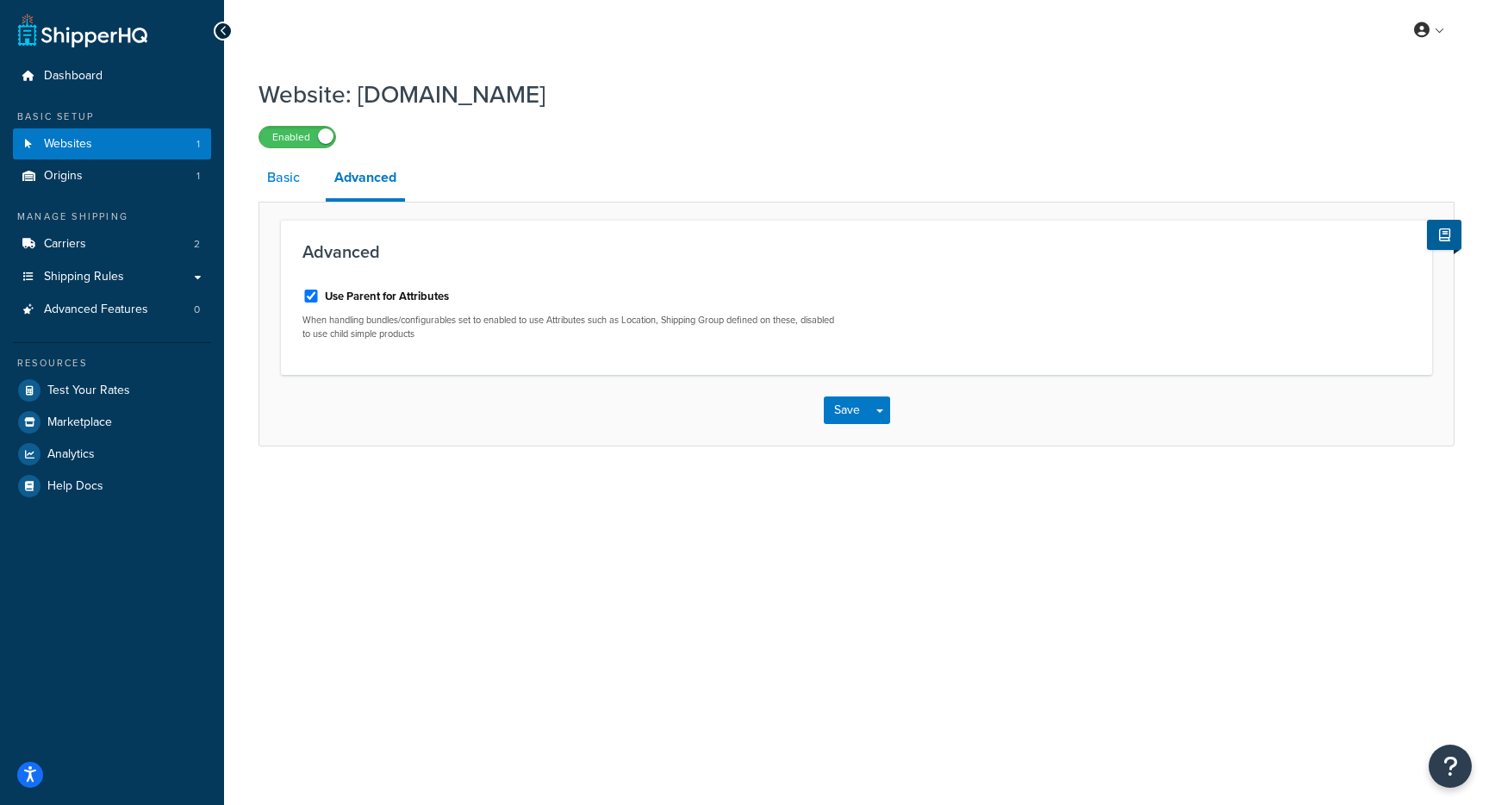
click at [272, 190] on link "Basic" at bounding box center [284, 177] width 50 height 41
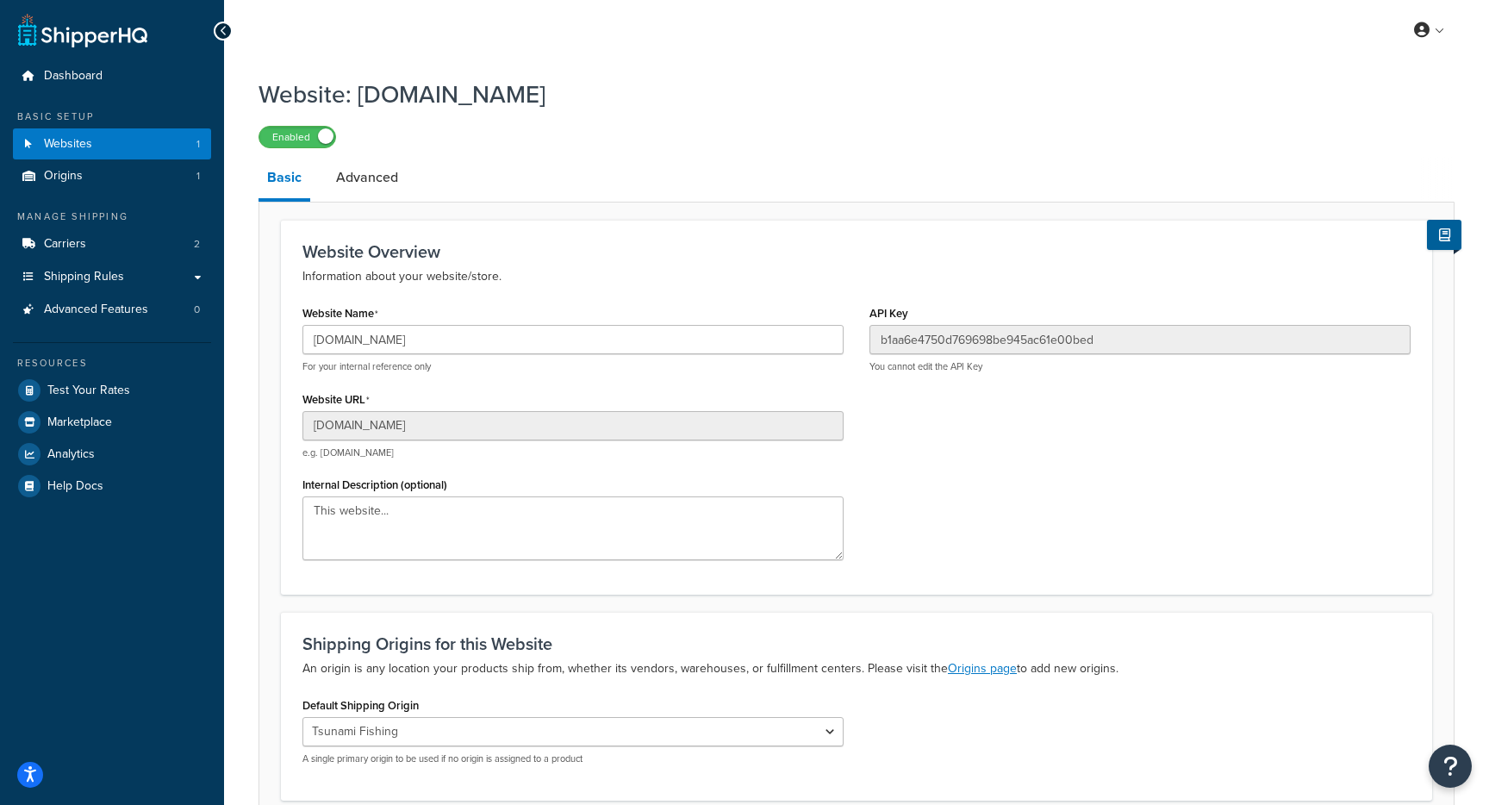
scroll to position [153, 0]
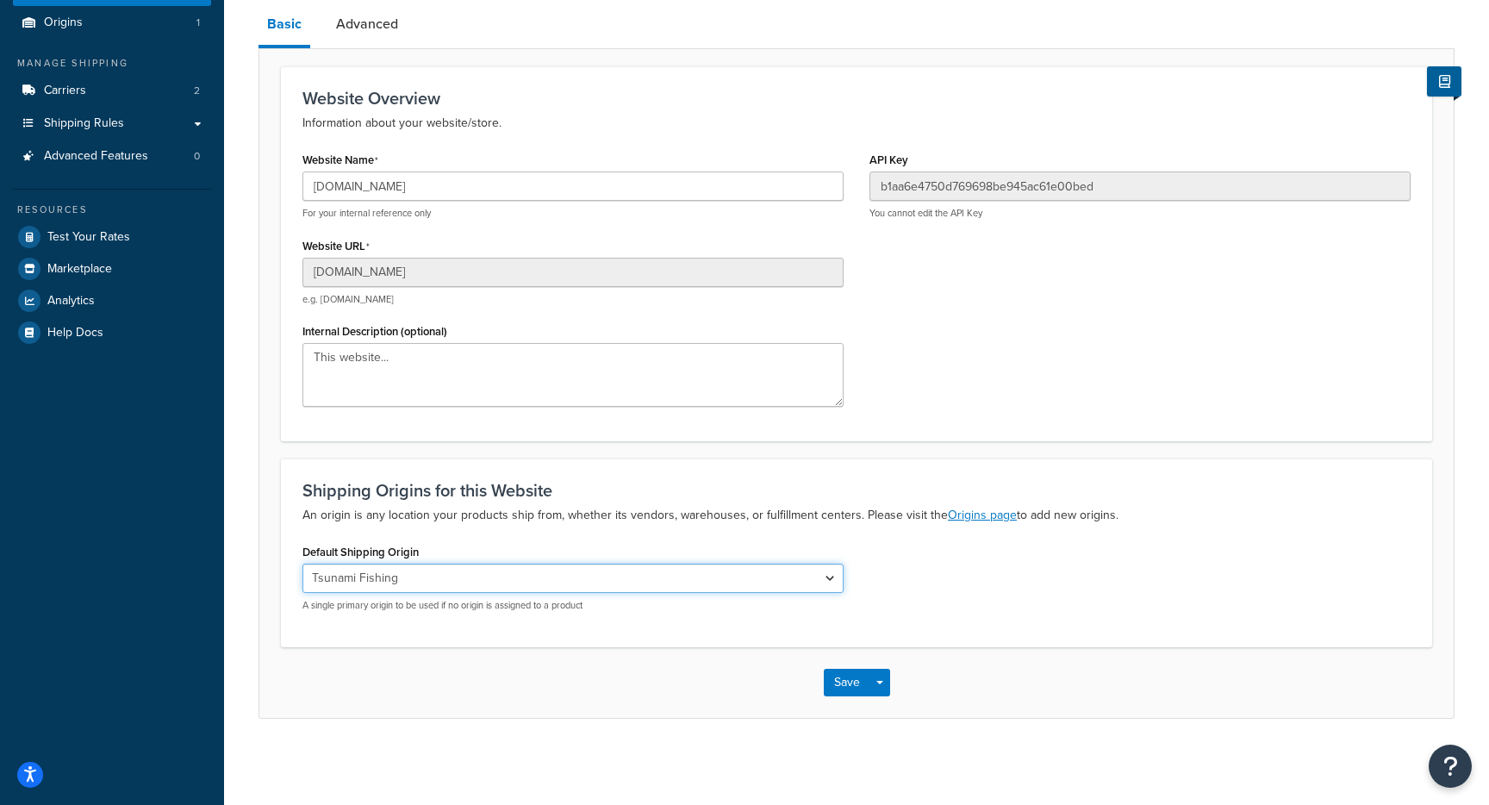
click at [712, 579] on select "Tsunami Fishing" at bounding box center [573, 578] width 541 height 29
click at [303, 564] on select "Tsunami Fishing" at bounding box center [573, 578] width 541 height 29
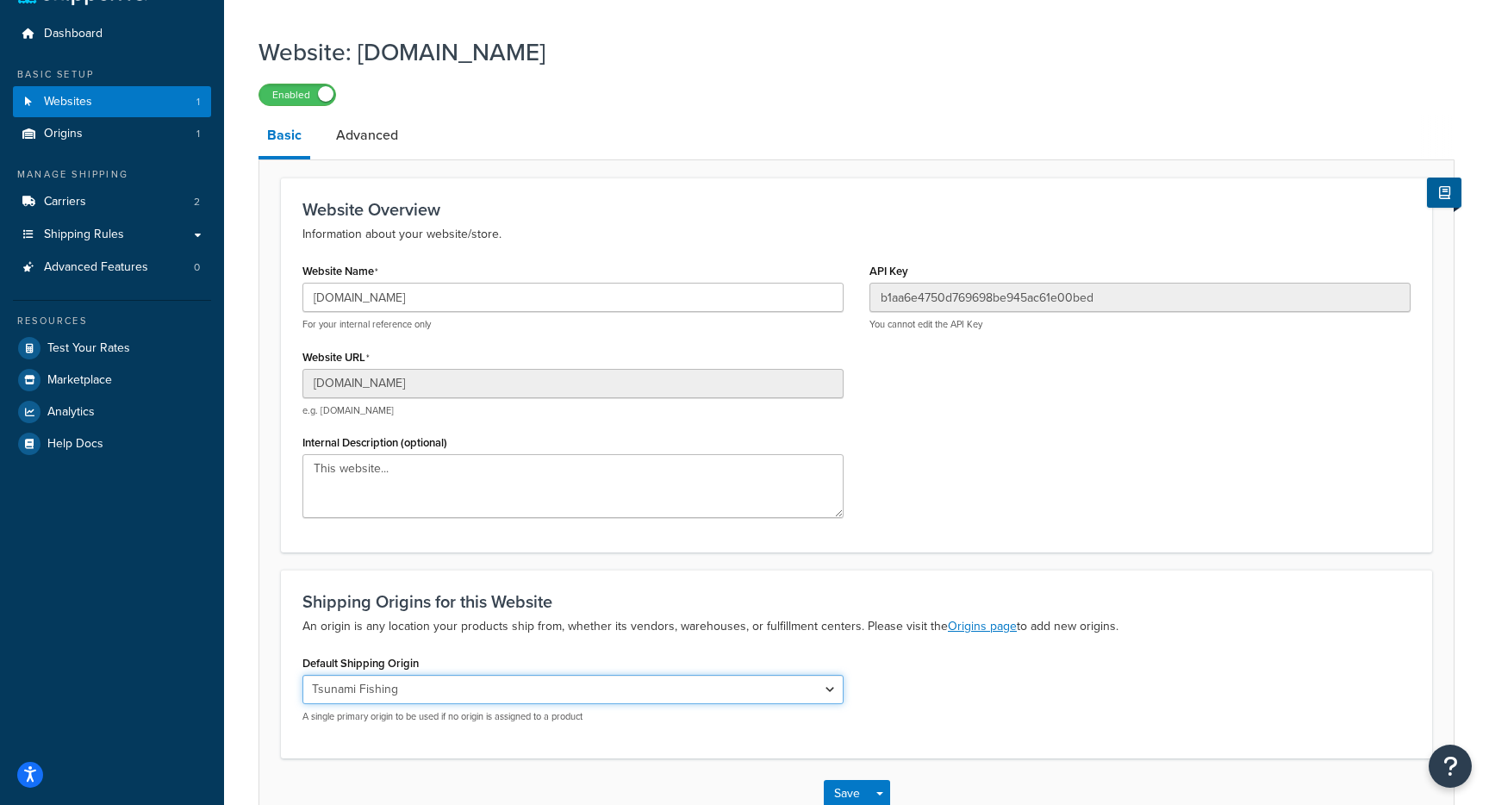
scroll to position [0, 0]
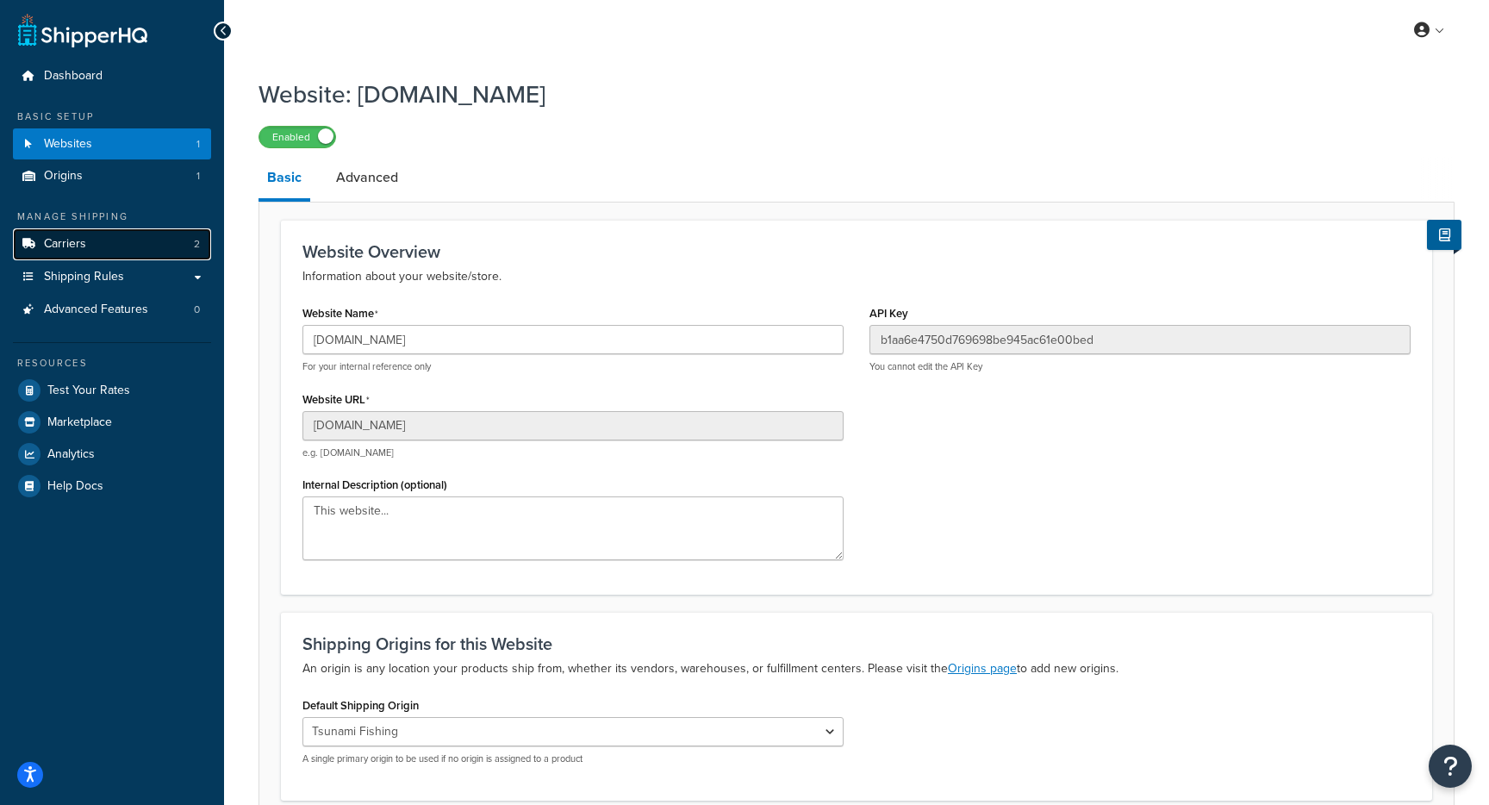
click at [122, 240] on link "Carriers 2" at bounding box center [112, 244] width 198 height 32
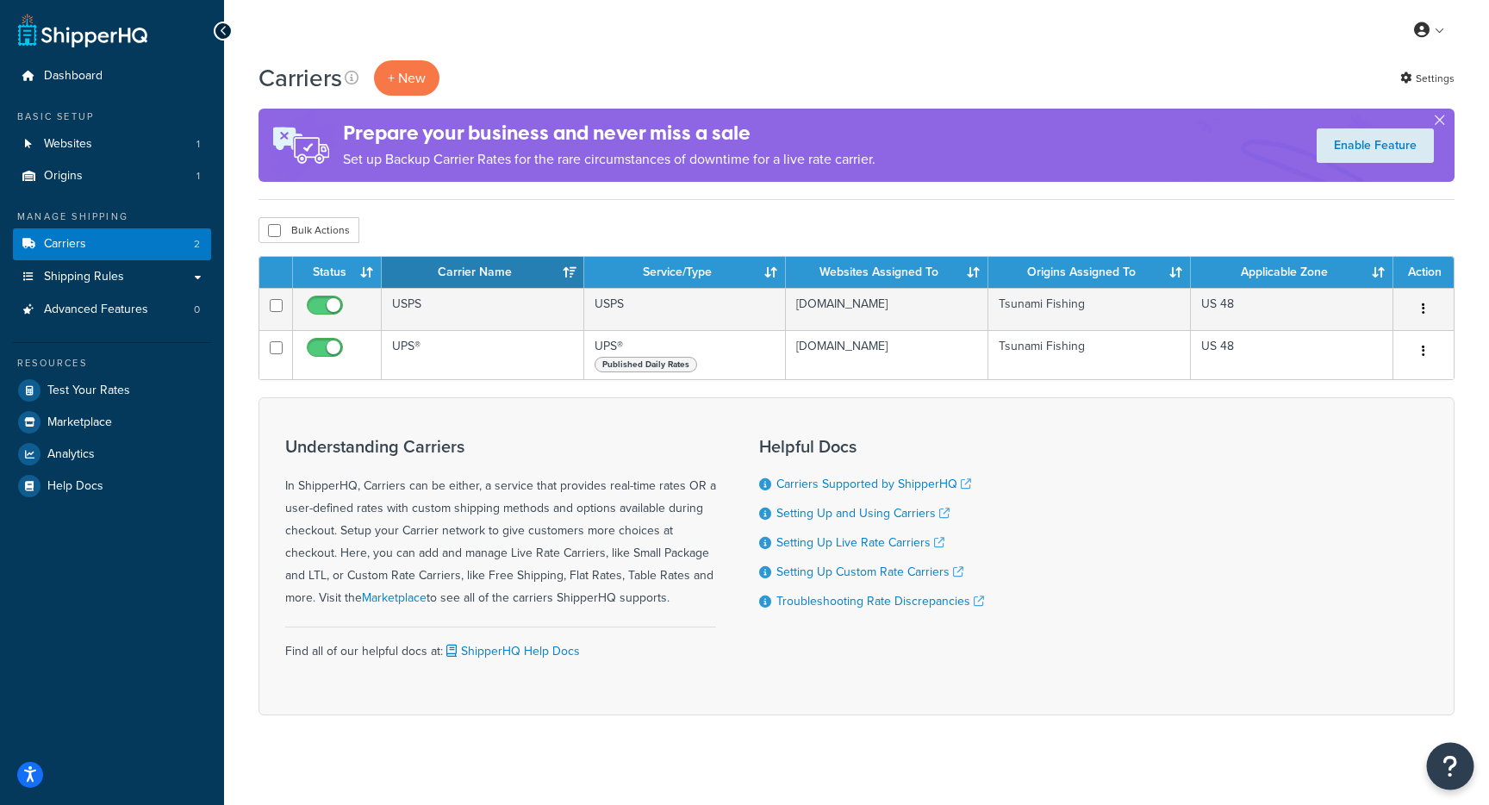
click at [1446, 765] on icon "Open Resource Center" at bounding box center [1451, 766] width 16 height 24
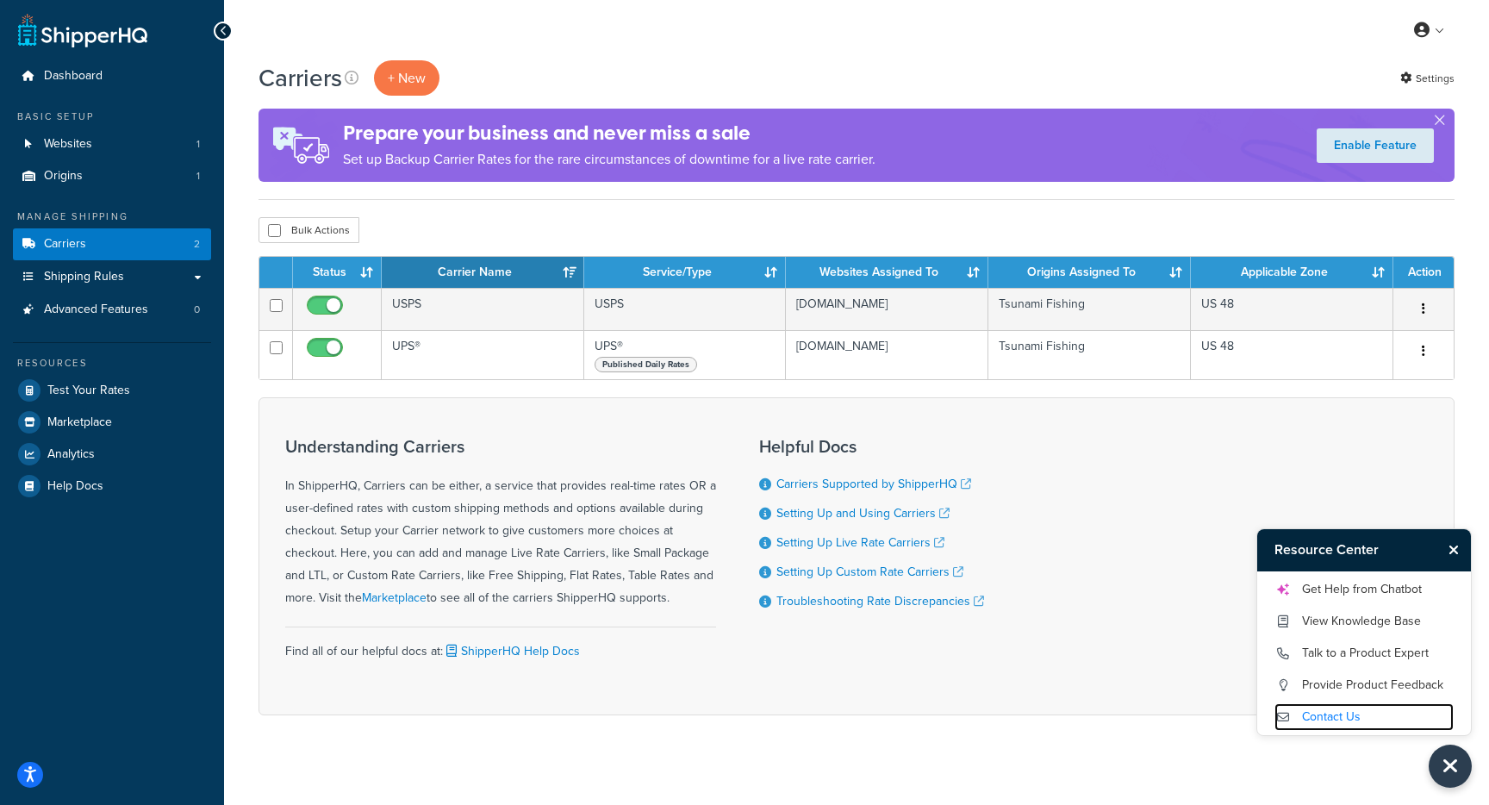
click at [1373, 712] on link "Contact Us" at bounding box center [1364, 717] width 179 height 28
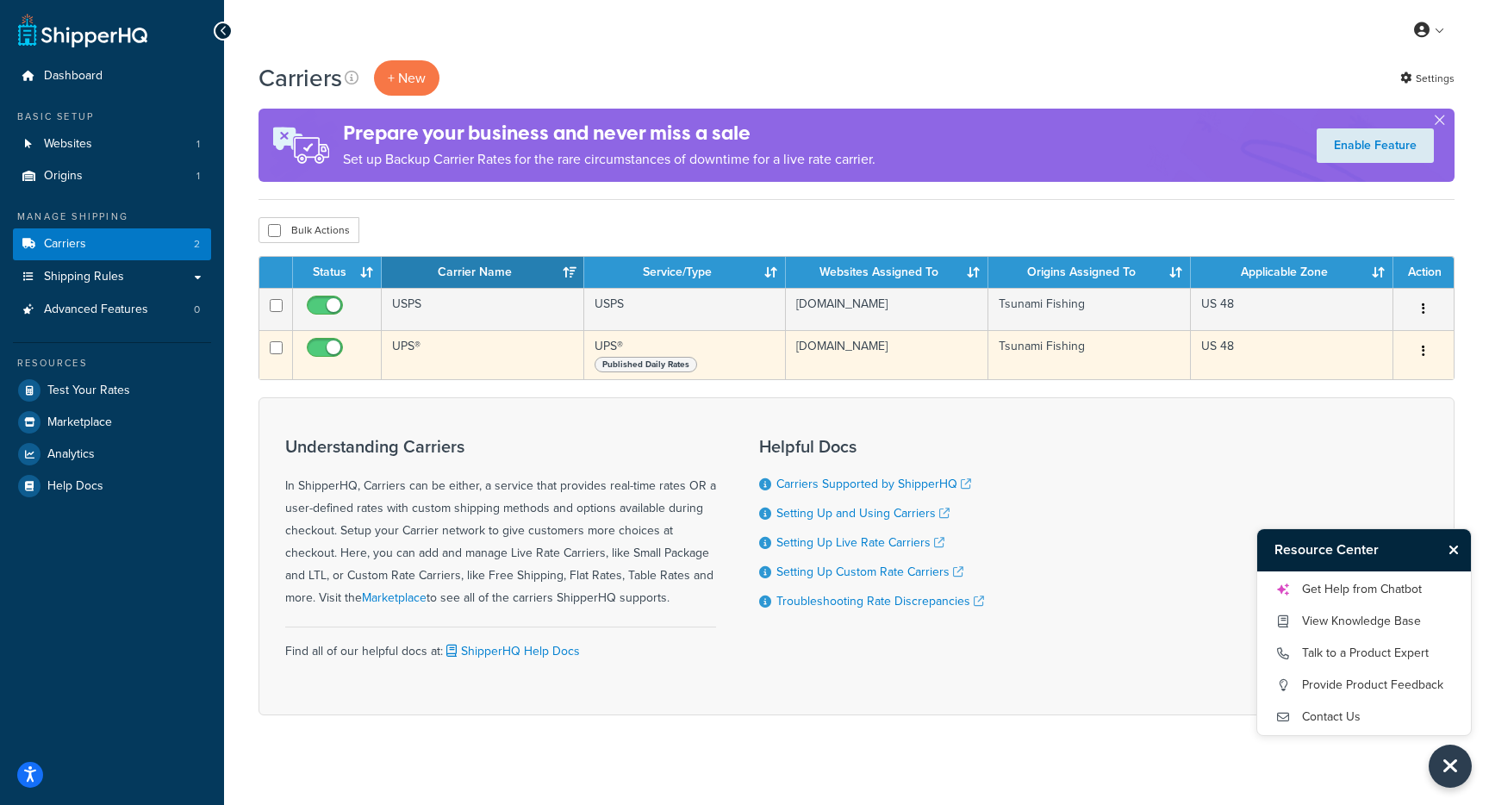
click at [428, 367] on td "UPS®" at bounding box center [483, 354] width 203 height 49
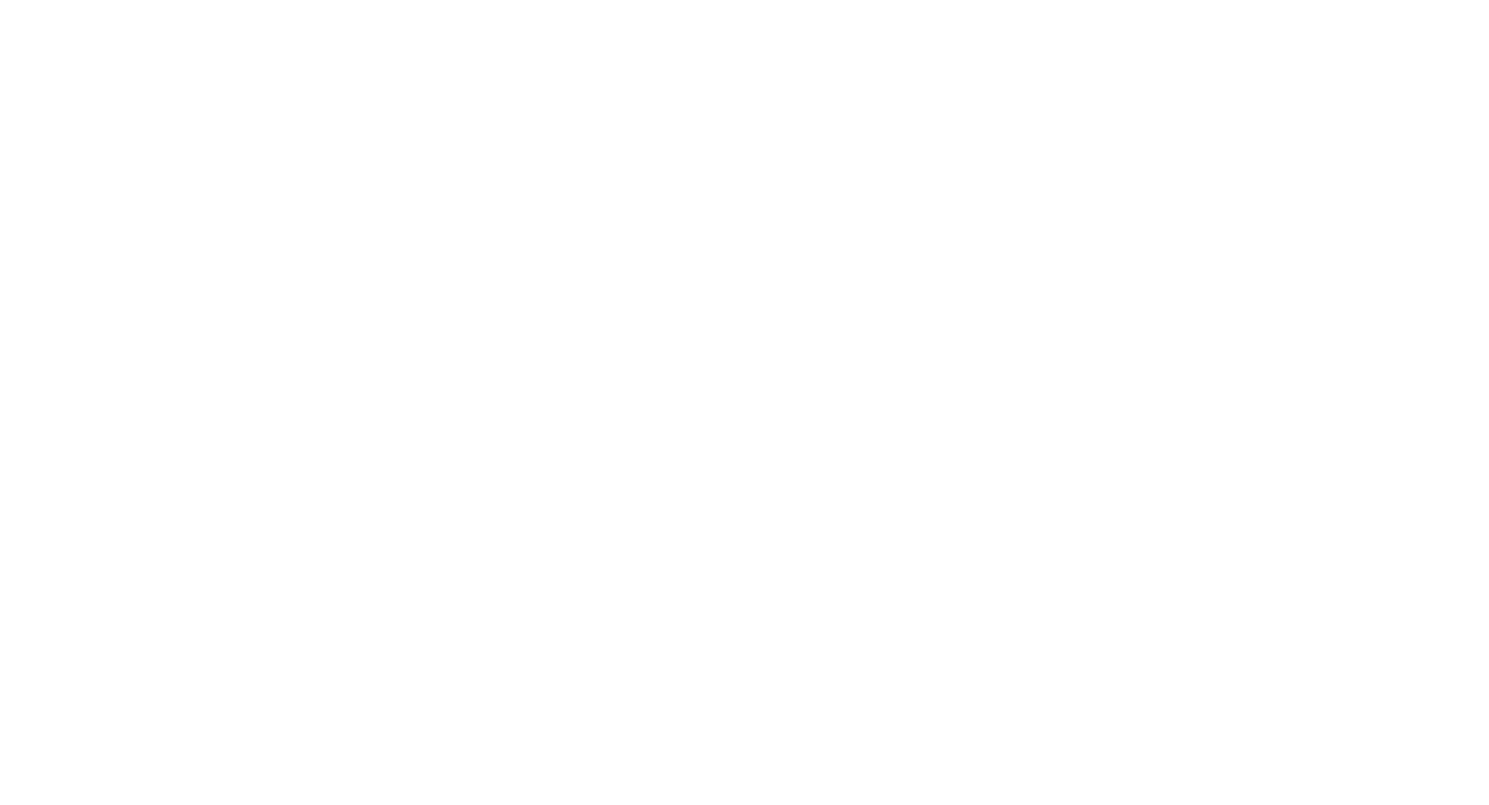
select select "ups"
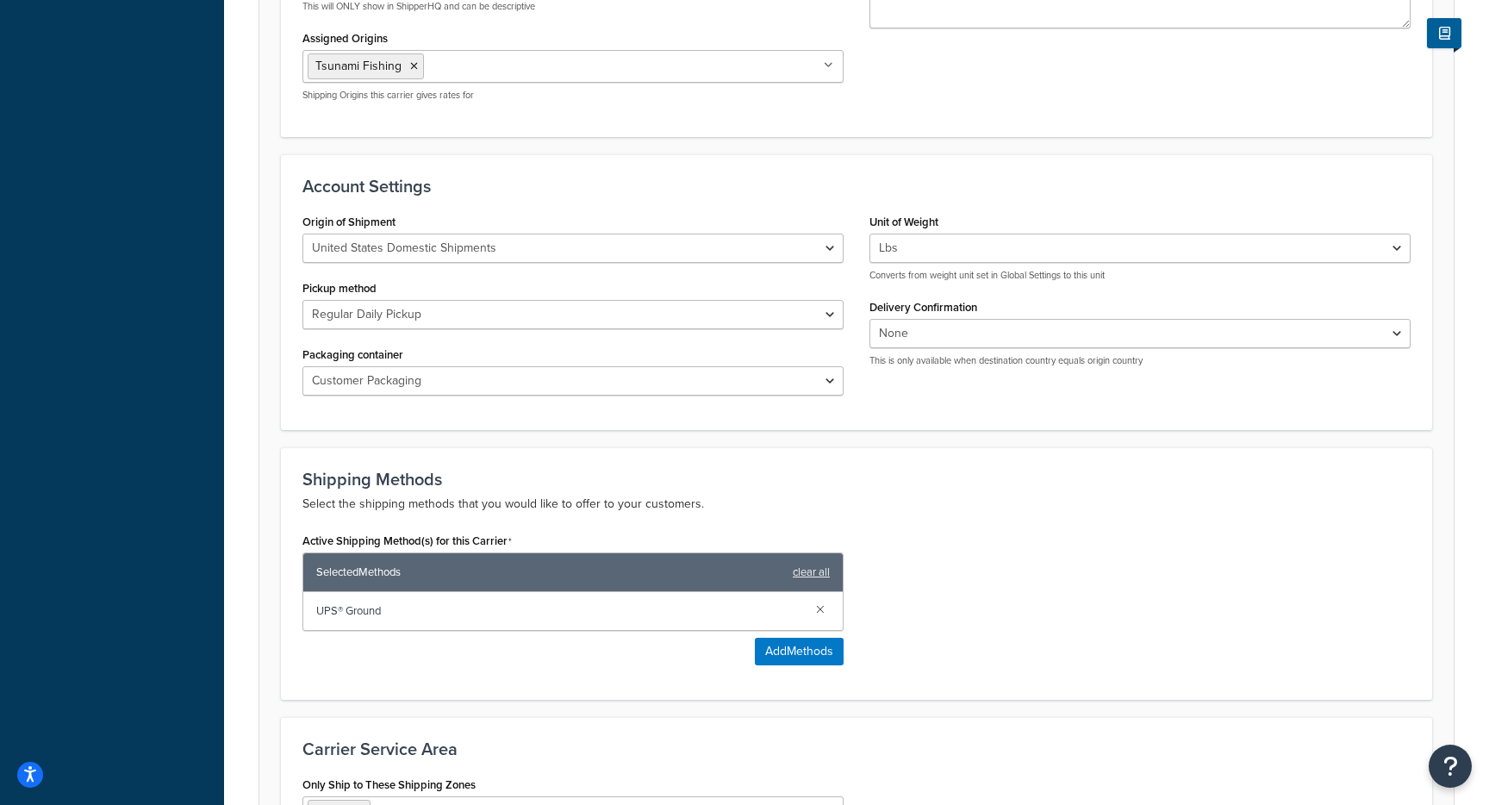
scroll to position [772, 0]
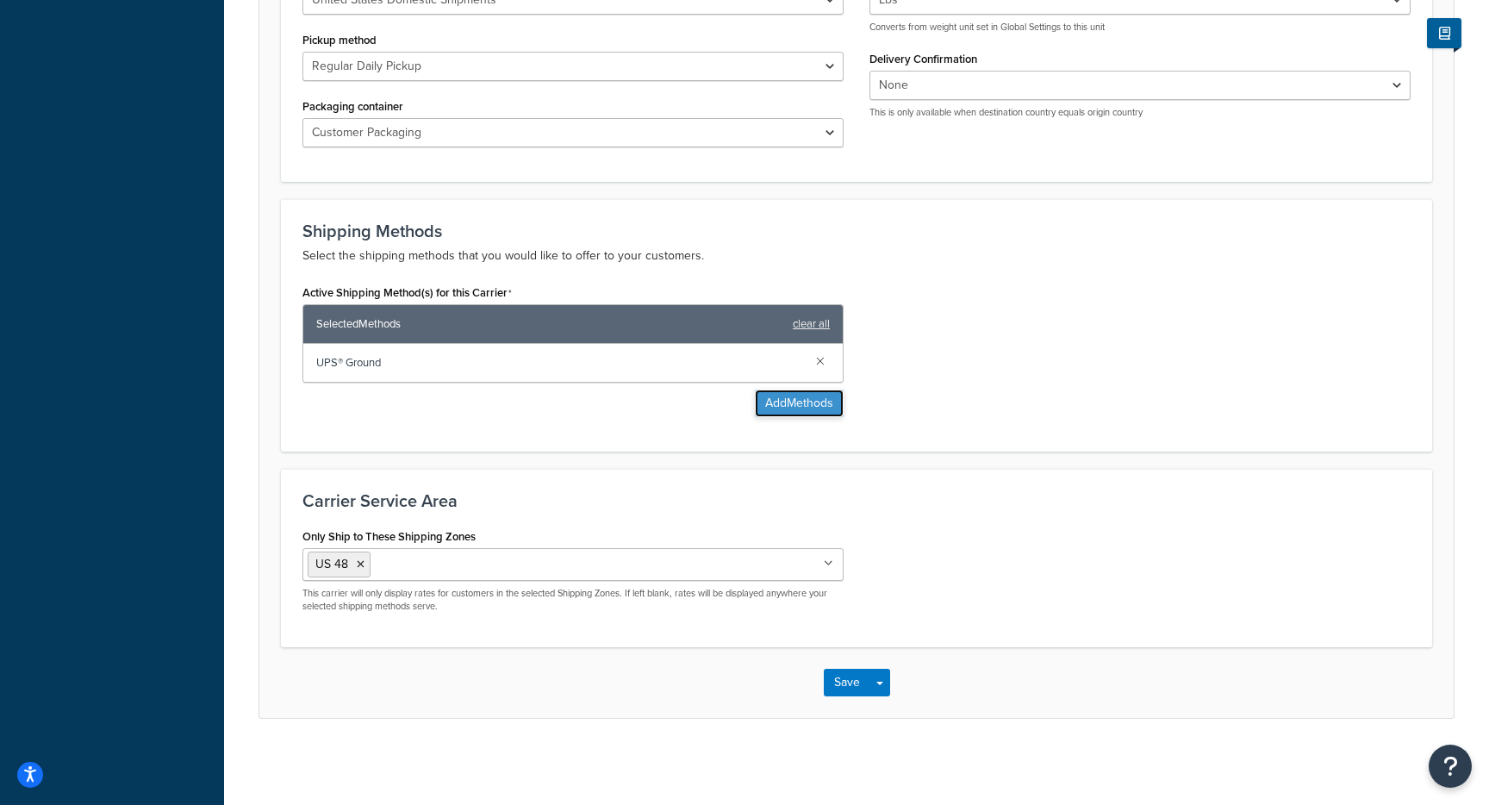
click at [795, 393] on button "Add Methods" at bounding box center [799, 404] width 89 height 28
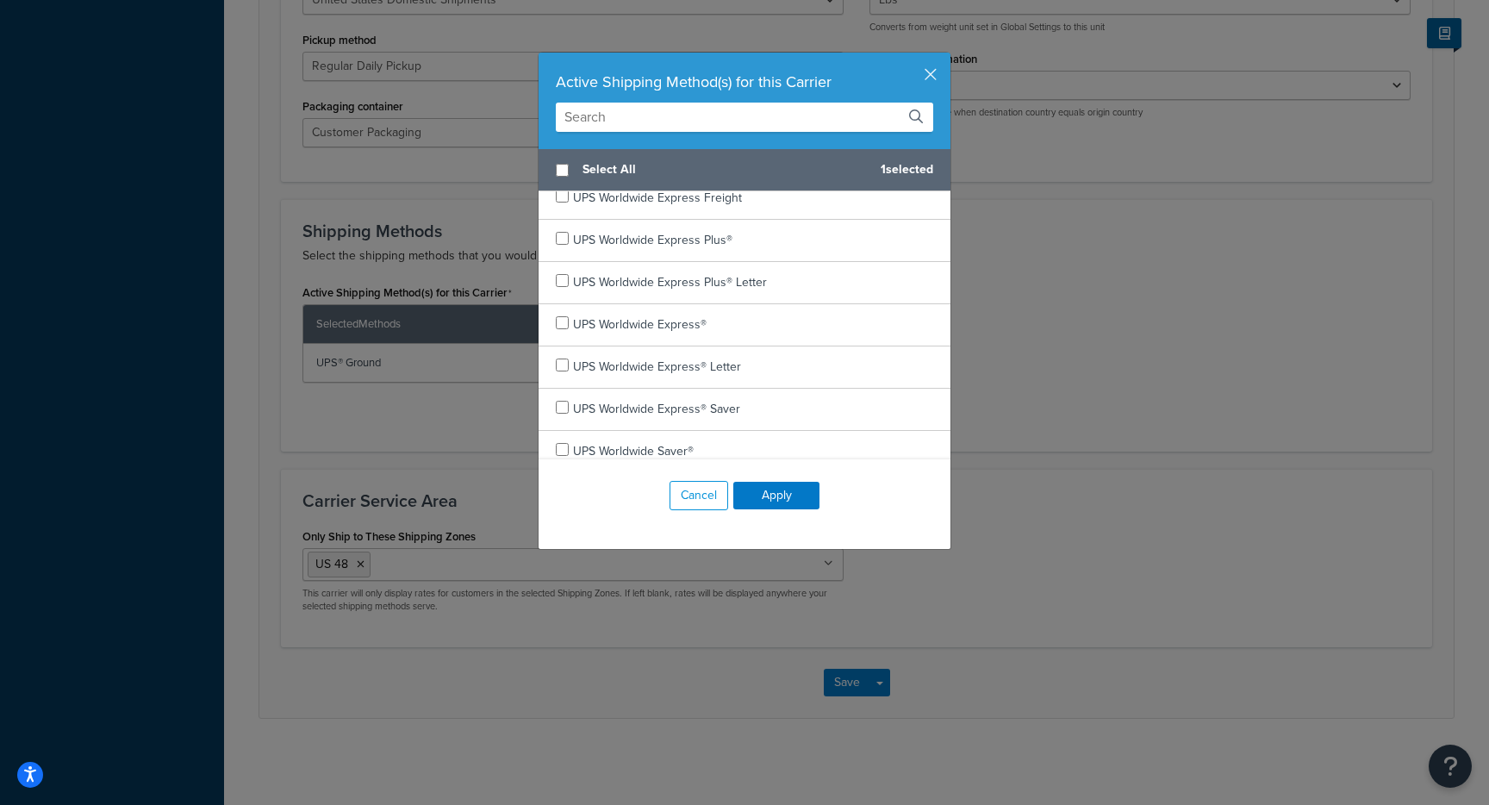
scroll to position [998, 0]
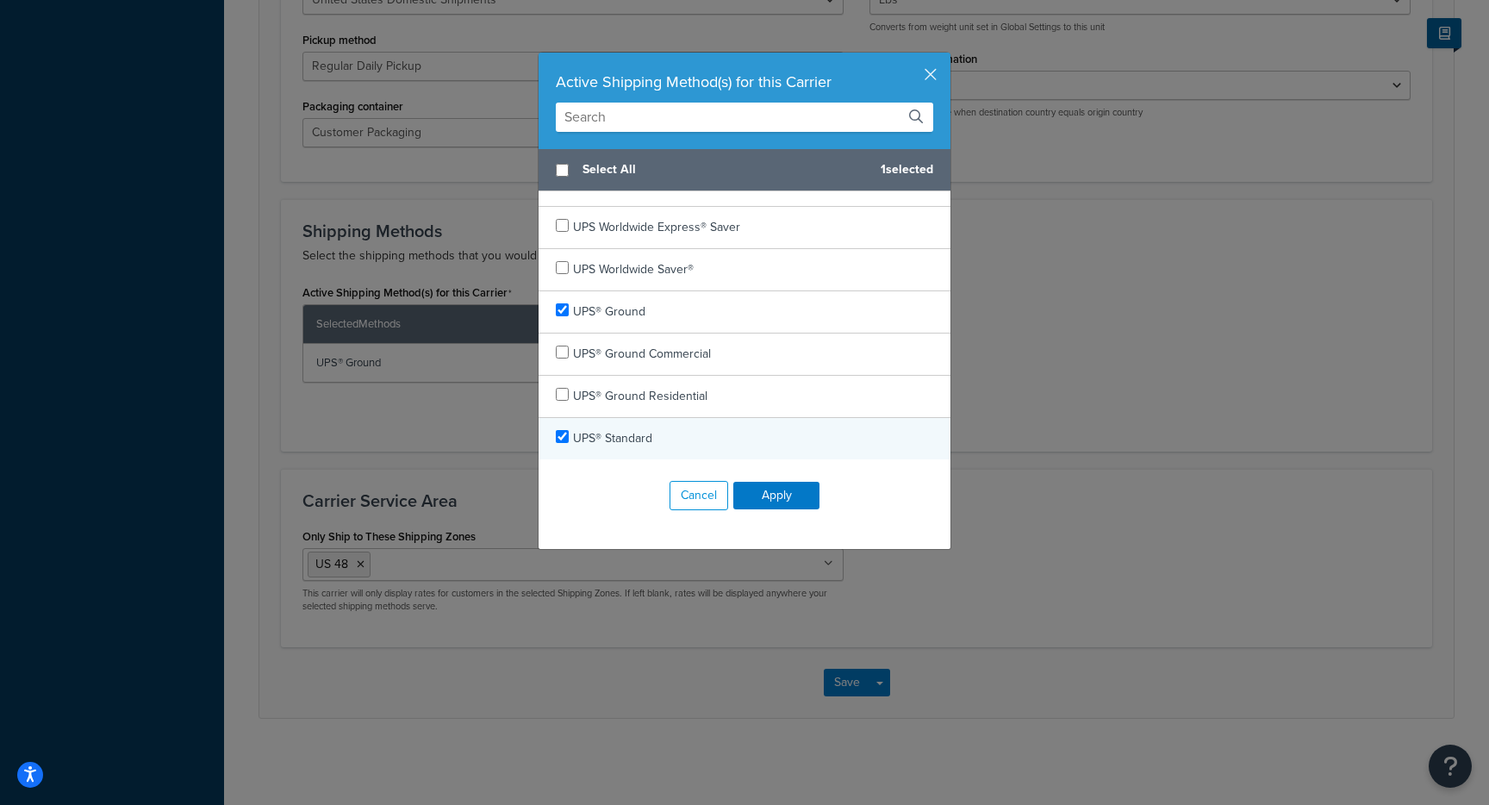
click at [778, 441] on div "UPS® Standard" at bounding box center [745, 438] width 412 height 41
checkbox input "true"
click at [779, 500] on button "Apply" at bounding box center [777, 496] width 86 height 28
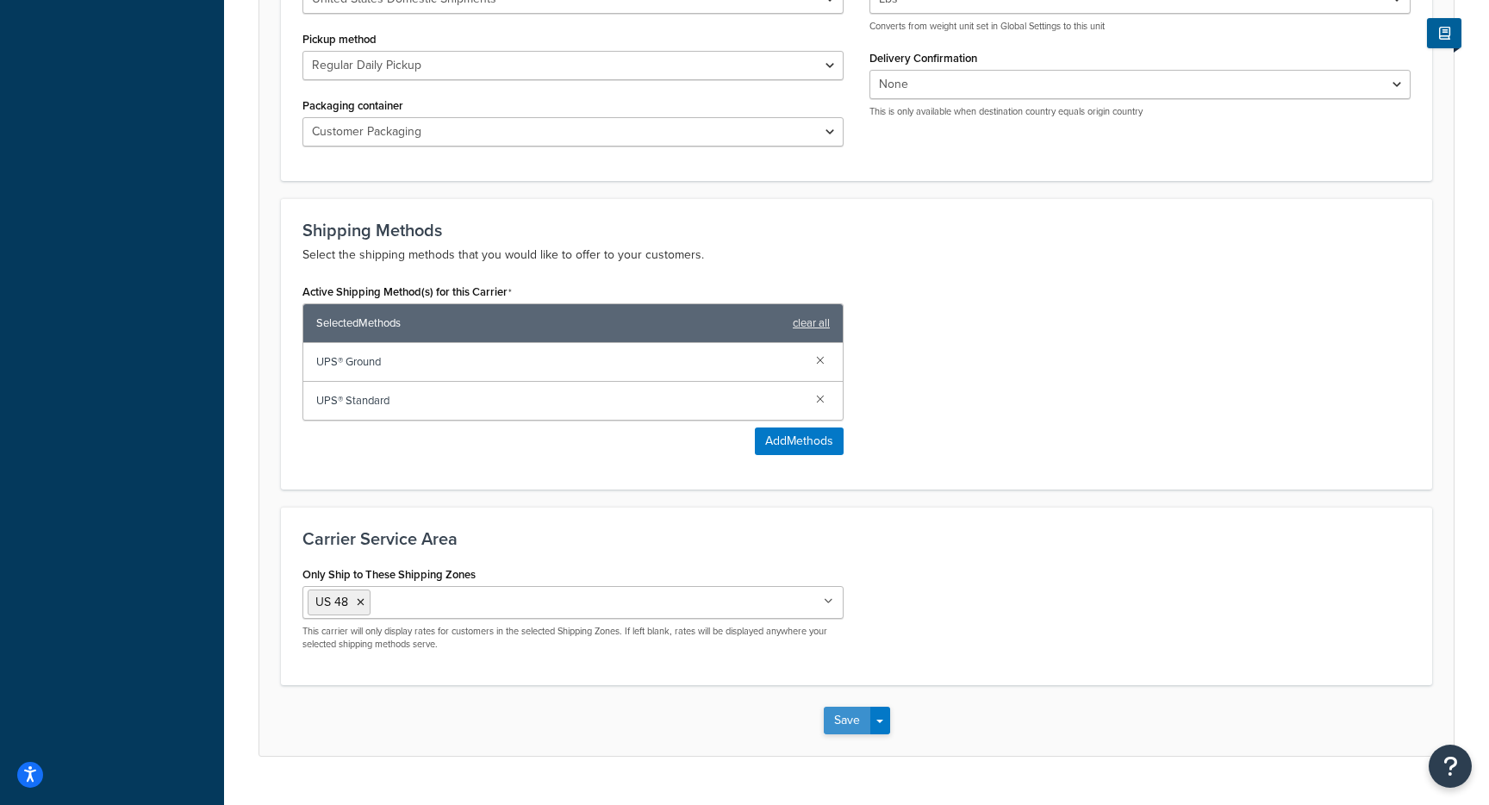
click at [852, 727] on button "Save" at bounding box center [847, 721] width 47 height 28
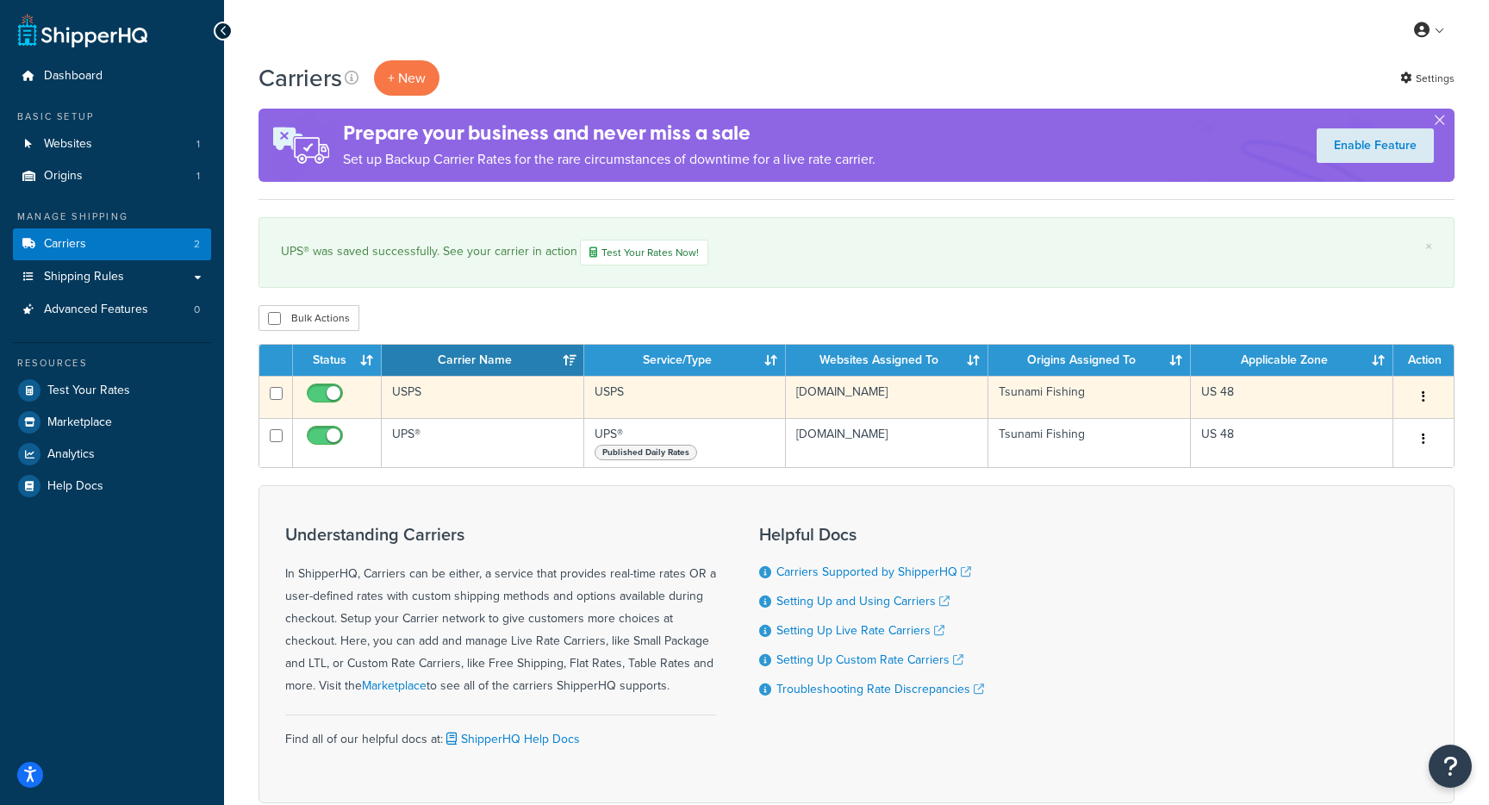
drag, startPoint x: 923, startPoint y: 408, endPoint x: 782, endPoint y: 402, distance: 141.5
click at [782, 402] on tr "USPS USPS [DOMAIN_NAME] Tsunami Fishing US 48 Edit Duplicate [GEOGRAPHIC_DATA]" at bounding box center [856, 397] width 1195 height 42
copy tr "[DOMAIN_NAME]"
